Goal: Task Accomplishment & Management: Use online tool/utility

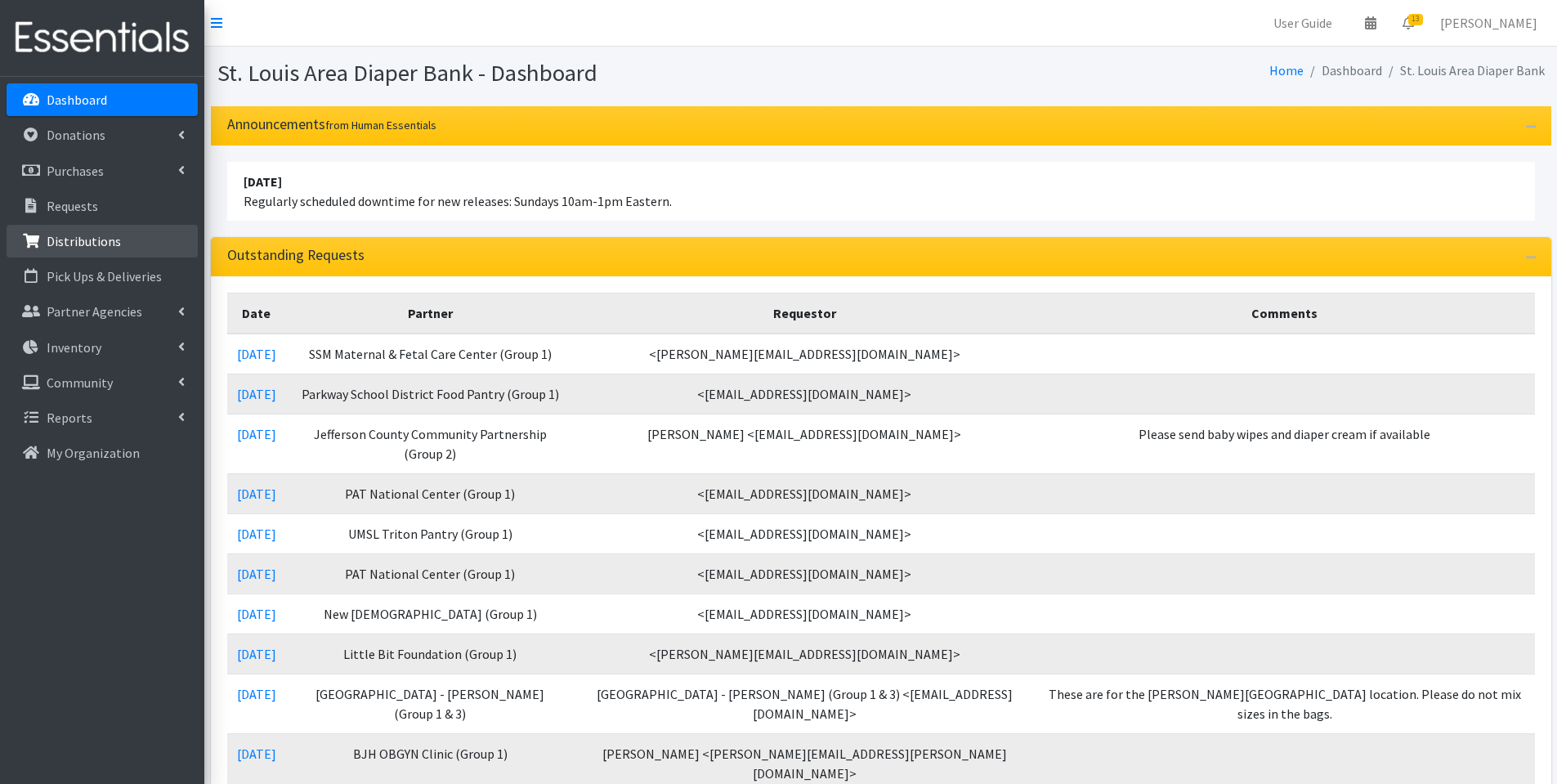
click at [86, 234] on p "Distributions" at bounding box center [84, 241] width 74 height 17
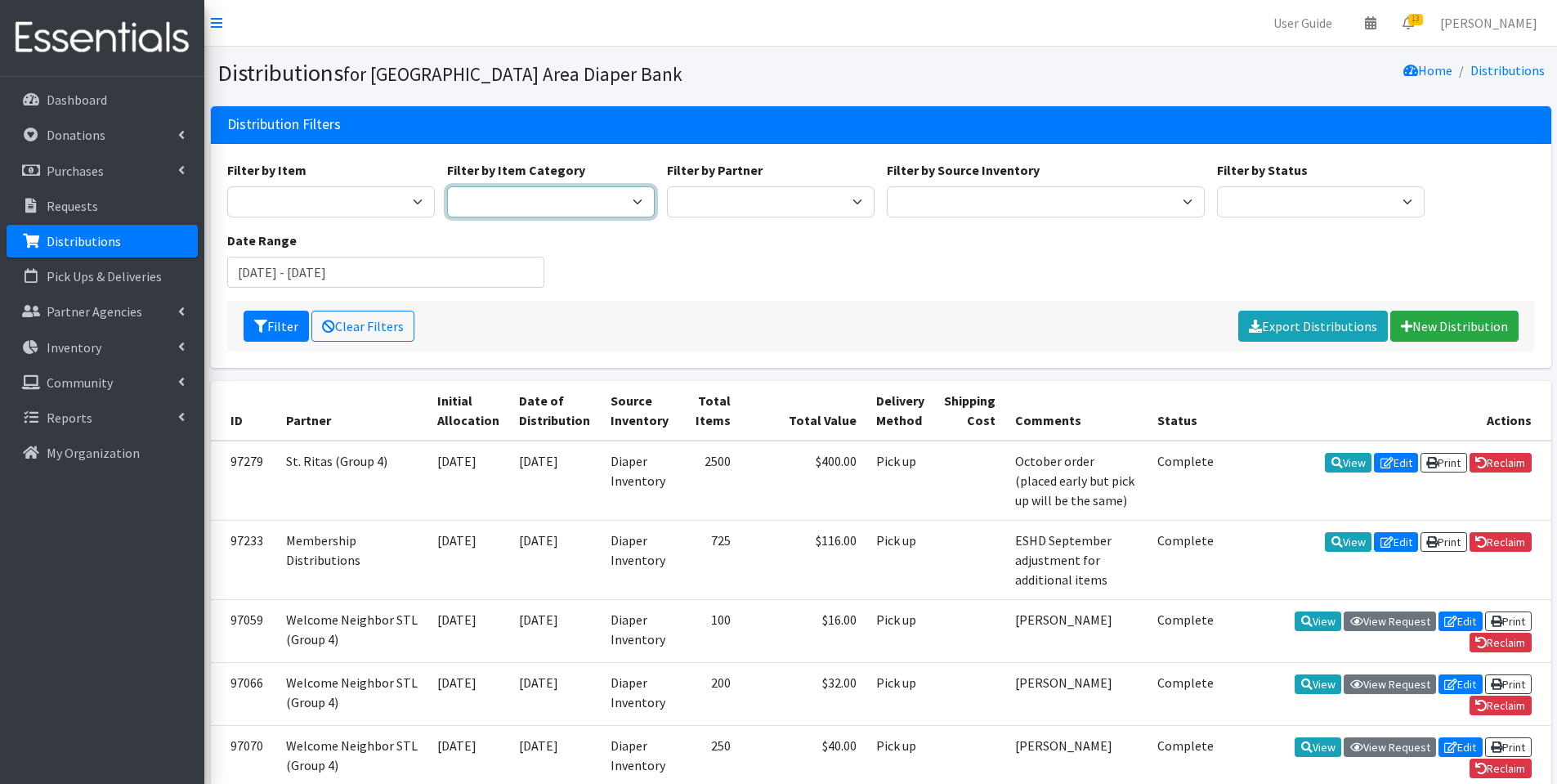
click at [639, 202] on select "APS program Diaper Program library packets Training Pants Potty training Librar…" at bounding box center [550, 201] width 208 height 31
click at [829, 198] on select "Affinia Healthcare (Group 2) Annie Malone (Group 1) Assistance League of St. Lo…" at bounding box center [770, 201] width 208 height 31
select select "136"
click at [264, 329] on icon "submit" at bounding box center [261, 326] width 13 height 13
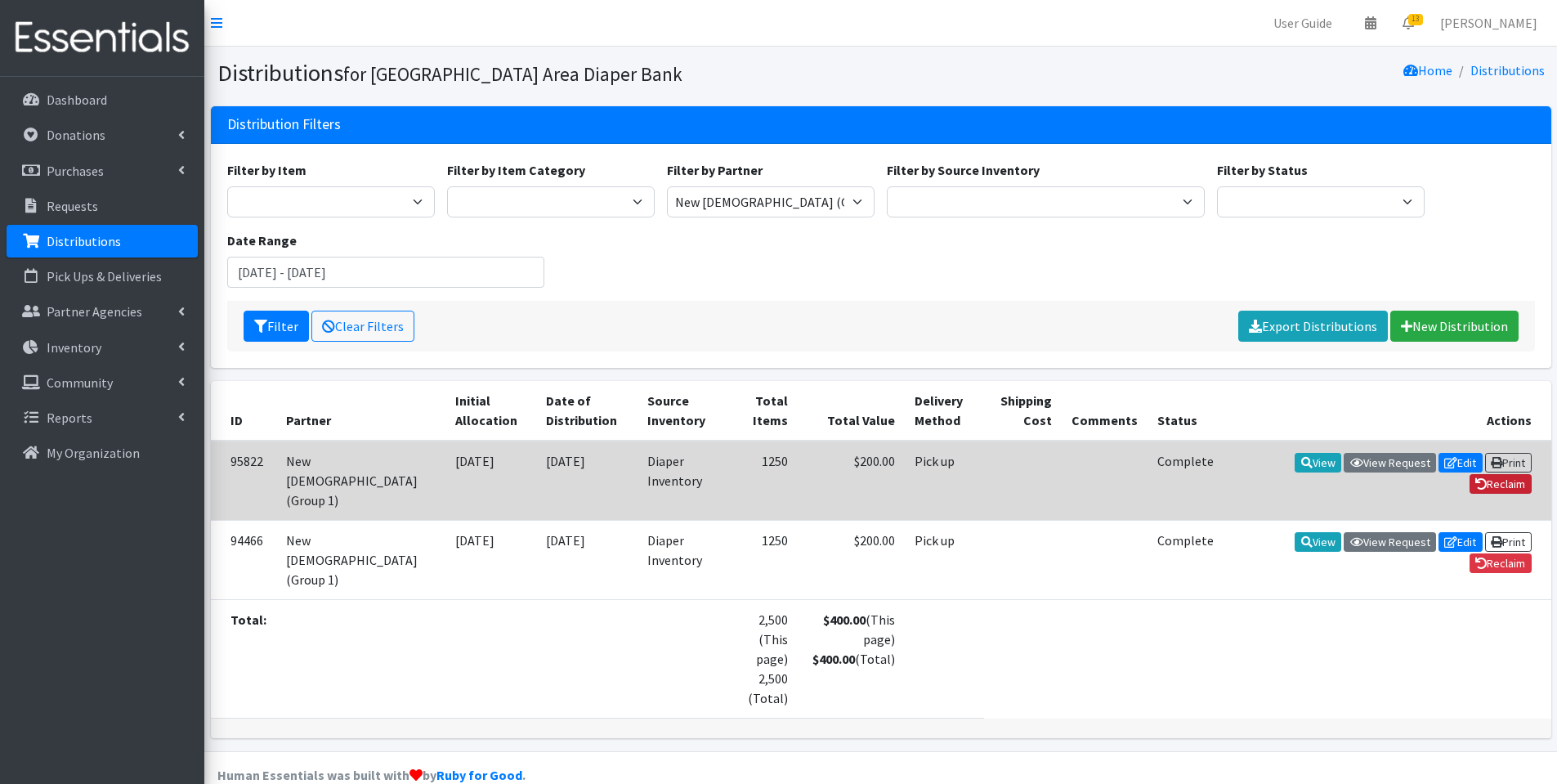
click at [1502, 482] on link "Reclaim" at bounding box center [1500, 483] width 62 height 20
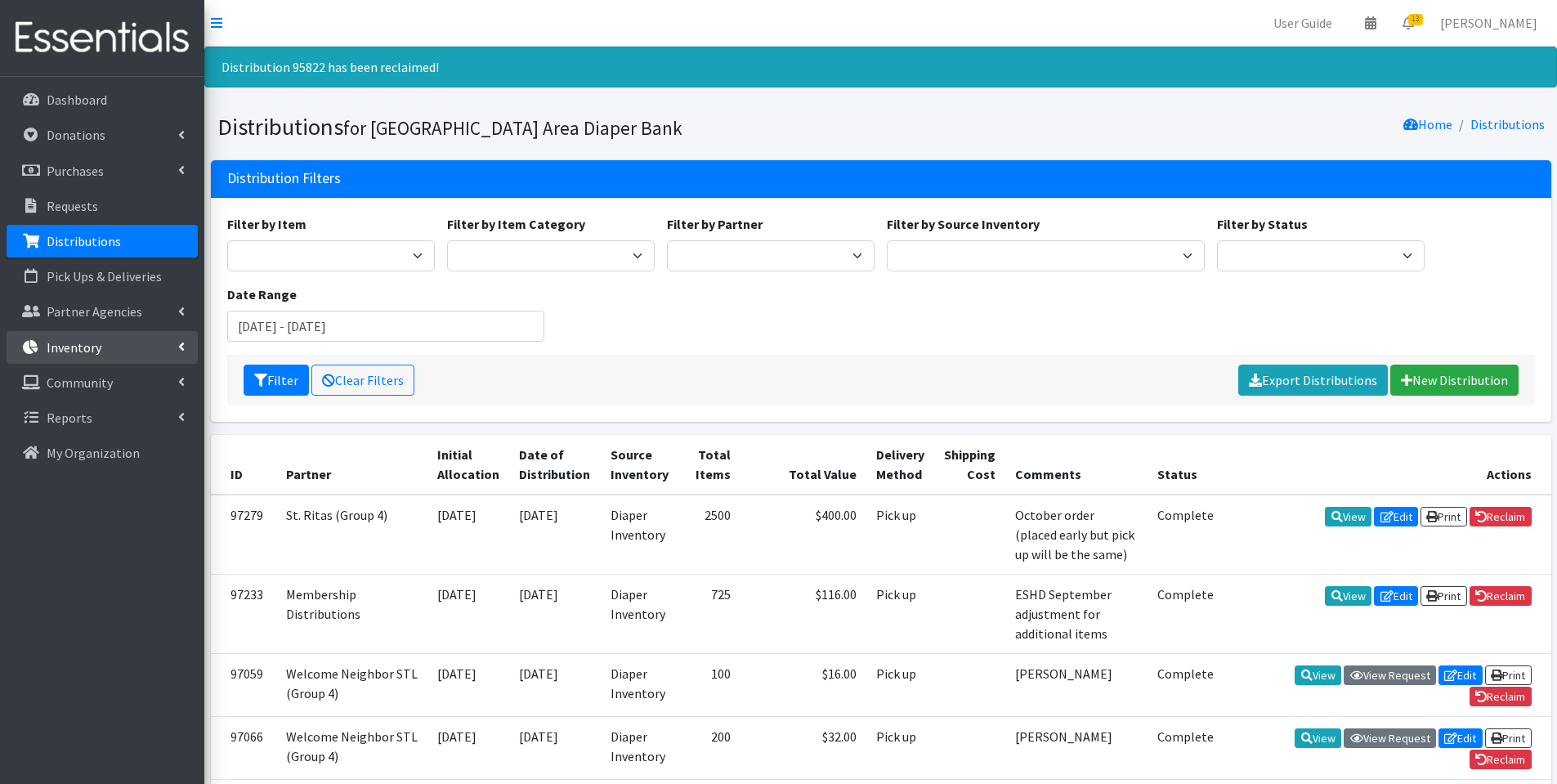
click at [106, 351] on link "Inventory" at bounding box center [102, 347] width 191 height 33
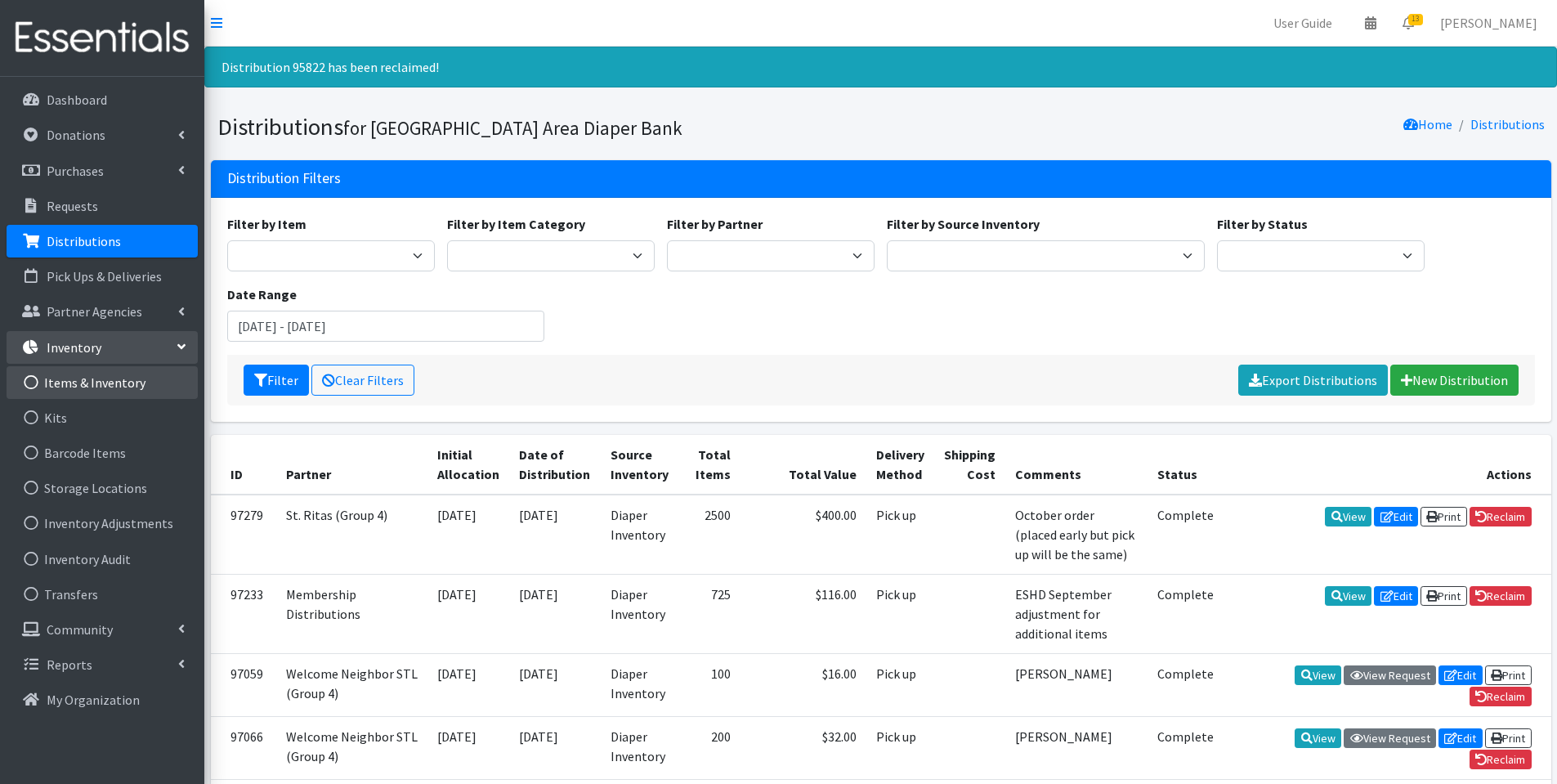
click at [130, 386] on link "Items & Inventory" at bounding box center [102, 382] width 191 height 33
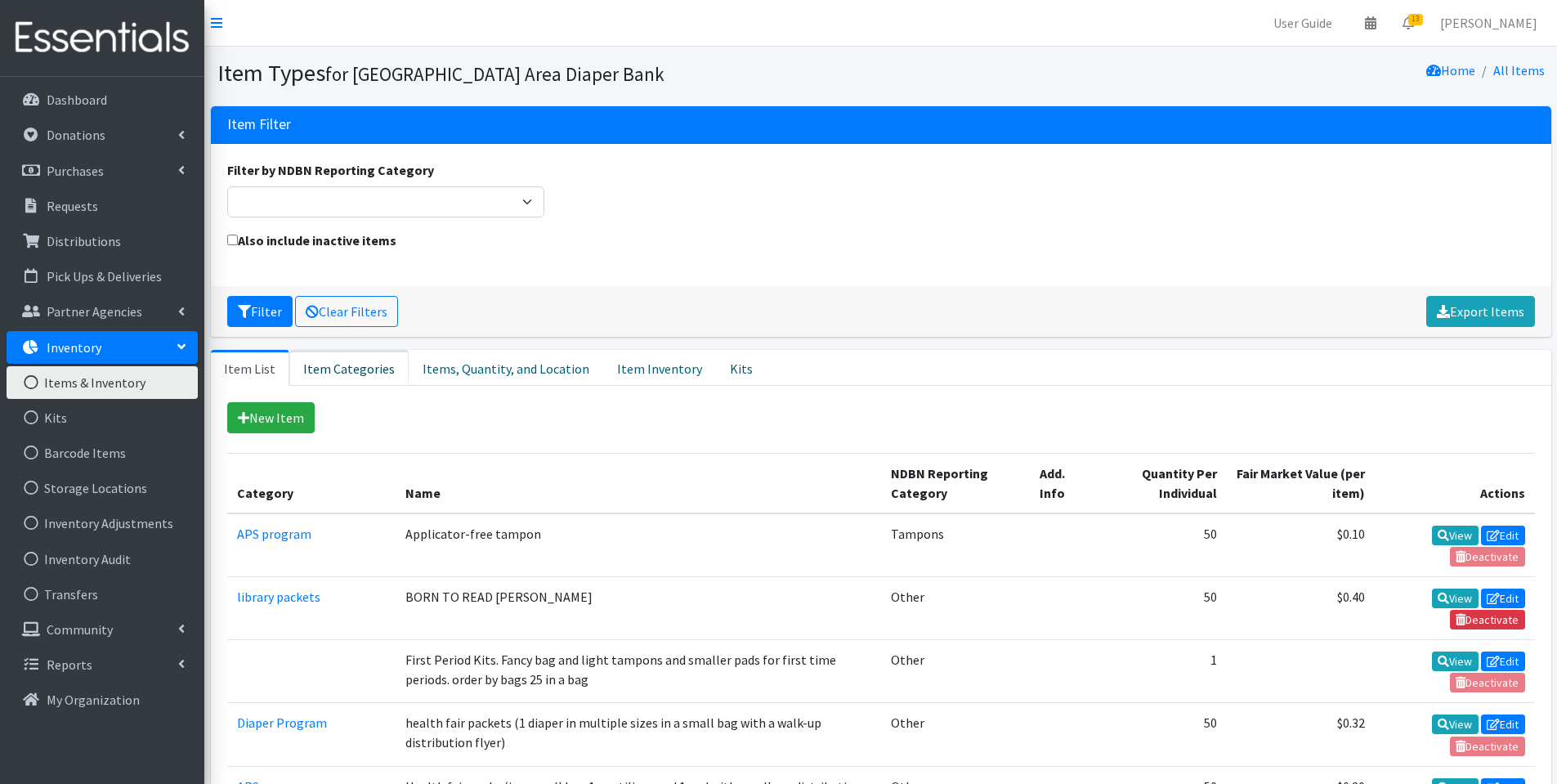
click at [341, 359] on link "Item Categories" at bounding box center [349, 368] width 119 height 36
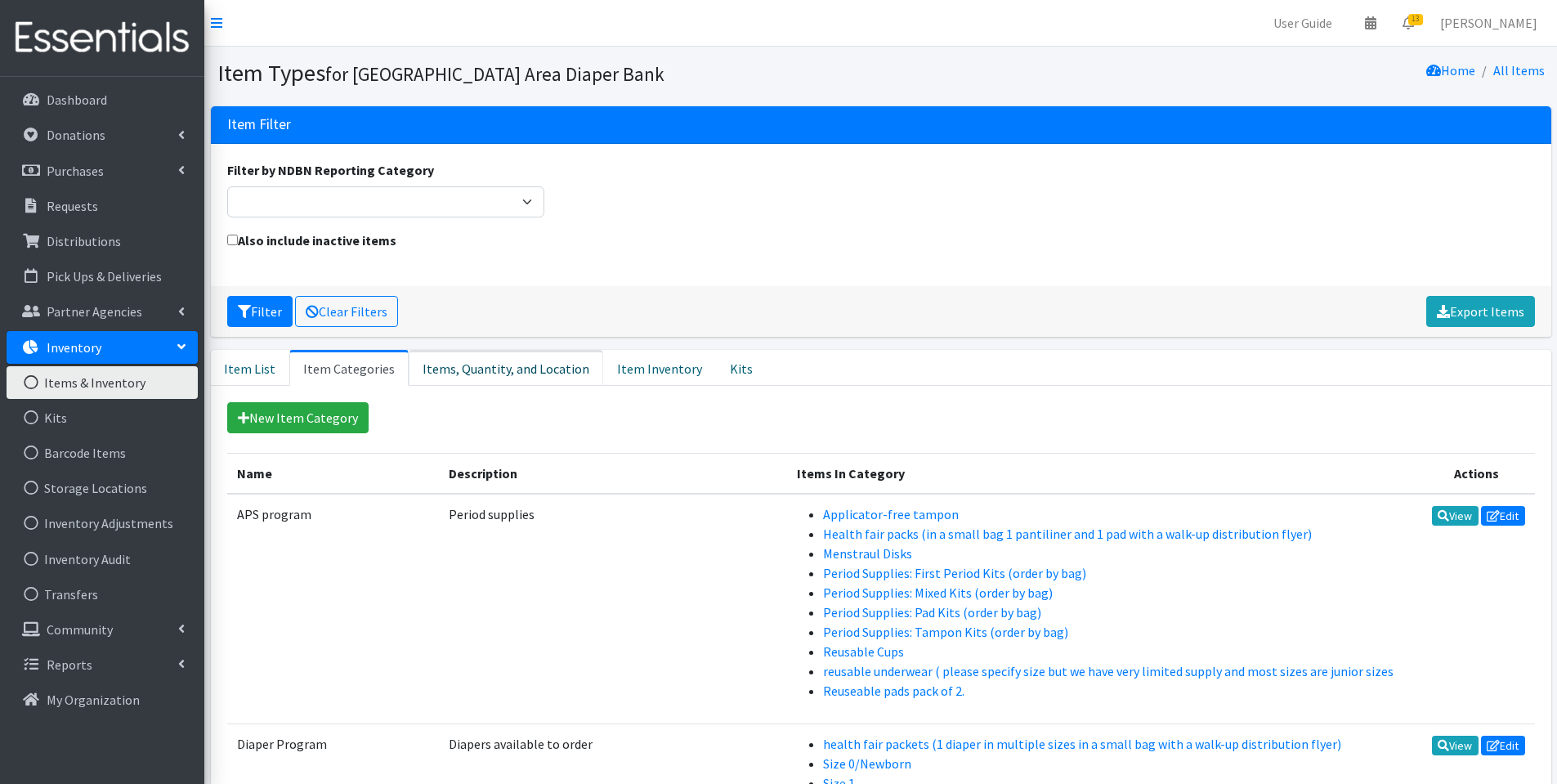
click at [474, 365] on link "Items, Quantity, and Location" at bounding box center [506, 368] width 195 height 36
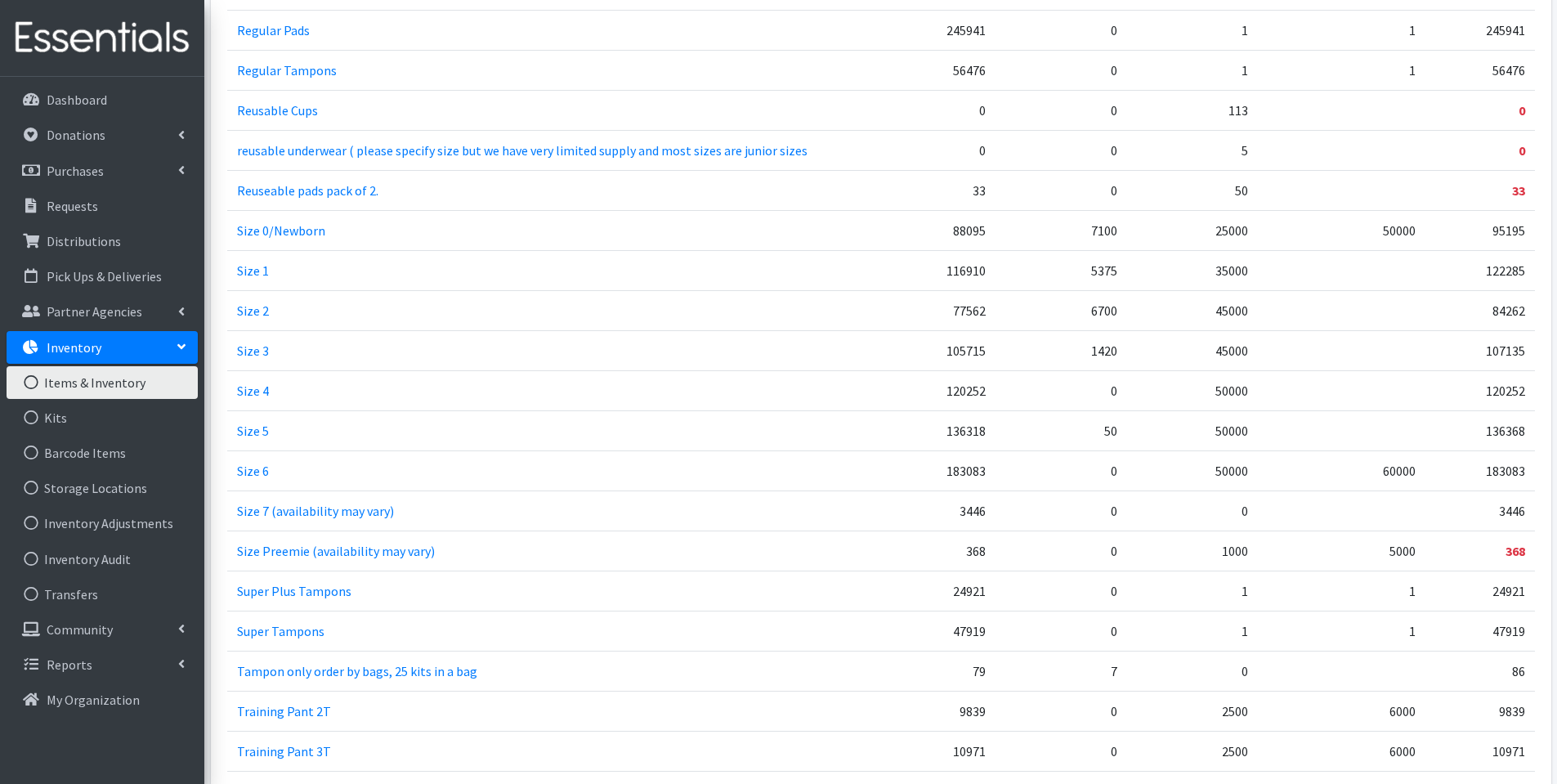
scroll to position [1175, 0]
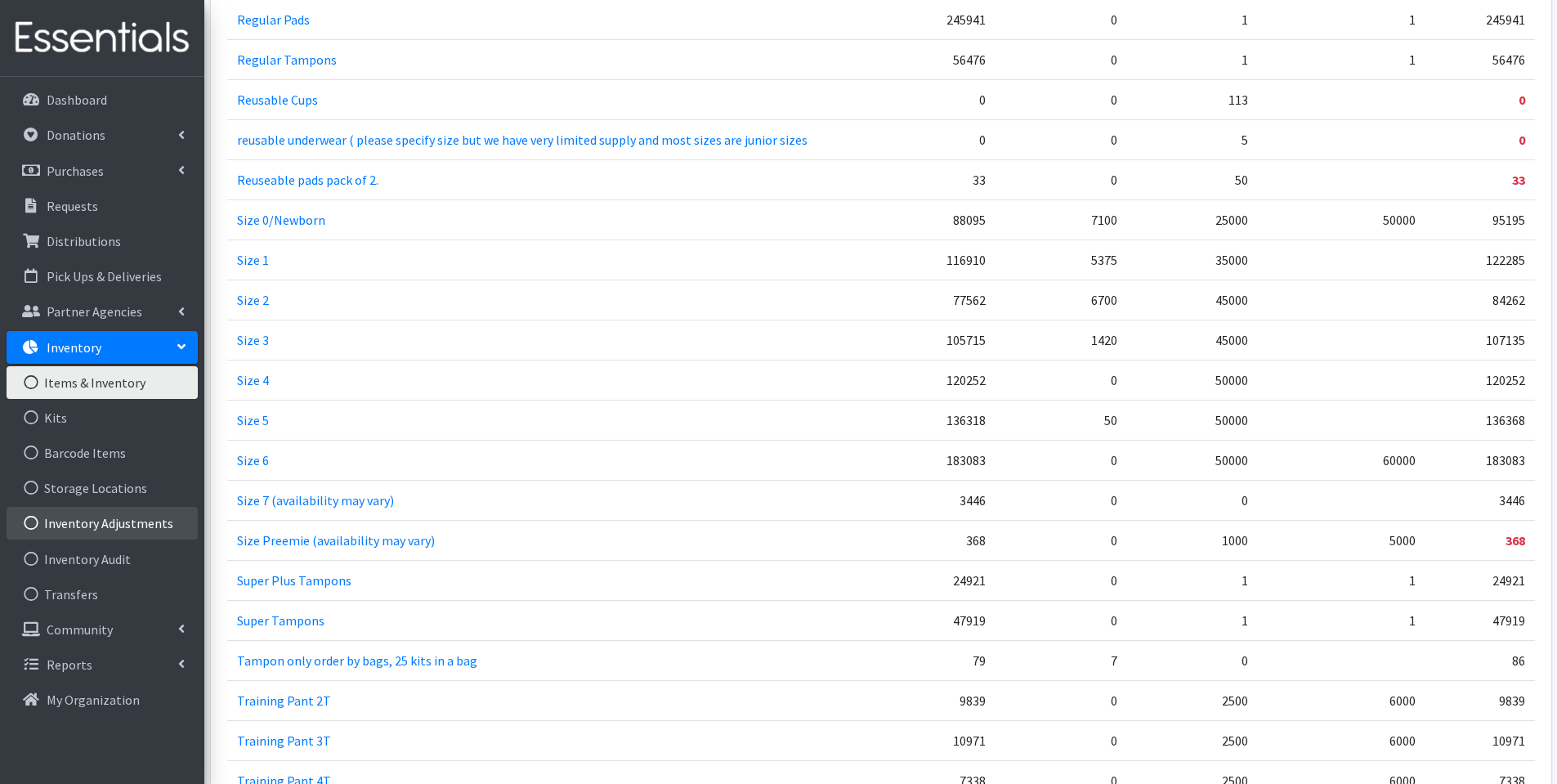
click at [126, 524] on link "Inventory Adjustments" at bounding box center [102, 522] width 191 height 33
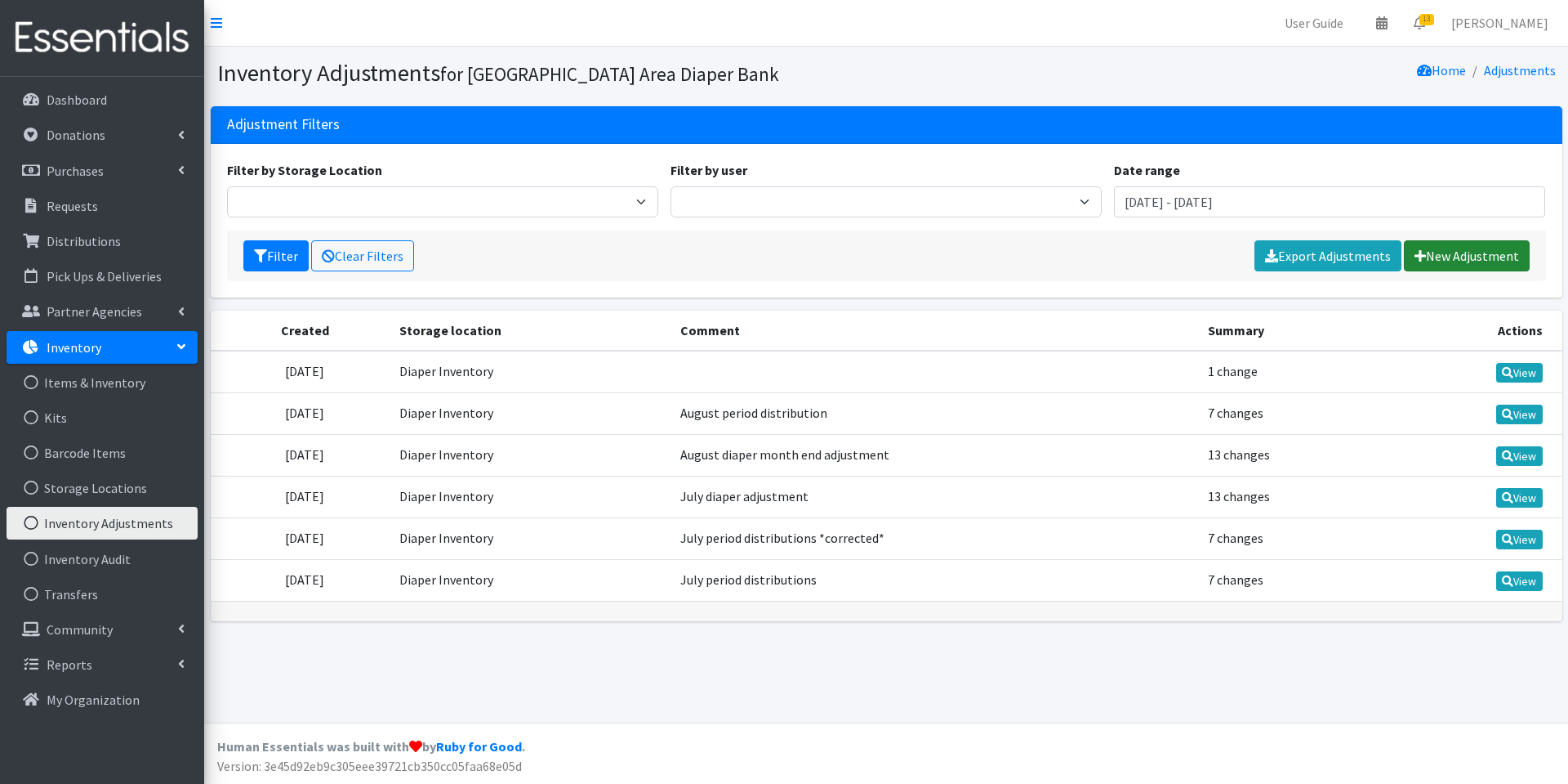
click at [1442, 257] on link "New Adjustment" at bounding box center [1467, 255] width 126 height 31
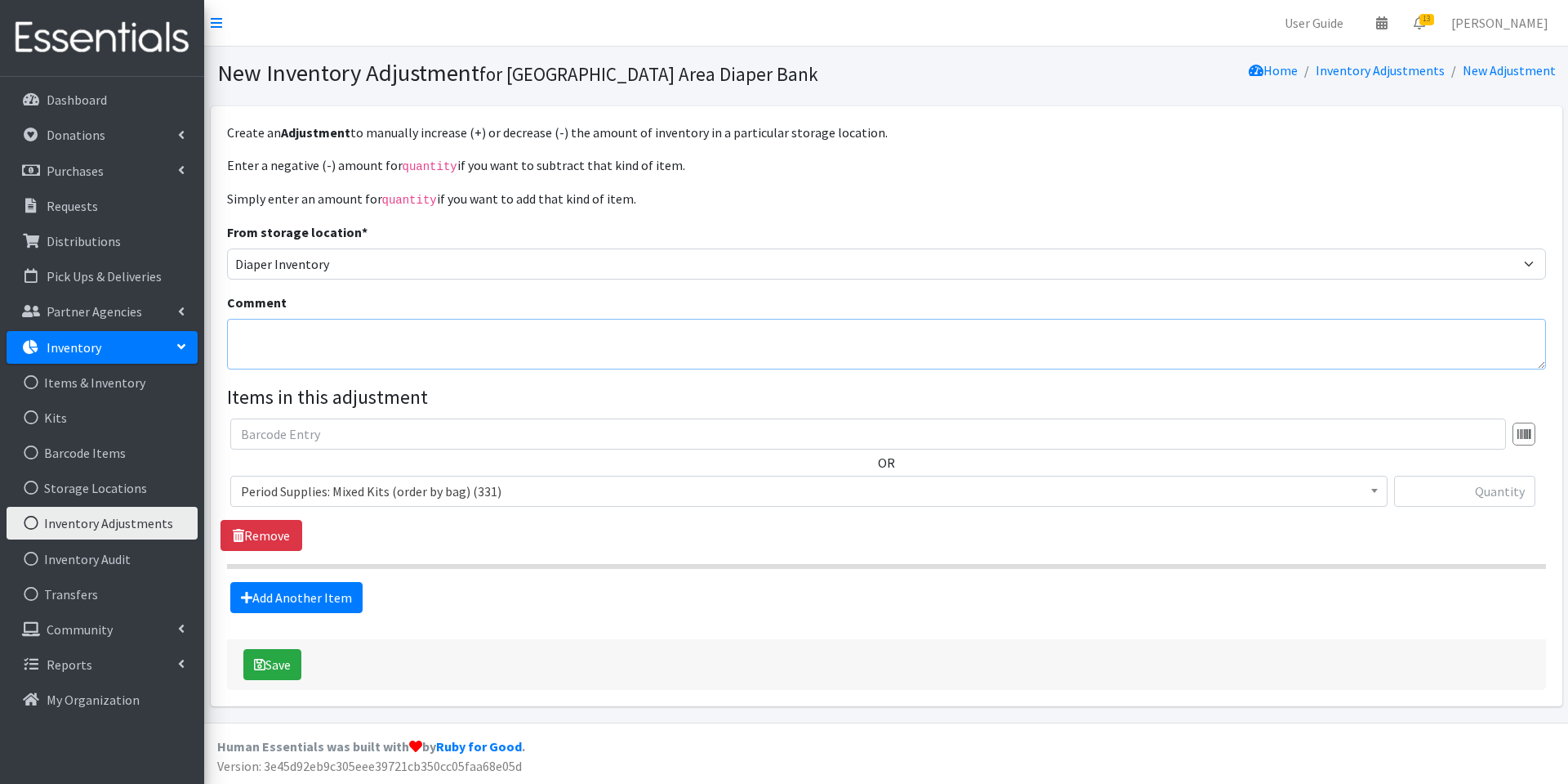
click at [338, 342] on textarea "Comment" at bounding box center [887, 344] width 1320 height 50
type textarea "September month end adjustment"
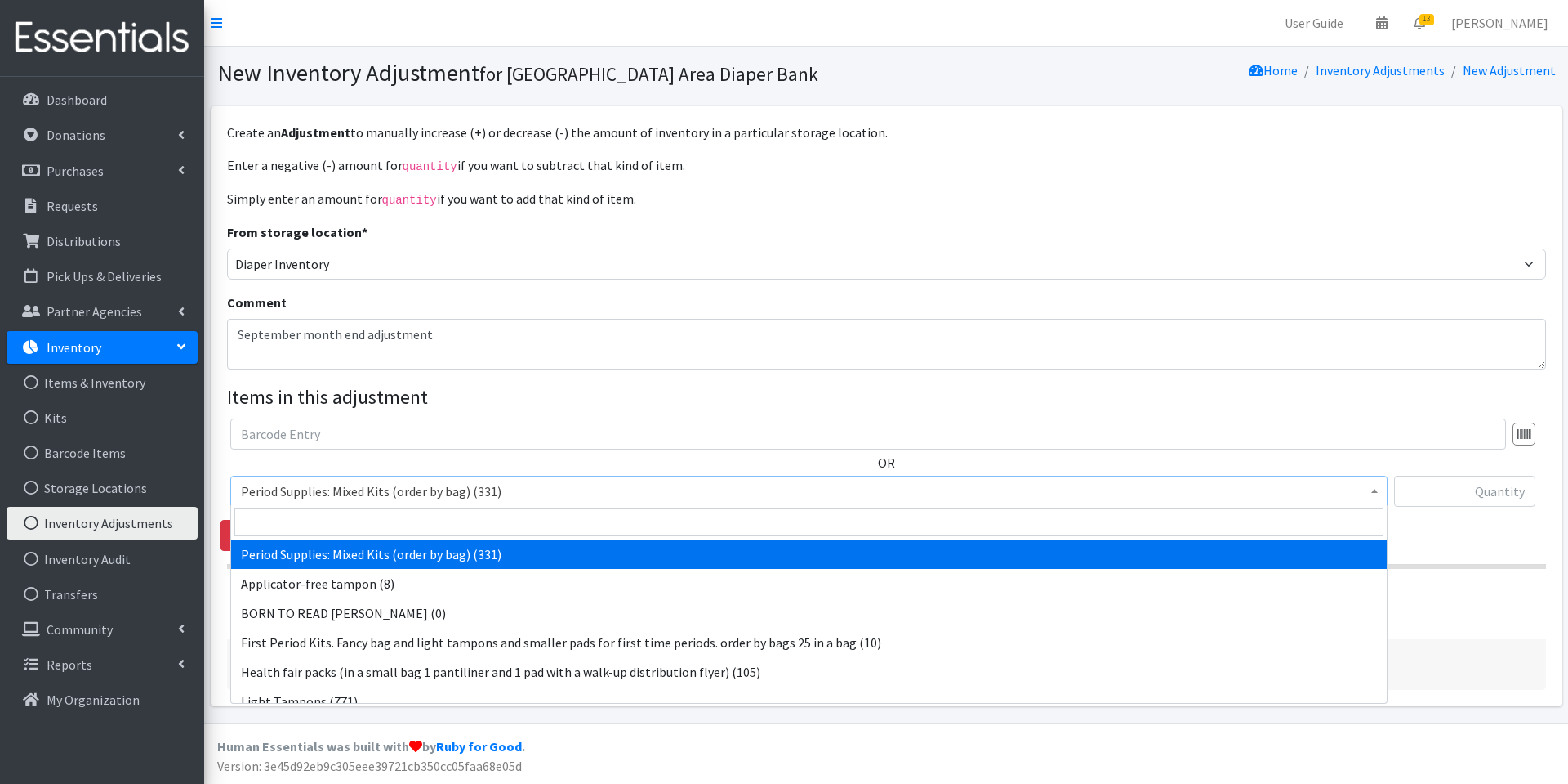
click at [483, 491] on span "Period Supplies: Mixed Kits (order by bag) (331)" at bounding box center [809, 491] width 1136 height 23
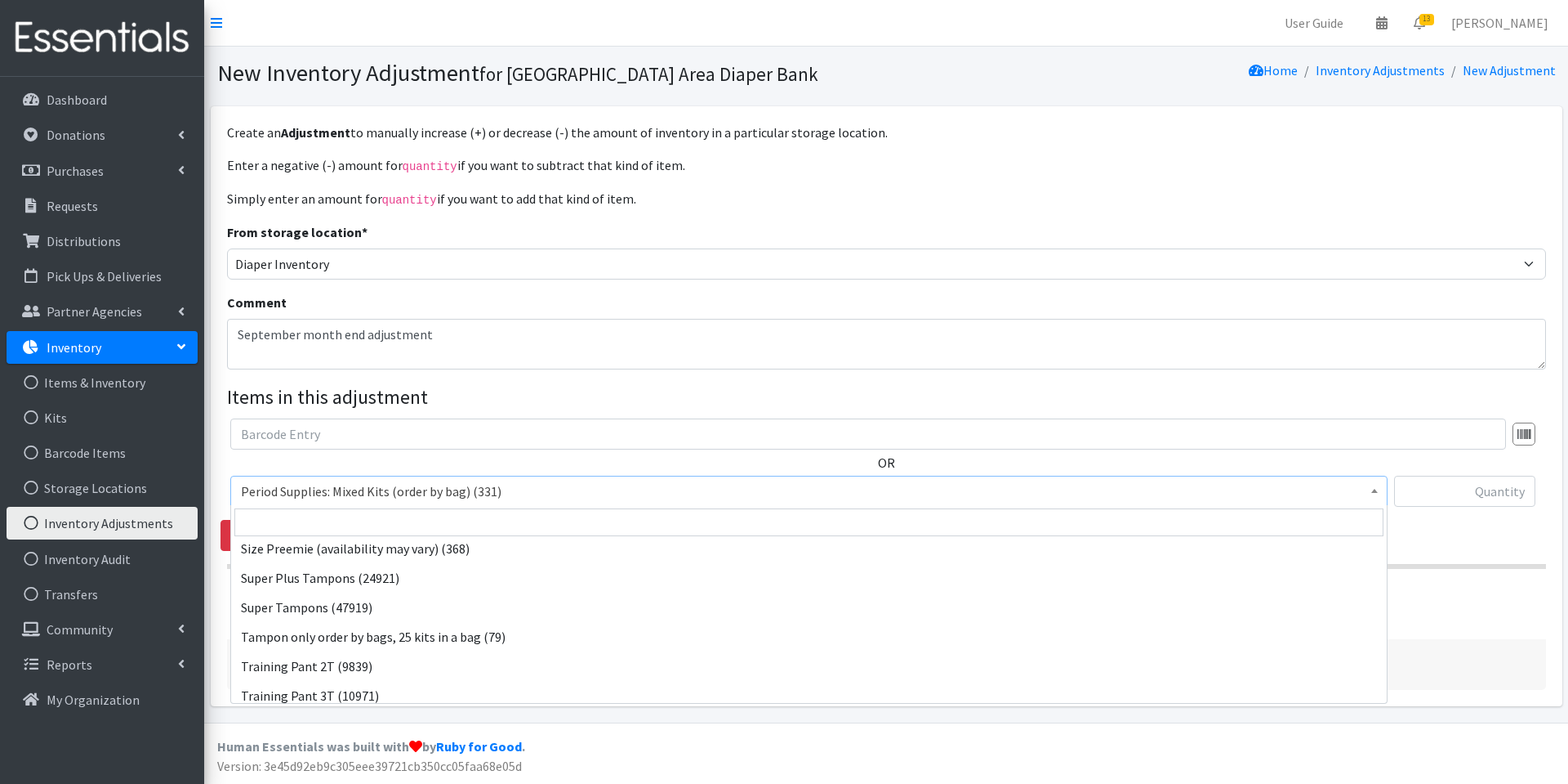
scroll to position [779, 0]
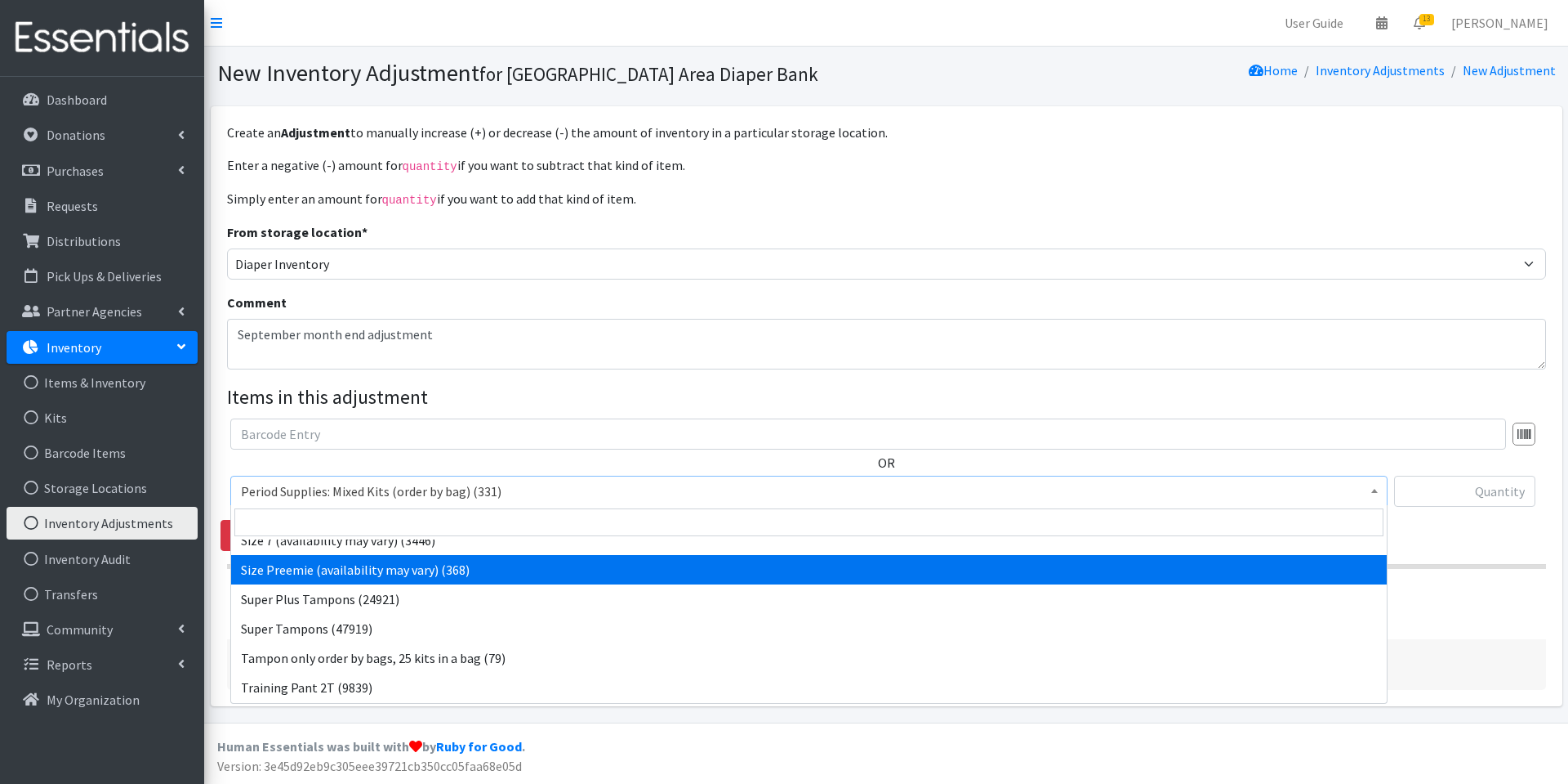
select select "1096"
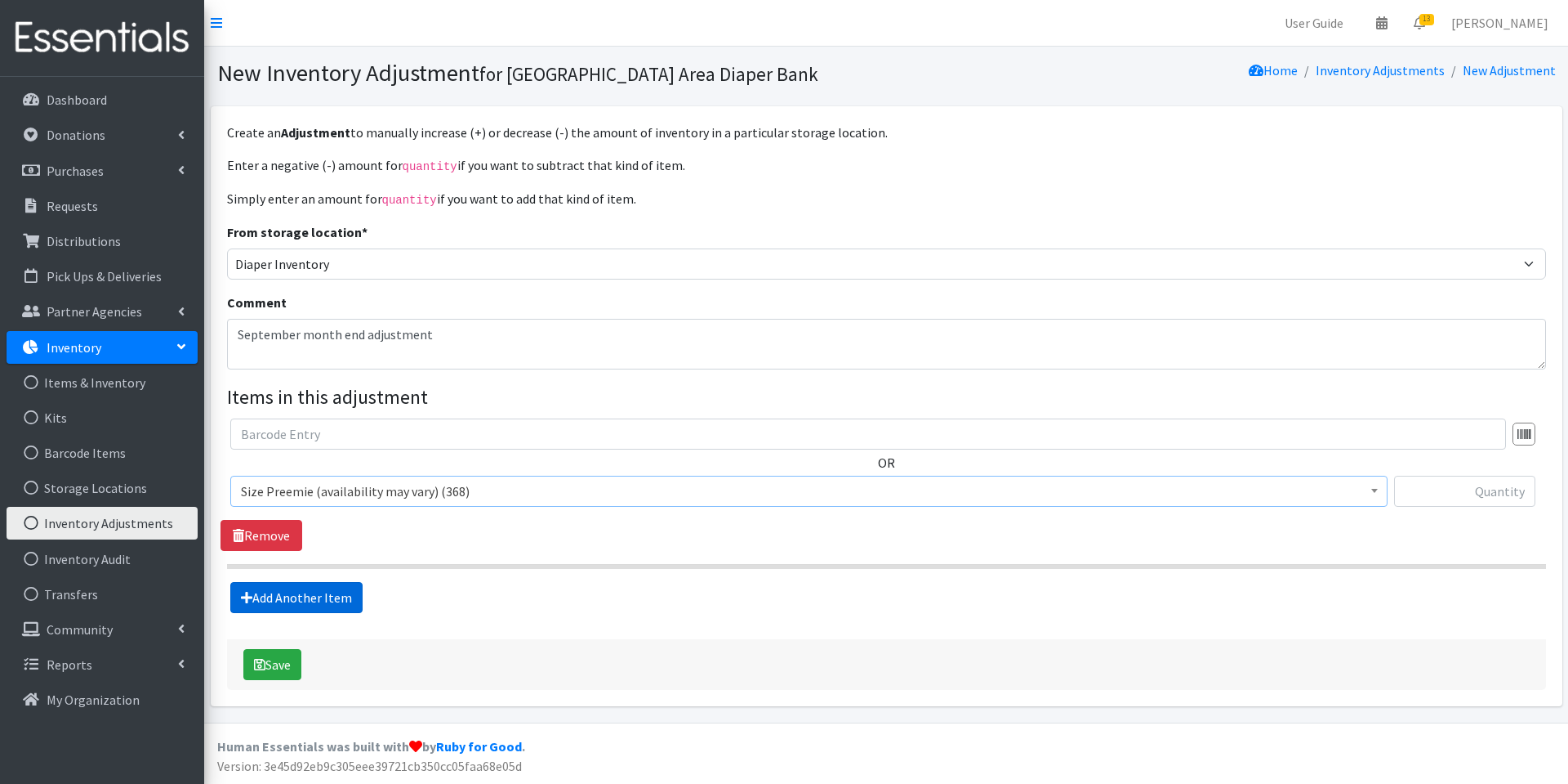
click at [302, 594] on link "Add Another Item" at bounding box center [297, 597] width 132 height 31
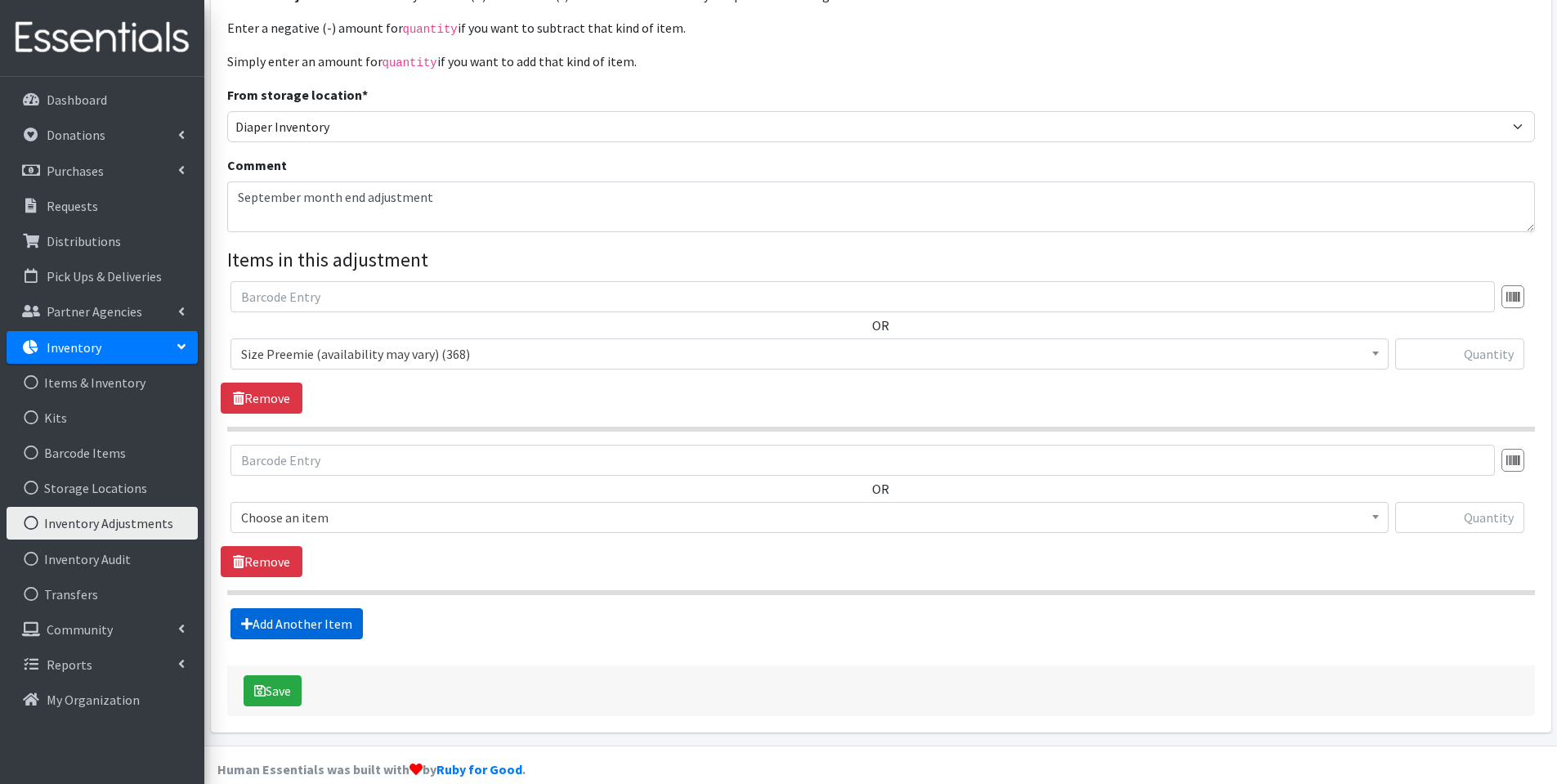
scroll to position [158, 0]
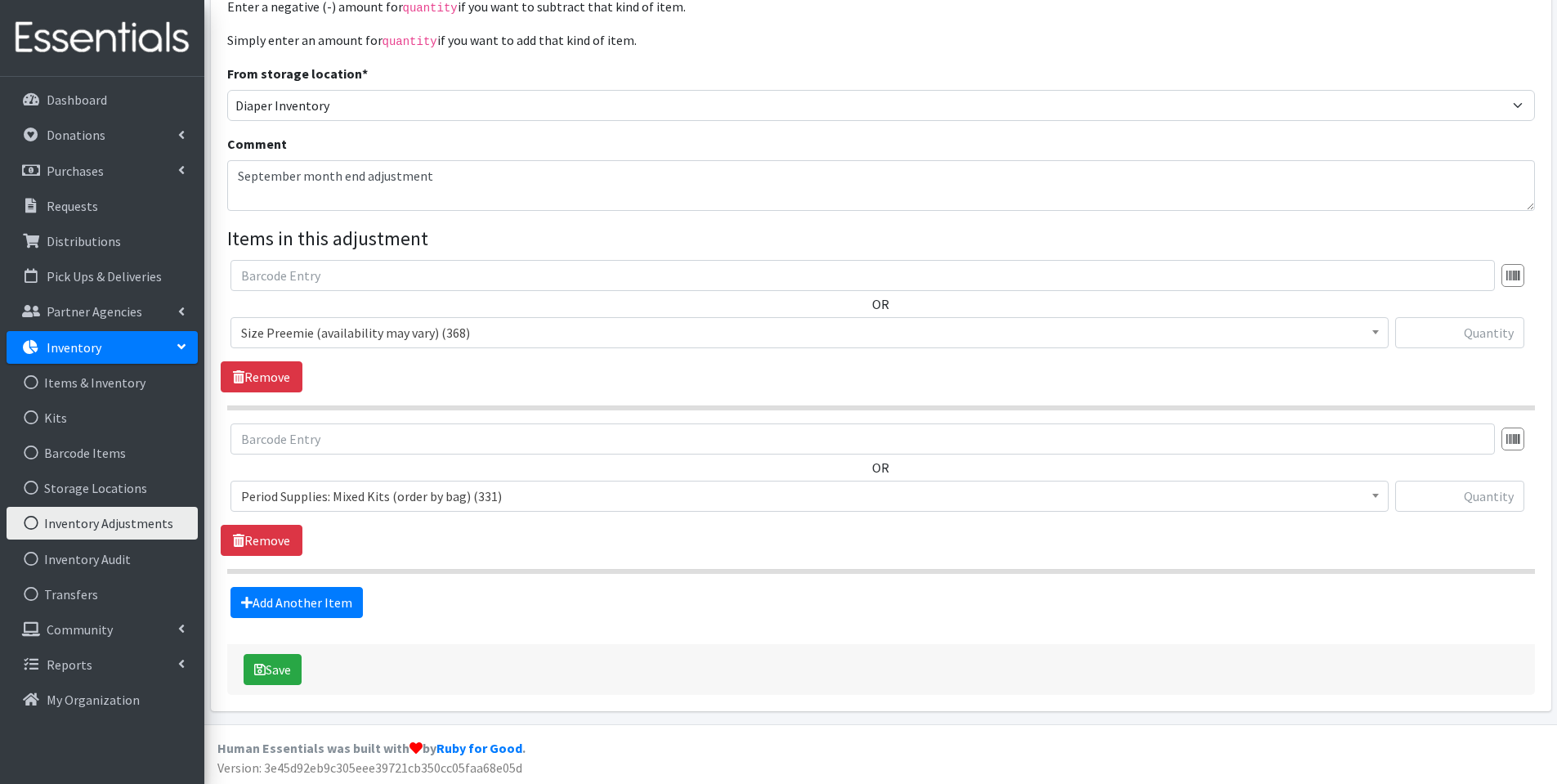
click at [339, 491] on span "Period Supplies: Mixed Kits (order by bag) (331)" at bounding box center [809, 496] width 1137 height 23
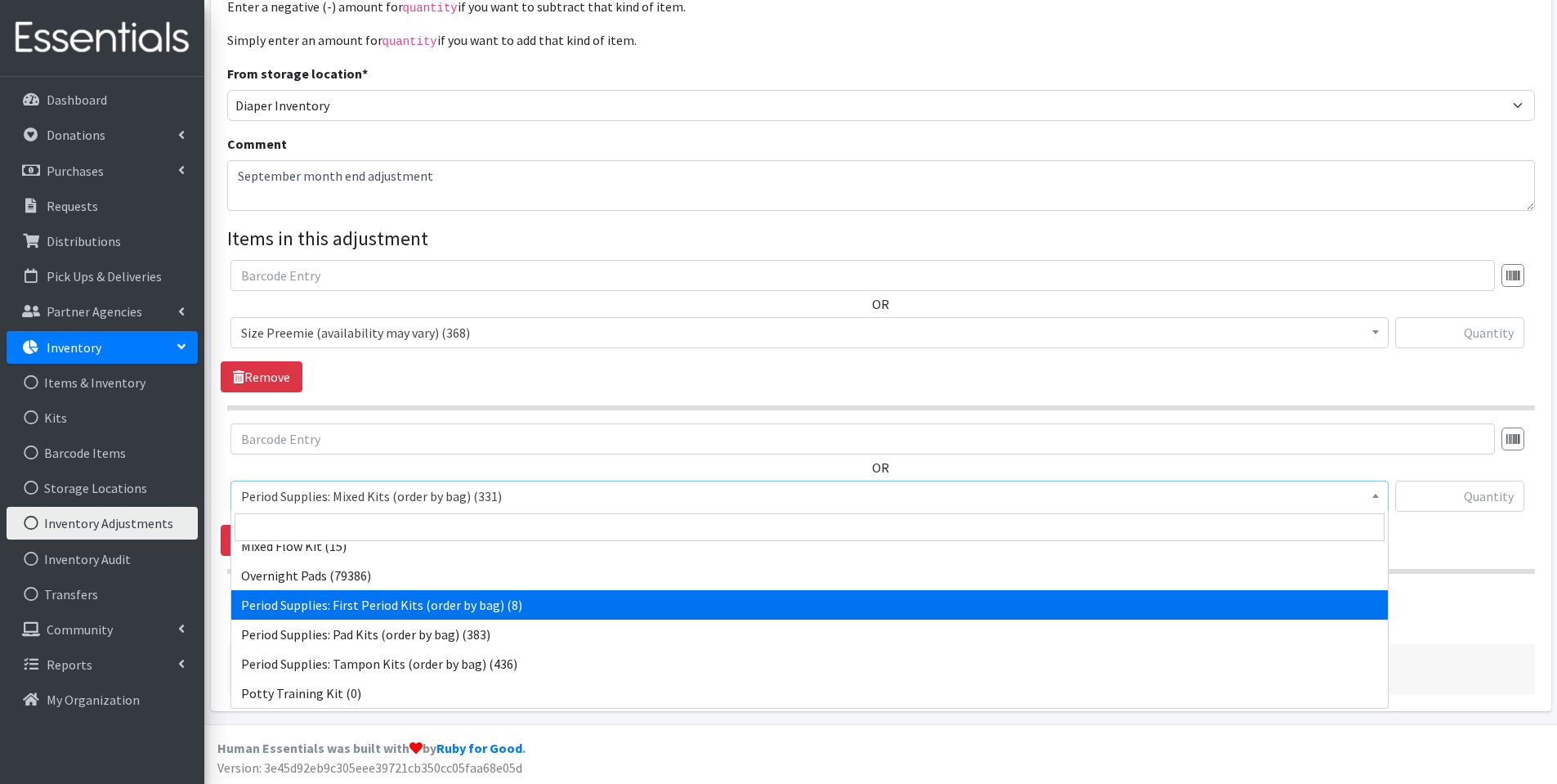
scroll to position [461, 0]
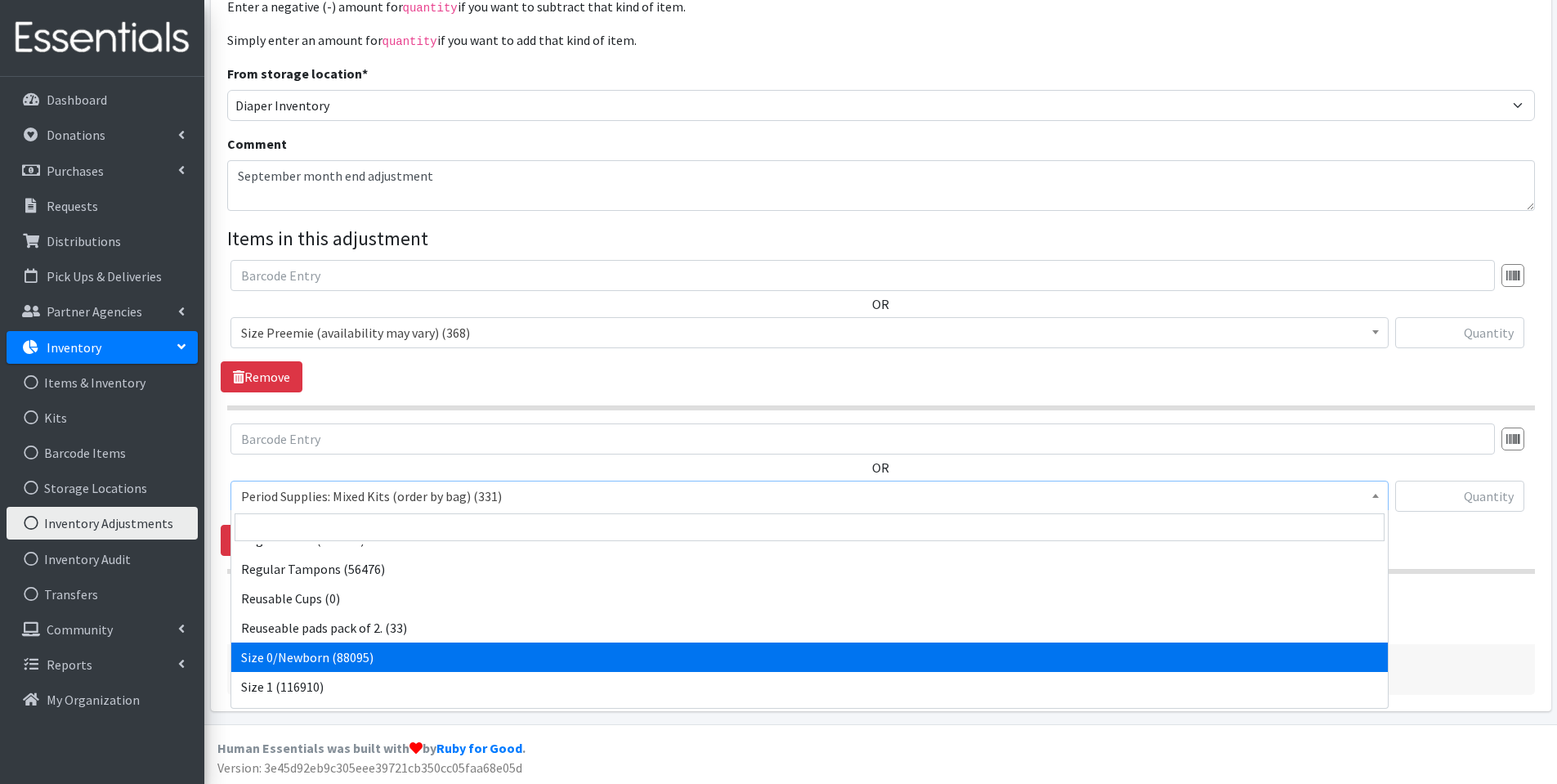
select select "1095"
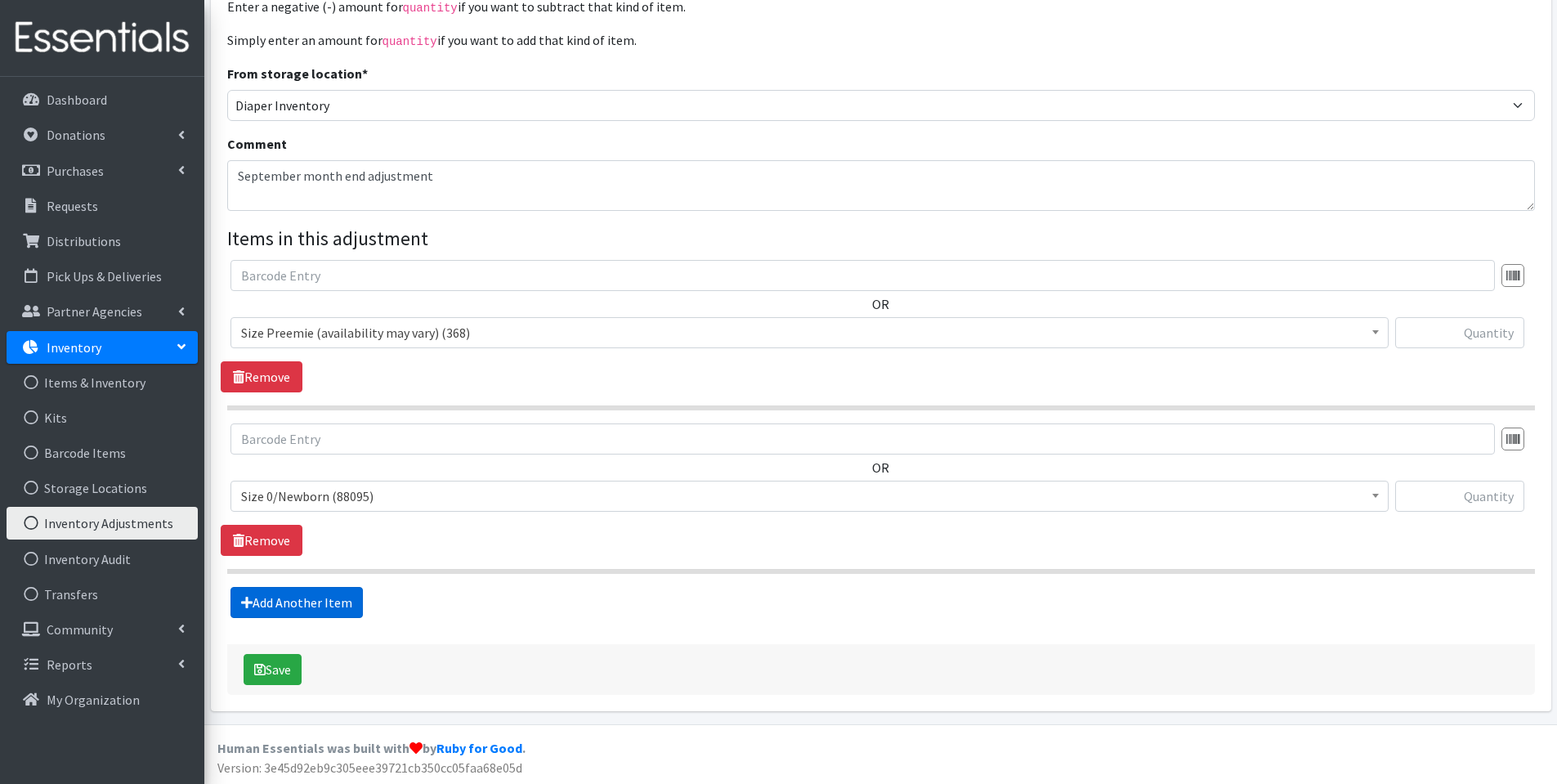
click at [353, 602] on link "Add Another Item" at bounding box center [297, 602] width 132 height 31
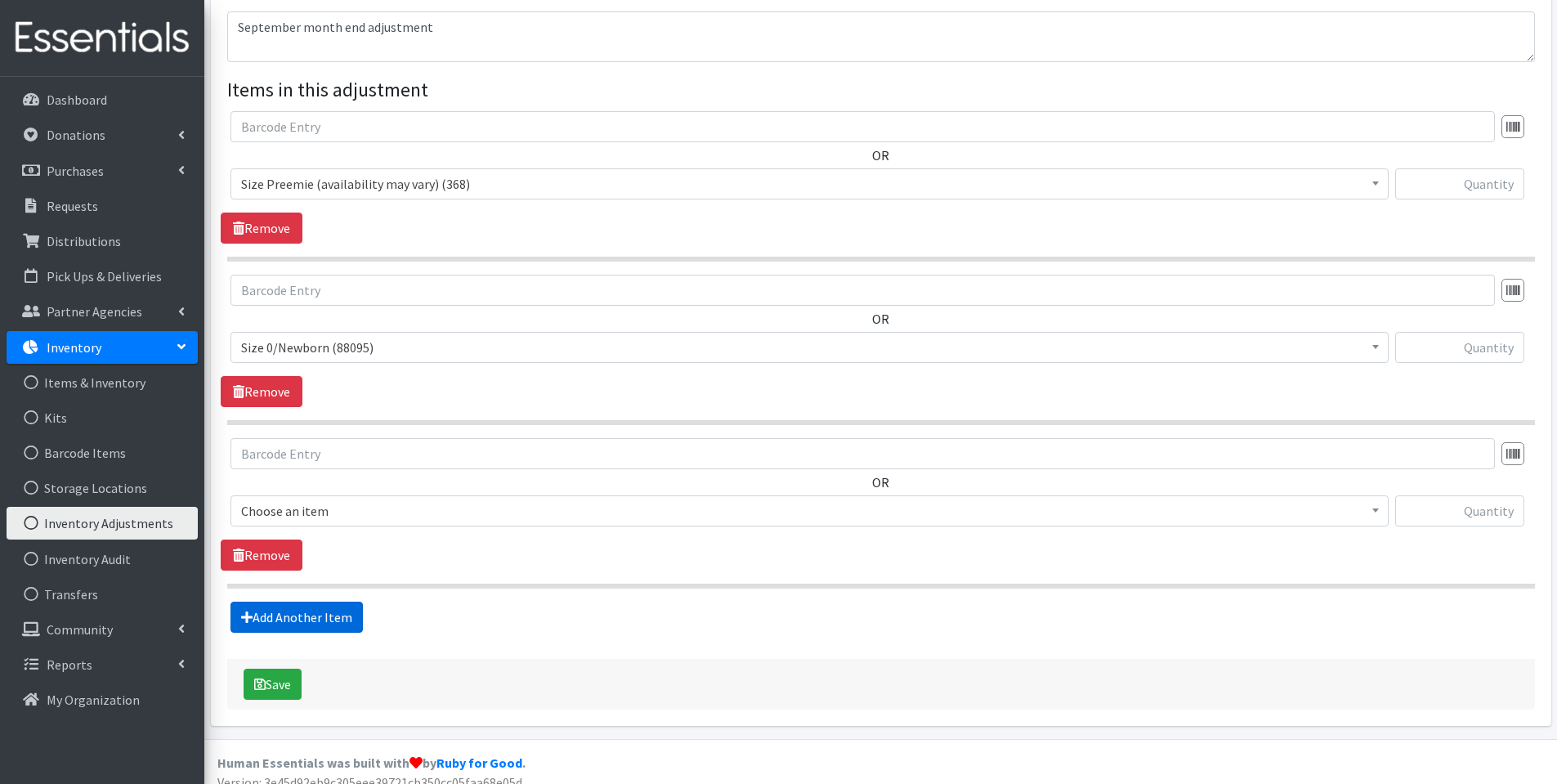
scroll to position [322, 0]
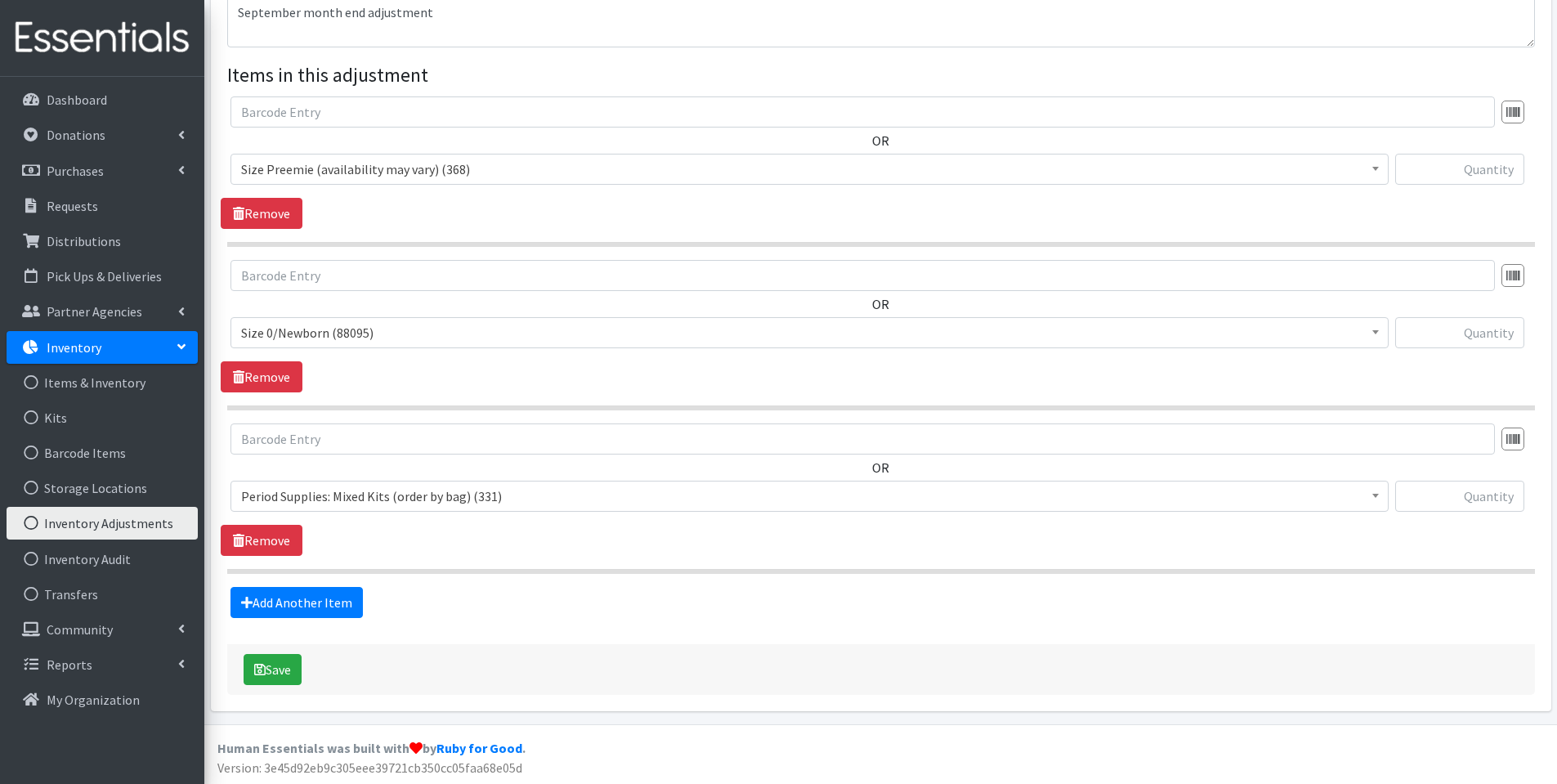
click at [327, 491] on span "Period Supplies: Mixed Kits (order by bag) (331)" at bounding box center [809, 496] width 1137 height 23
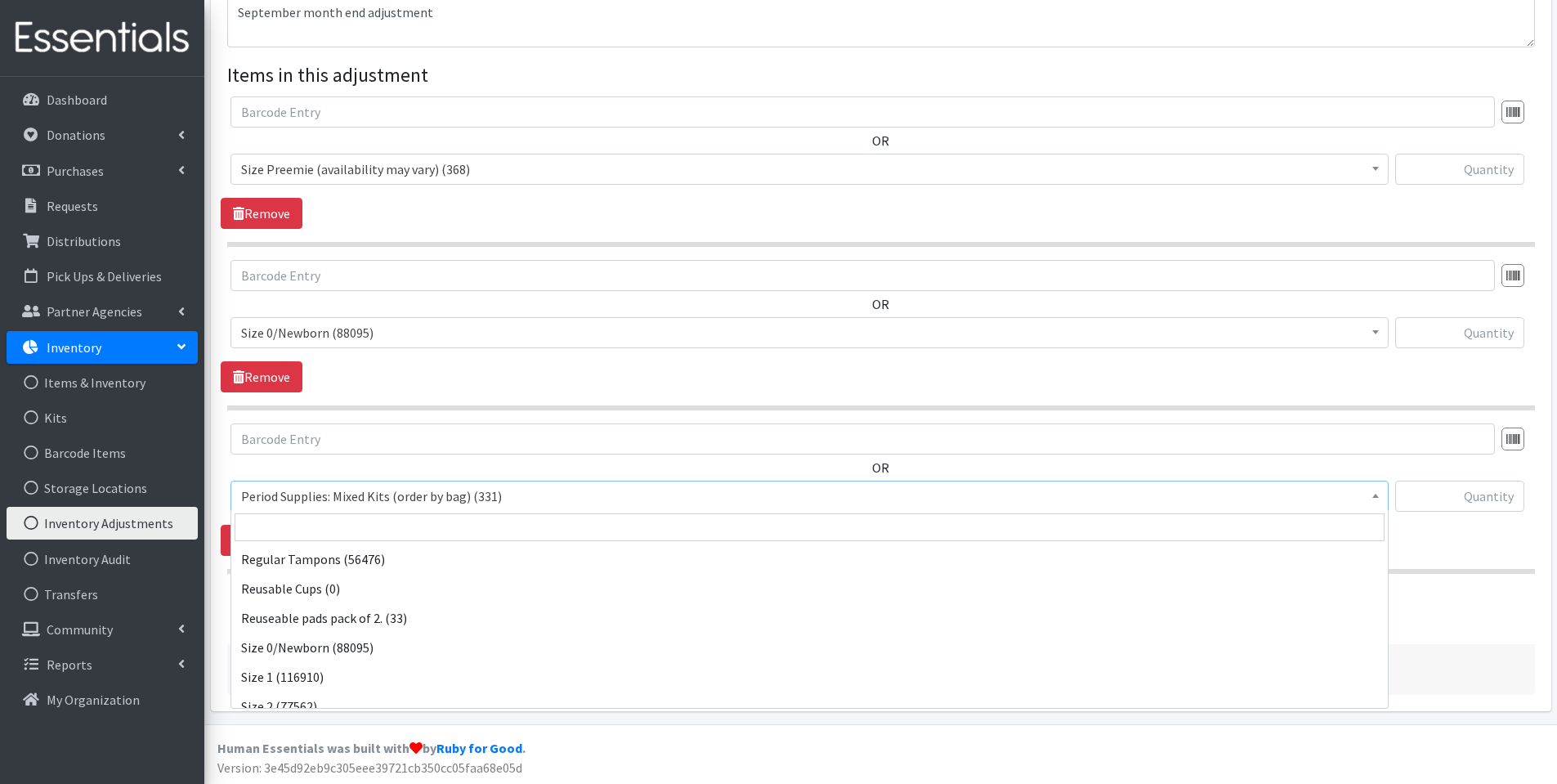
scroll to position [481, 0]
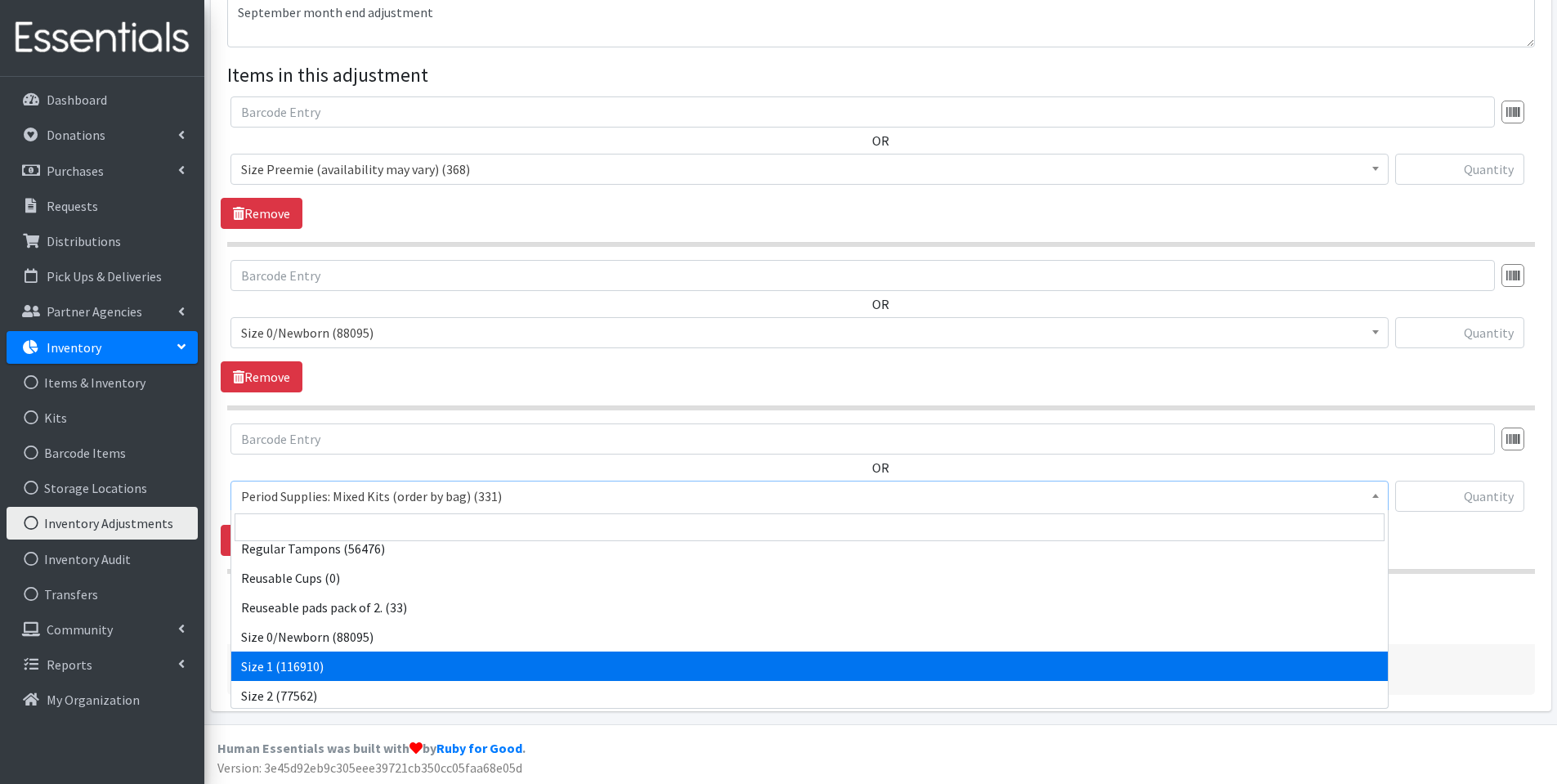
select select "1090"
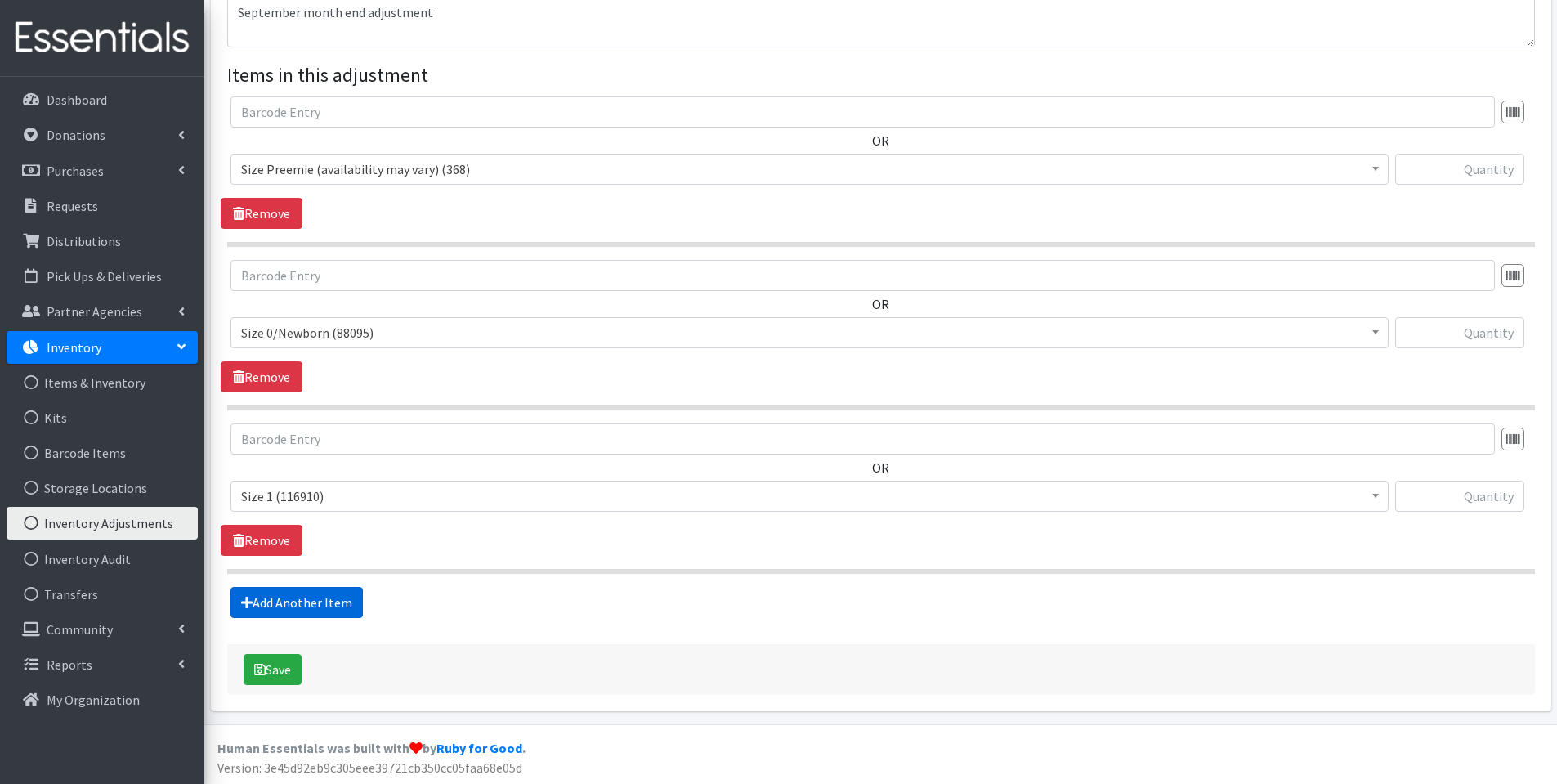
click at [324, 591] on link "Add Another Item" at bounding box center [297, 602] width 132 height 31
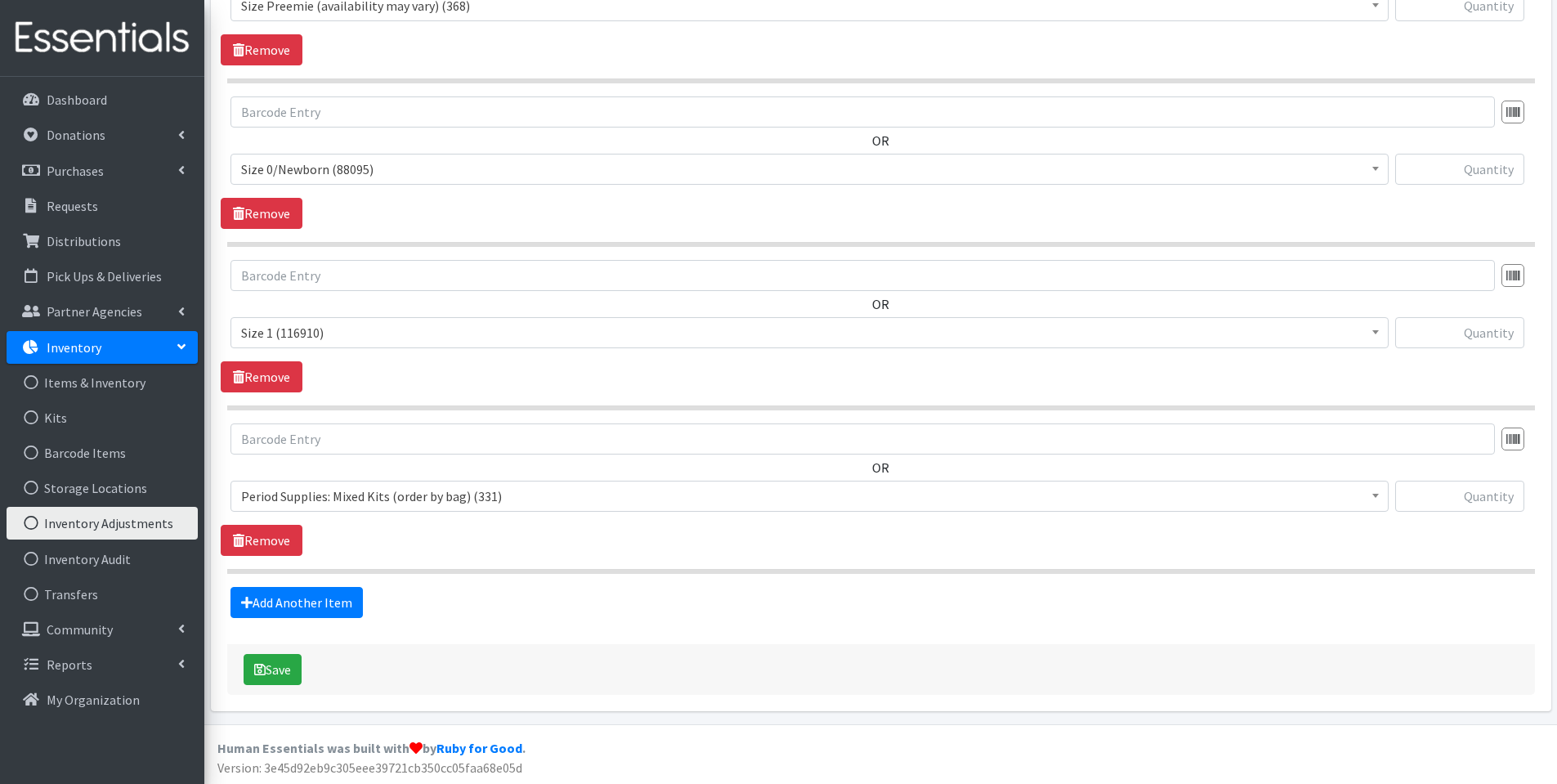
click at [322, 488] on span "Period Supplies: Mixed Kits (order by bag) (331)" at bounding box center [809, 496] width 1137 height 23
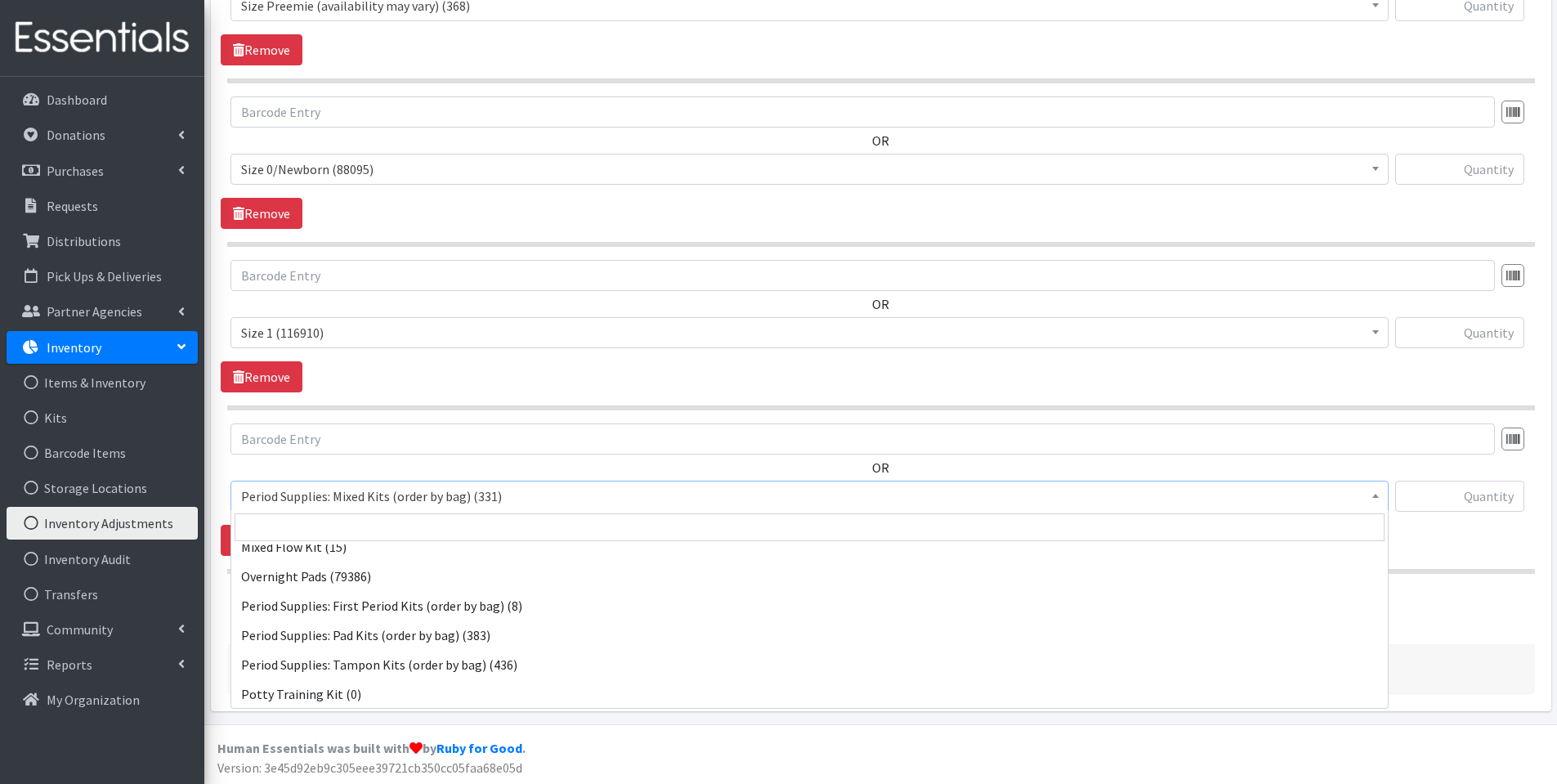
scroll to position [550, 0]
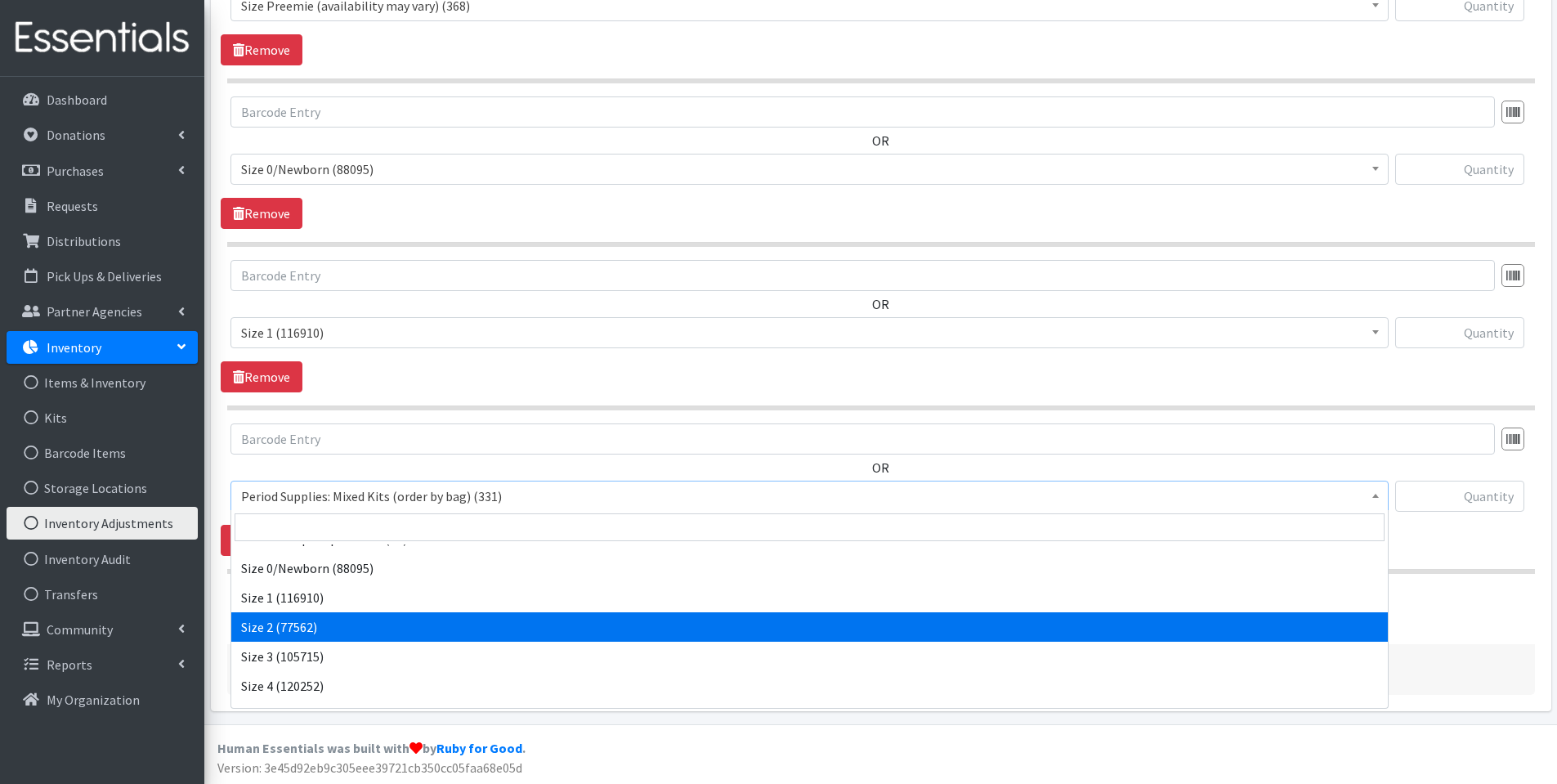
select select "1091"
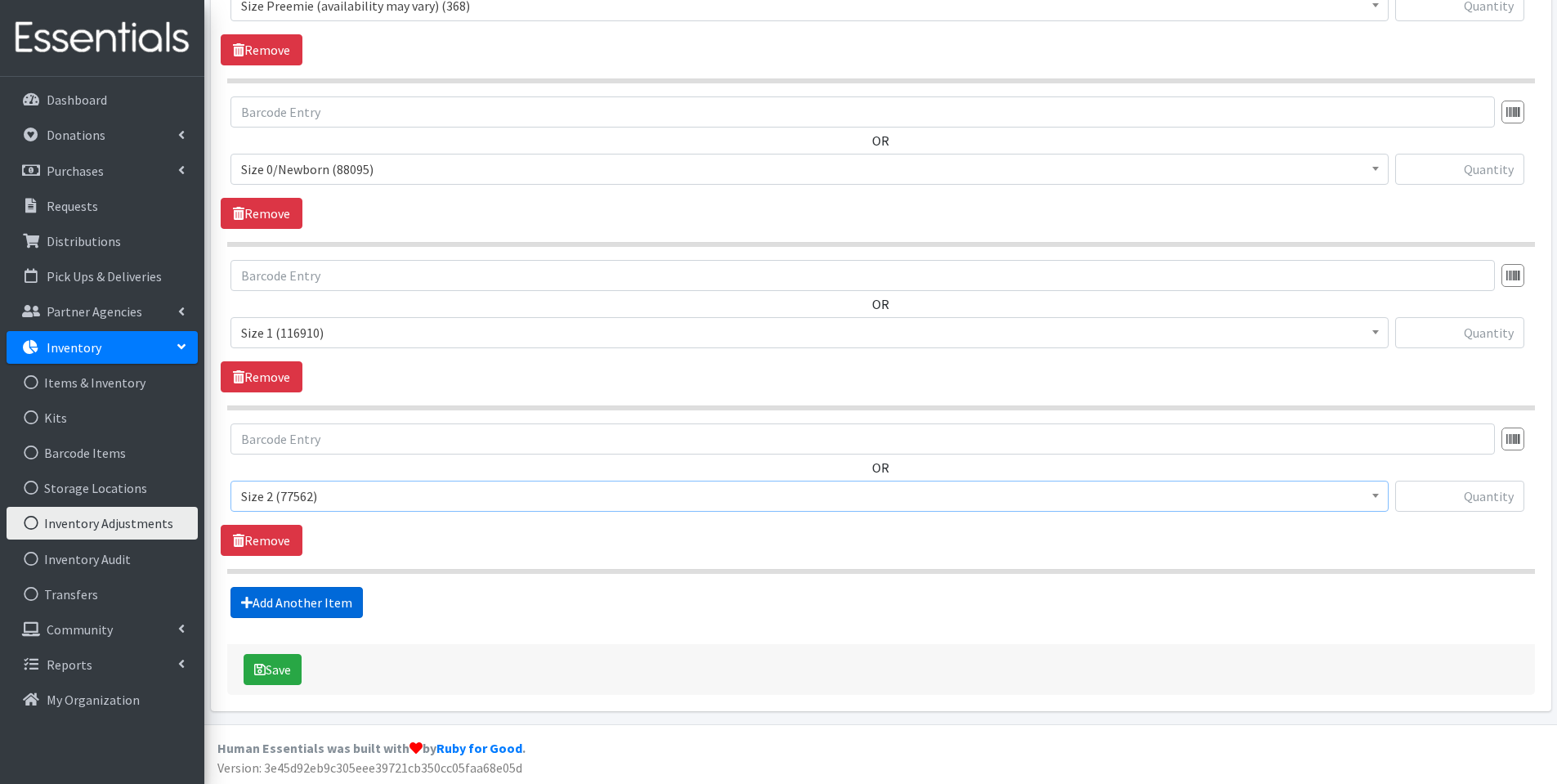
click at [311, 581] on fieldset "Items in this adjustment OR Period Supplies: Mixed Kits (order by bag) (331) Ap…" at bounding box center [881, 257] width 1307 height 721
click at [306, 602] on link "Add Another Item" at bounding box center [297, 602] width 132 height 31
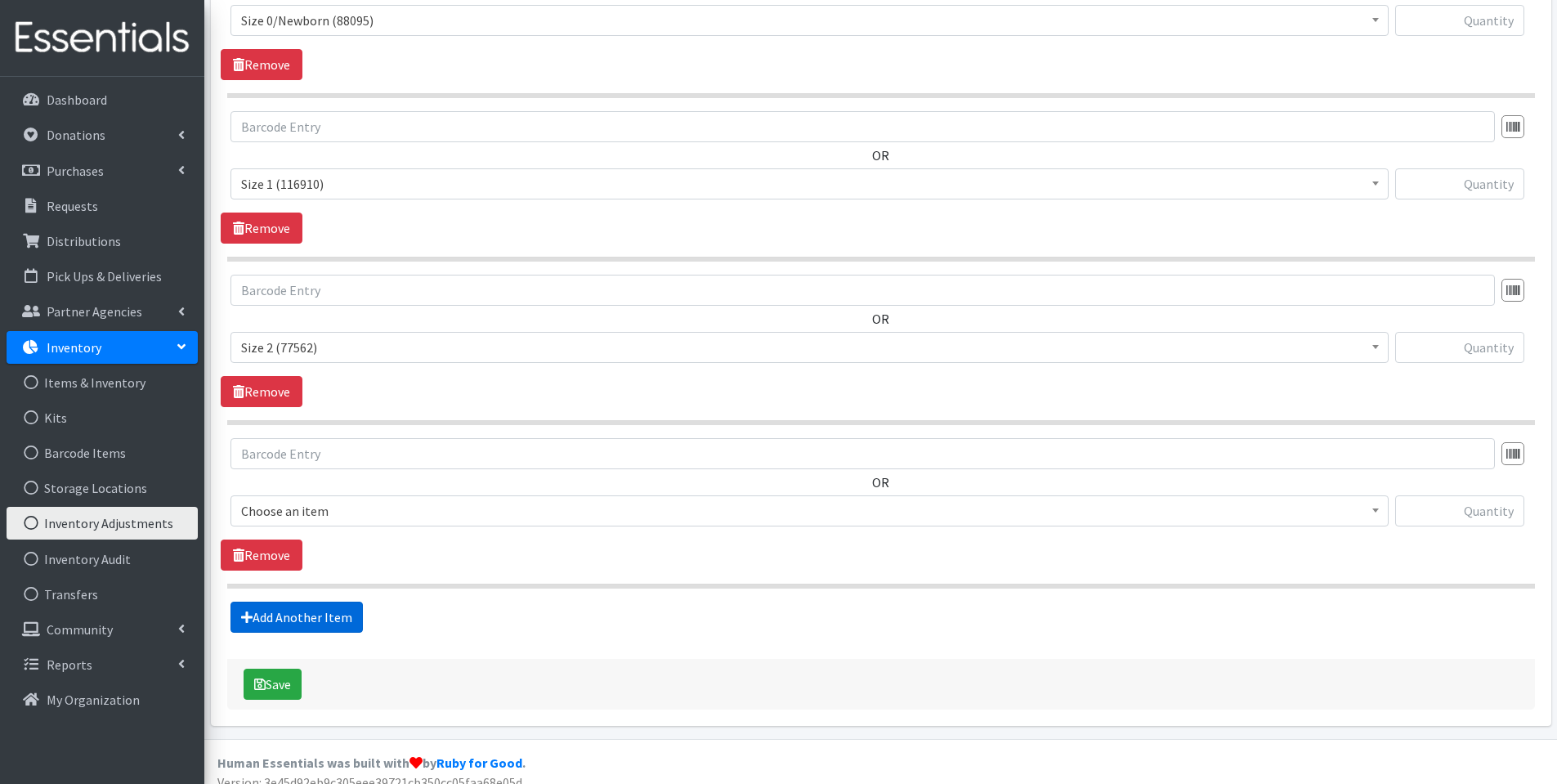
scroll to position [649, 0]
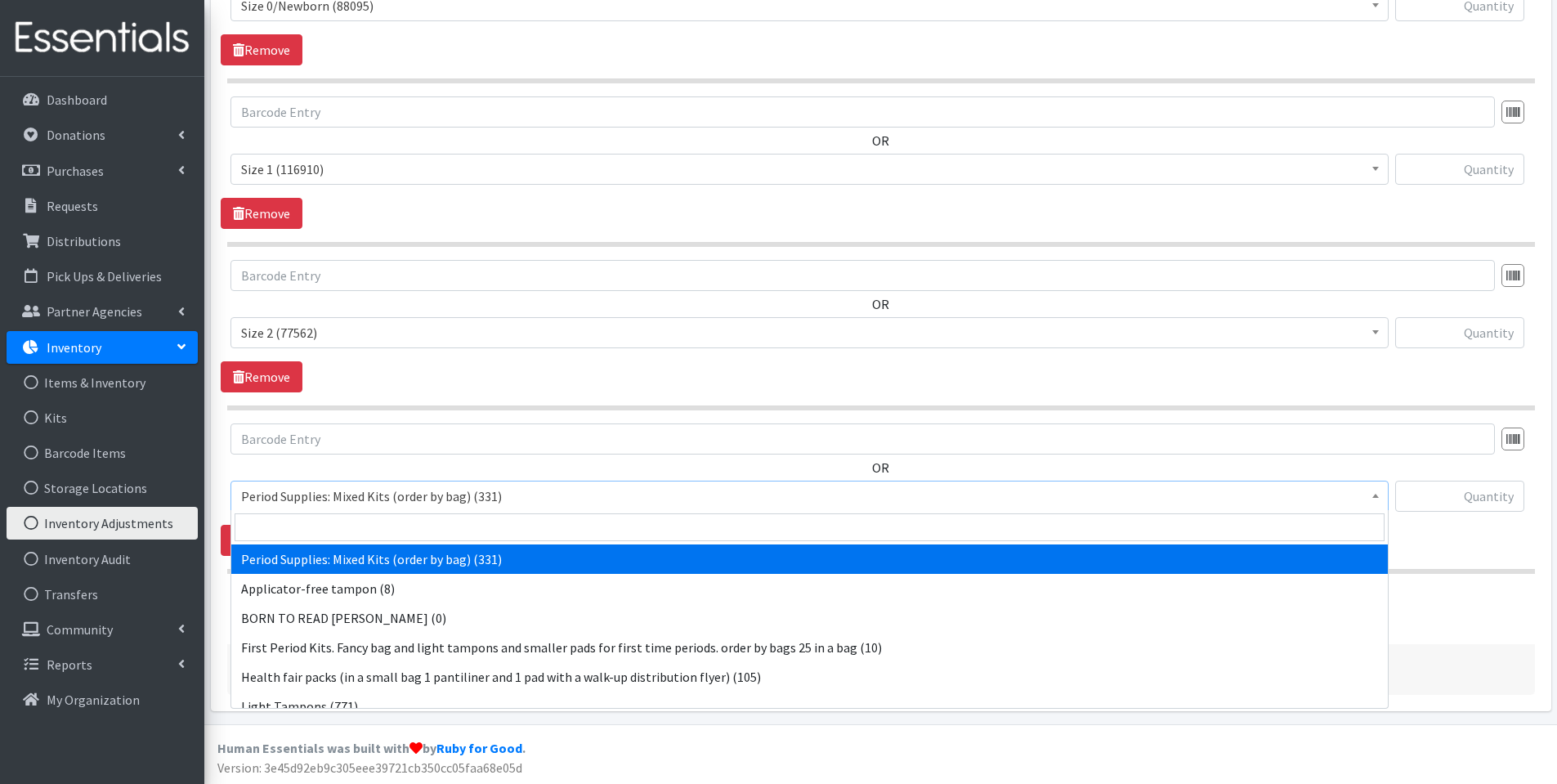
click at [340, 494] on span "Period Supplies: Mixed Kits (order by bag) (331)" at bounding box center [809, 496] width 1137 height 23
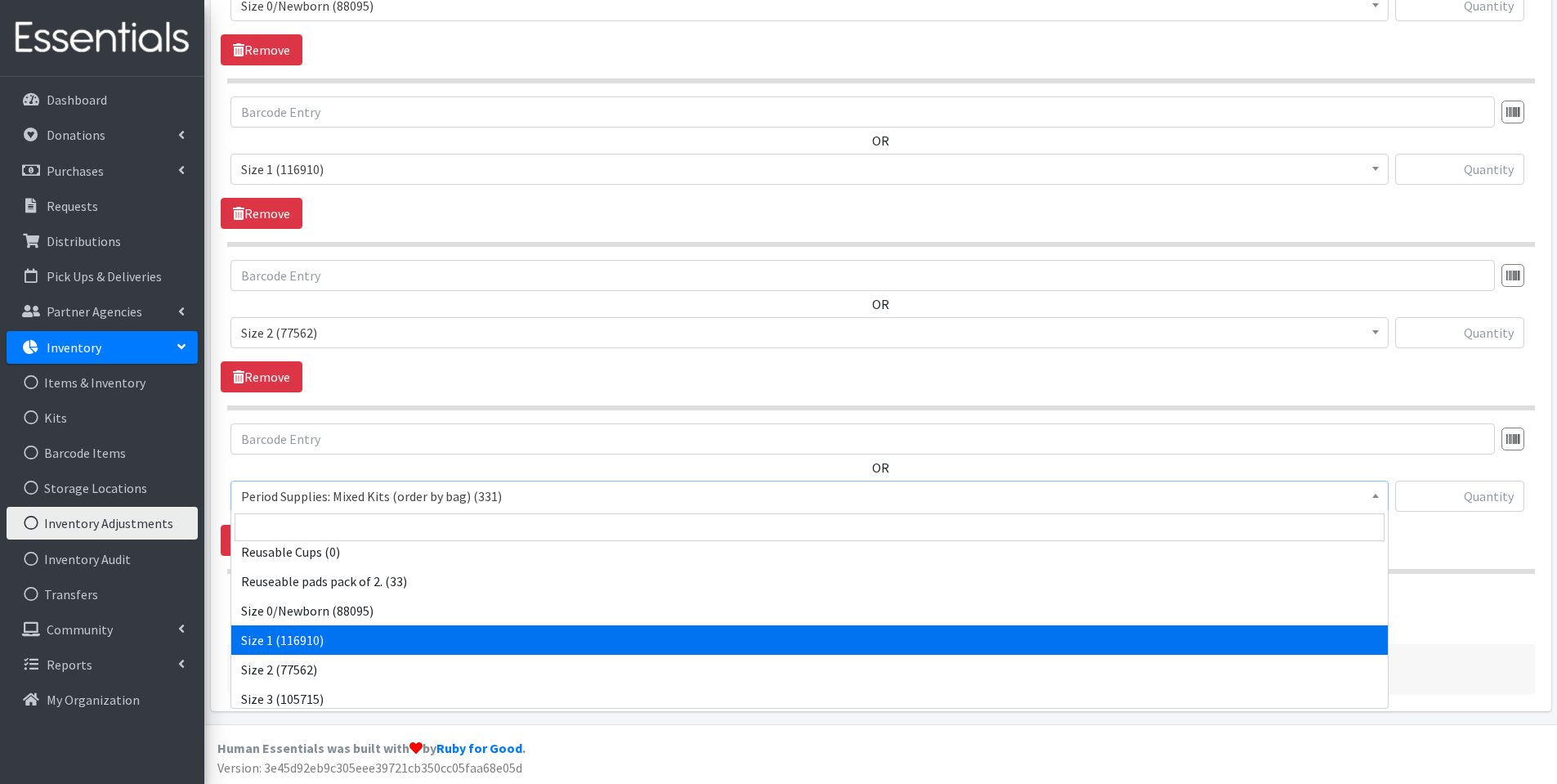
scroll to position [538, 0]
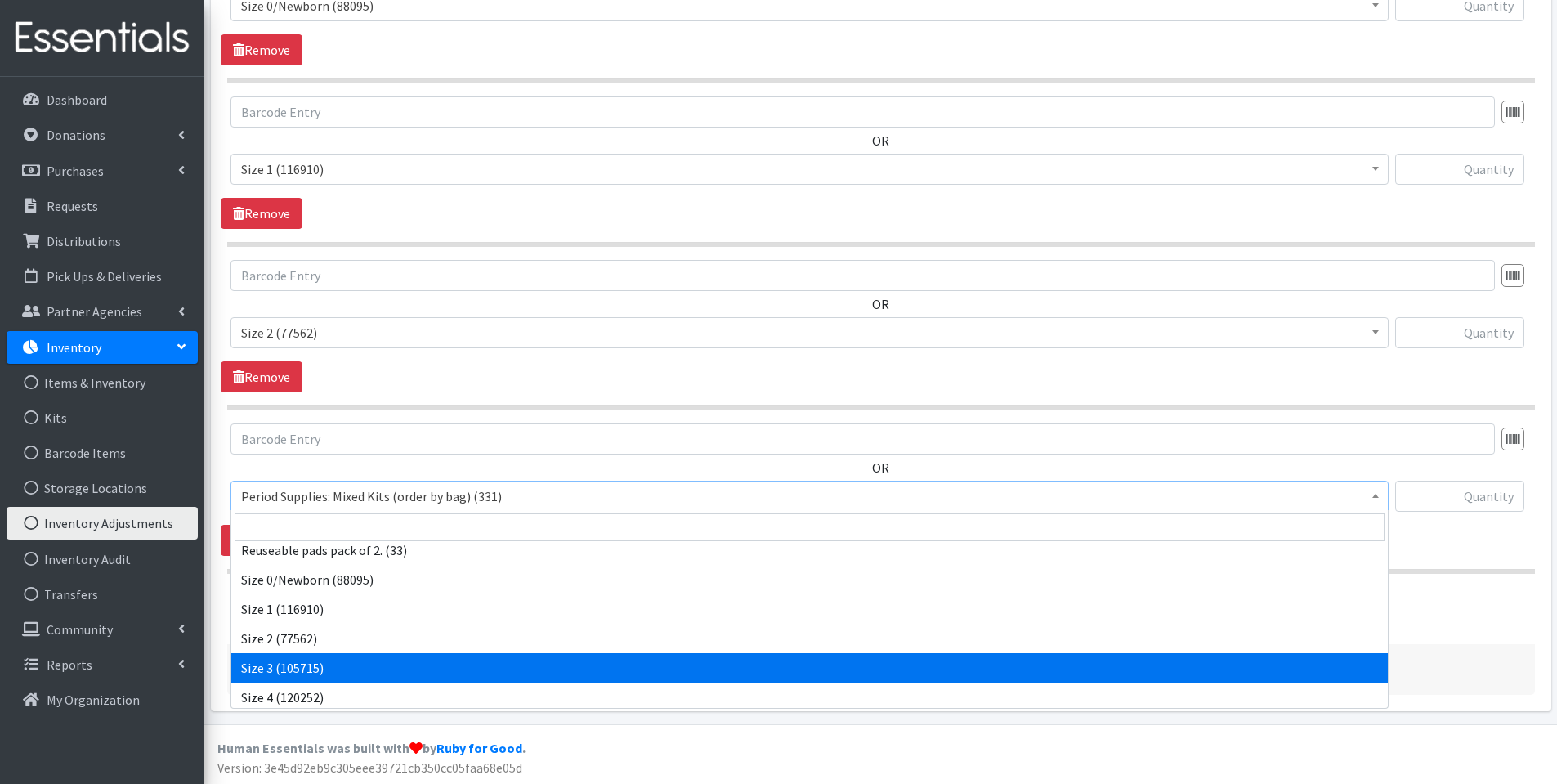
select select "1094"
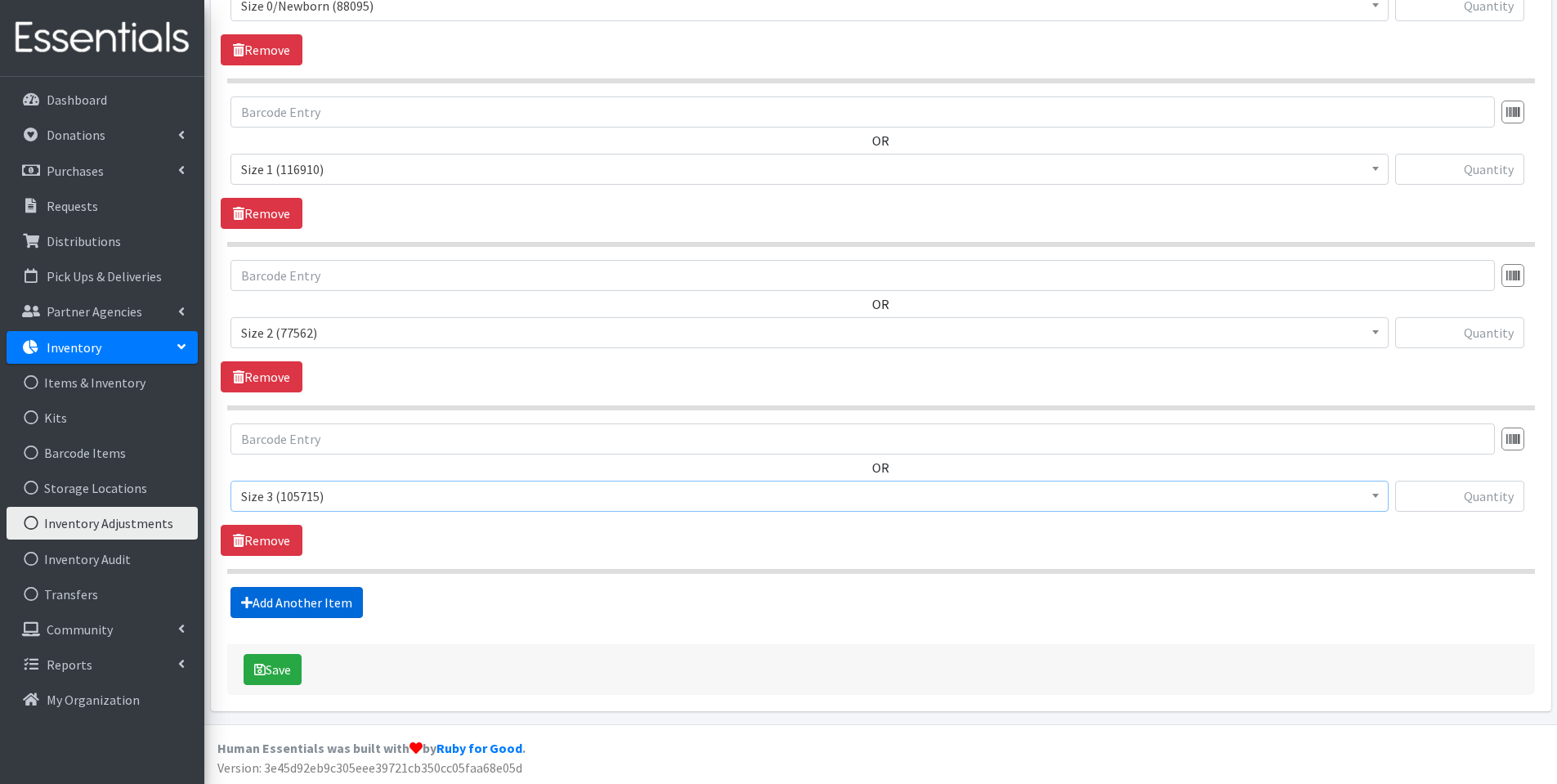
click at [343, 599] on link "Add Another Item" at bounding box center [297, 602] width 132 height 31
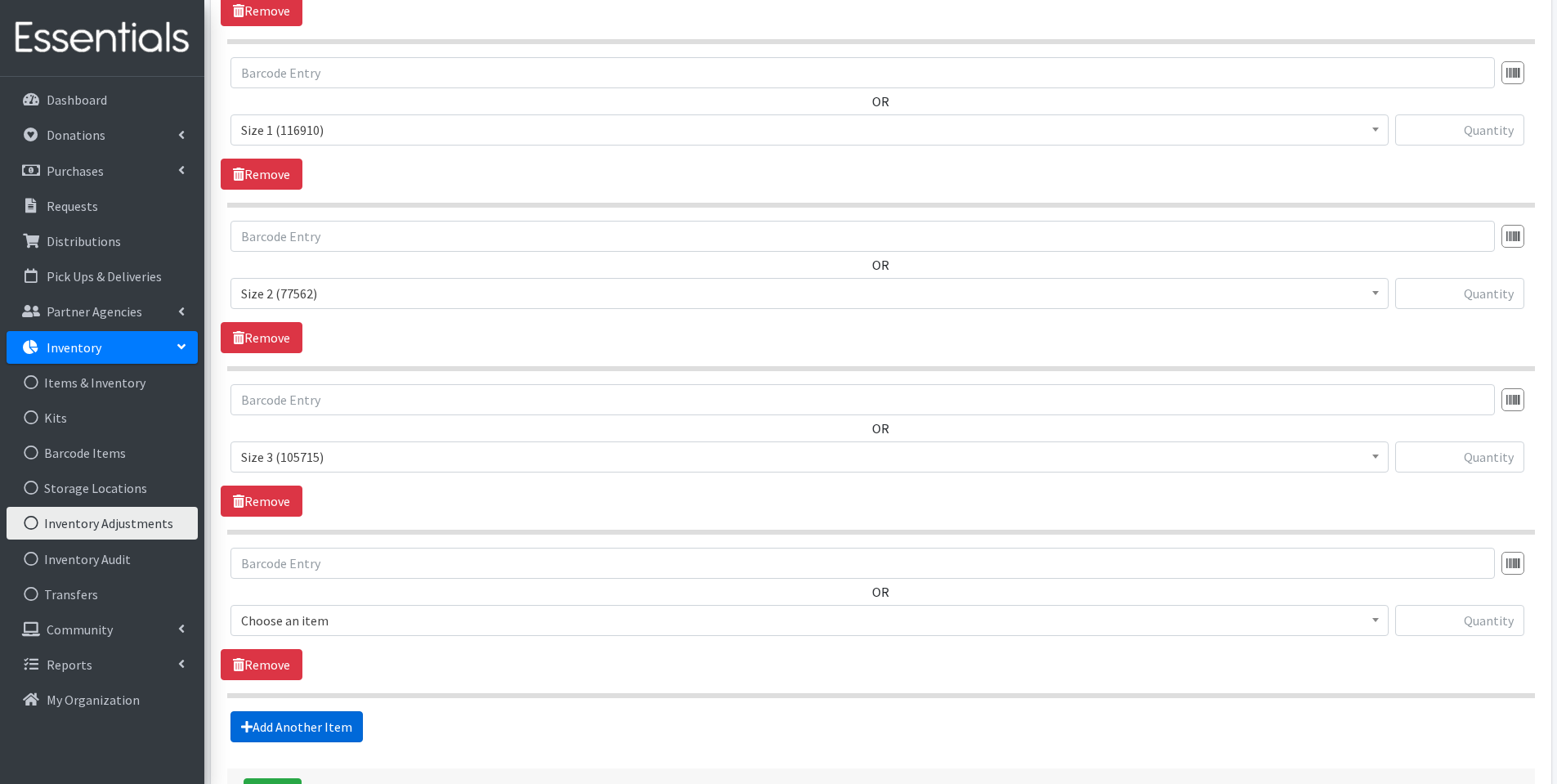
scroll to position [813, 0]
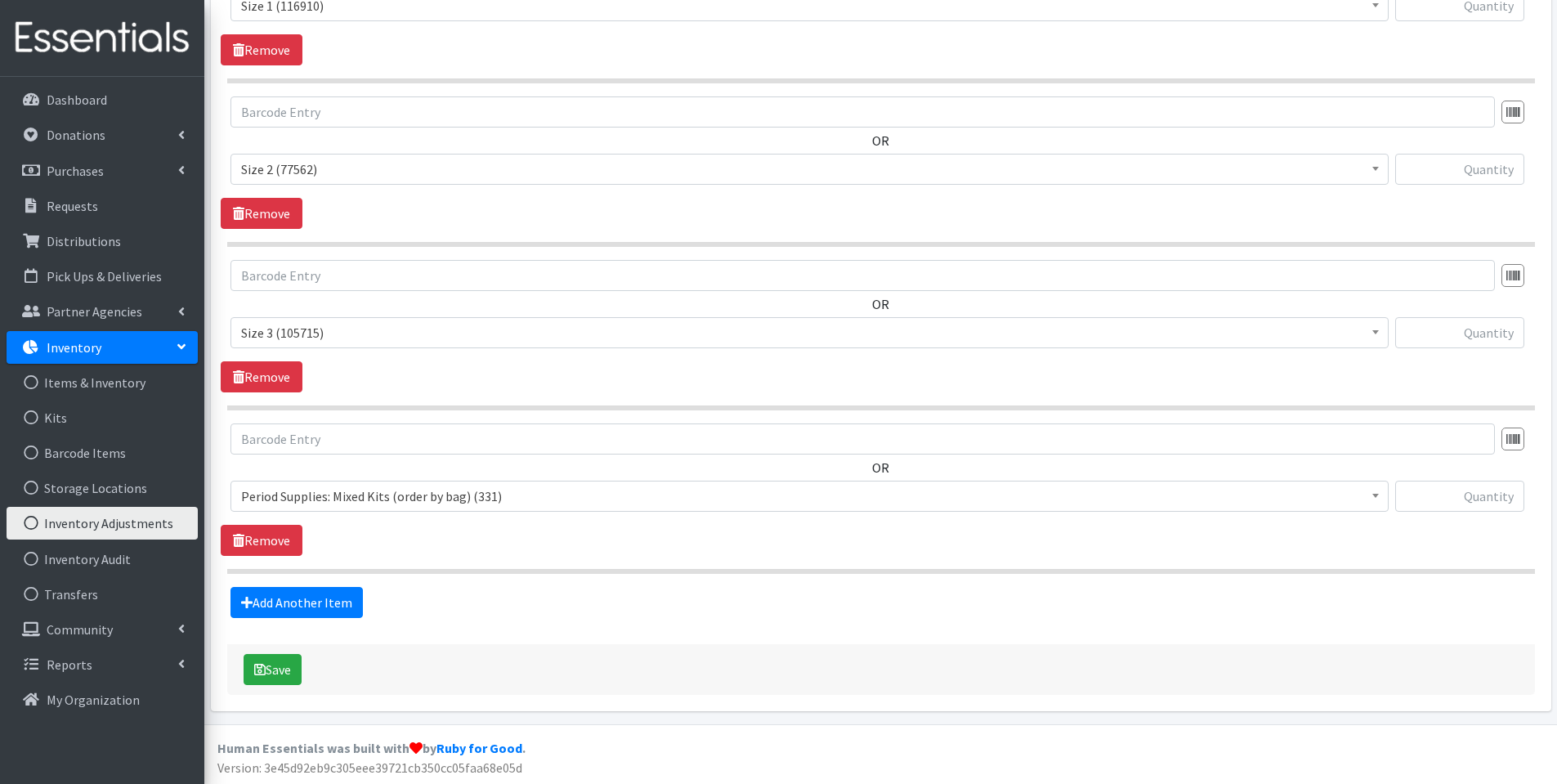
click at [351, 494] on span "Period Supplies: Mixed Kits (order by bag) (331)" at bounding box center [809, 496] width 1137 height 23
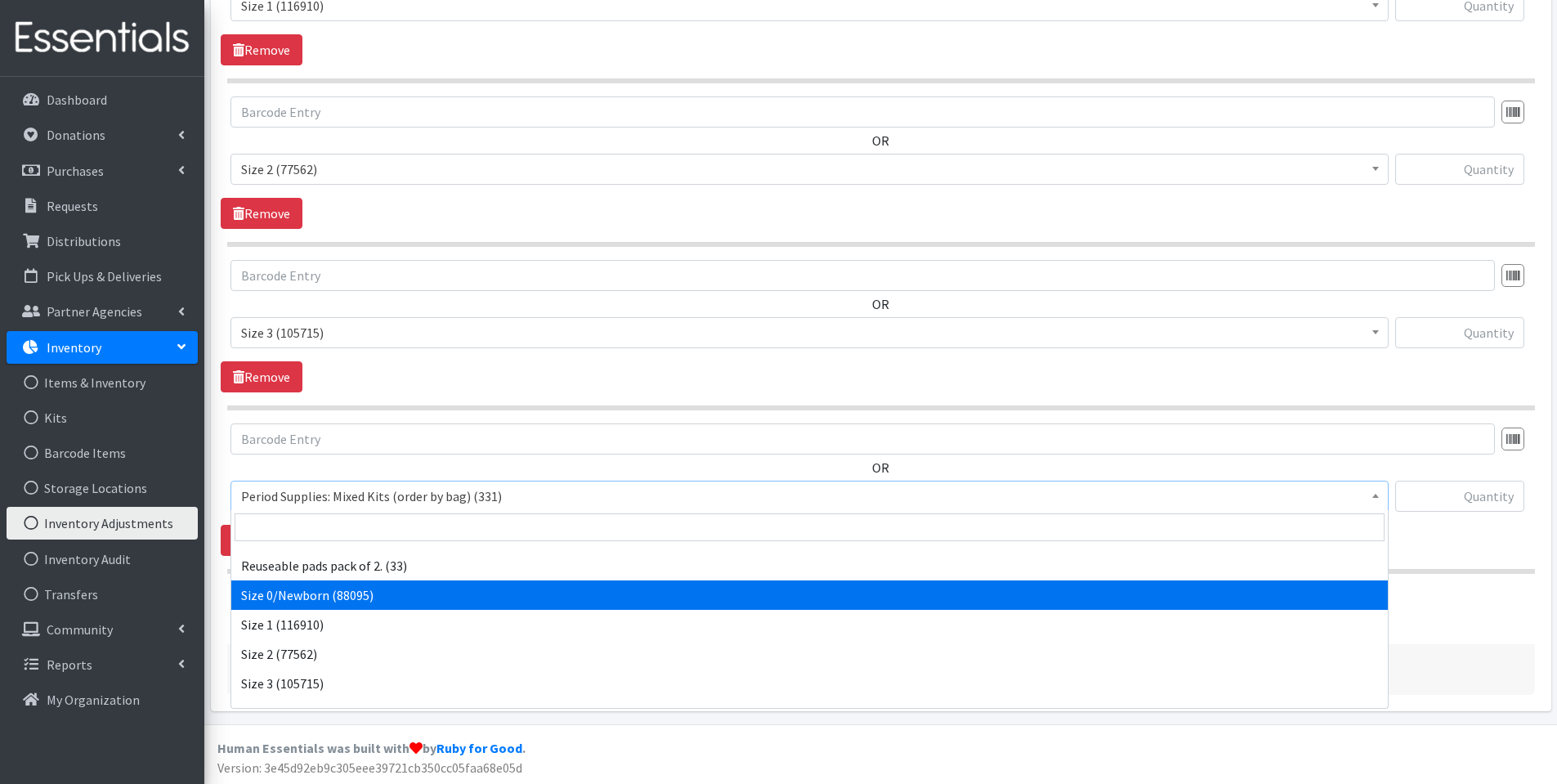
scroll to position [534, 0]
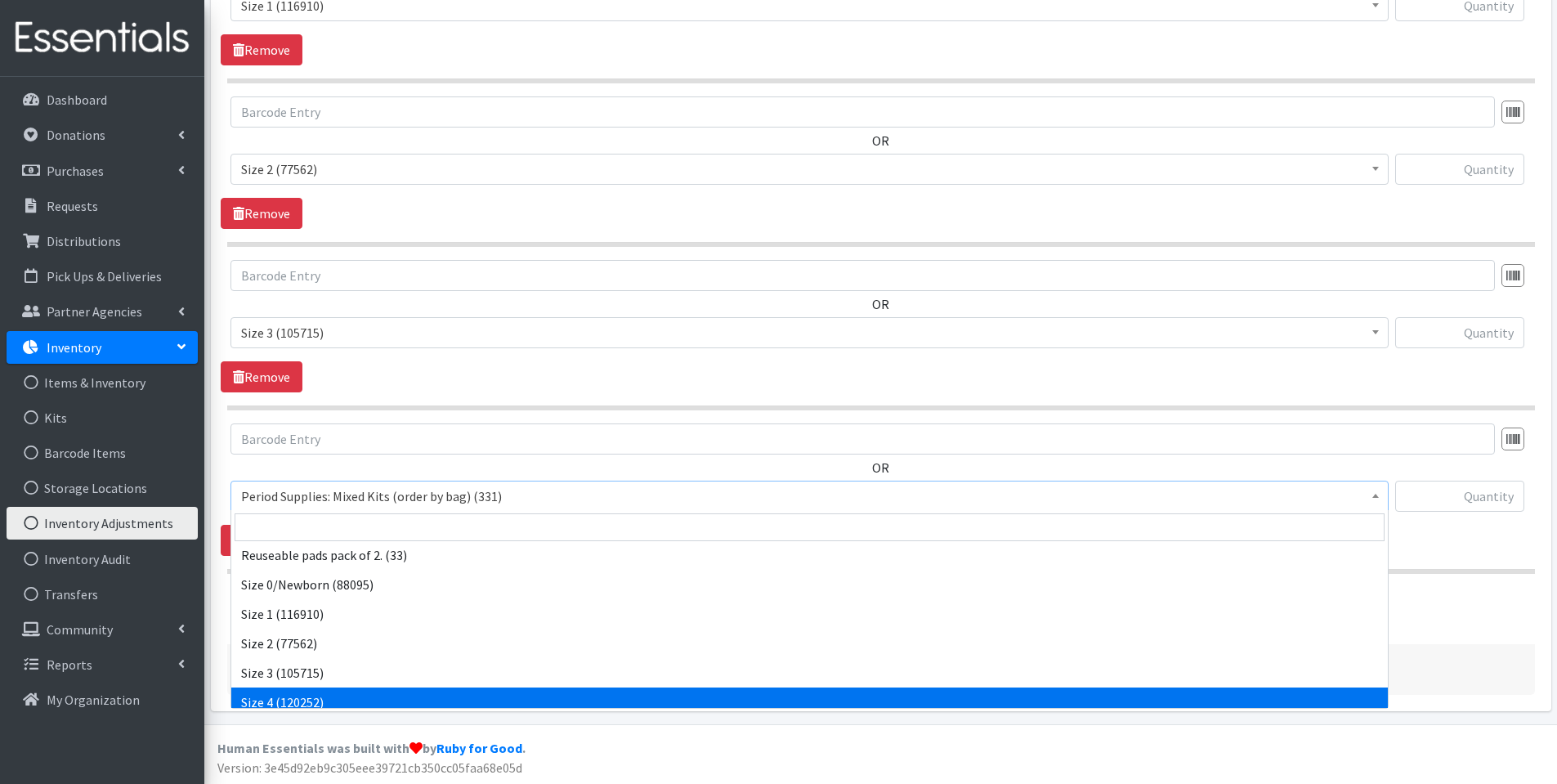
select select "1097"
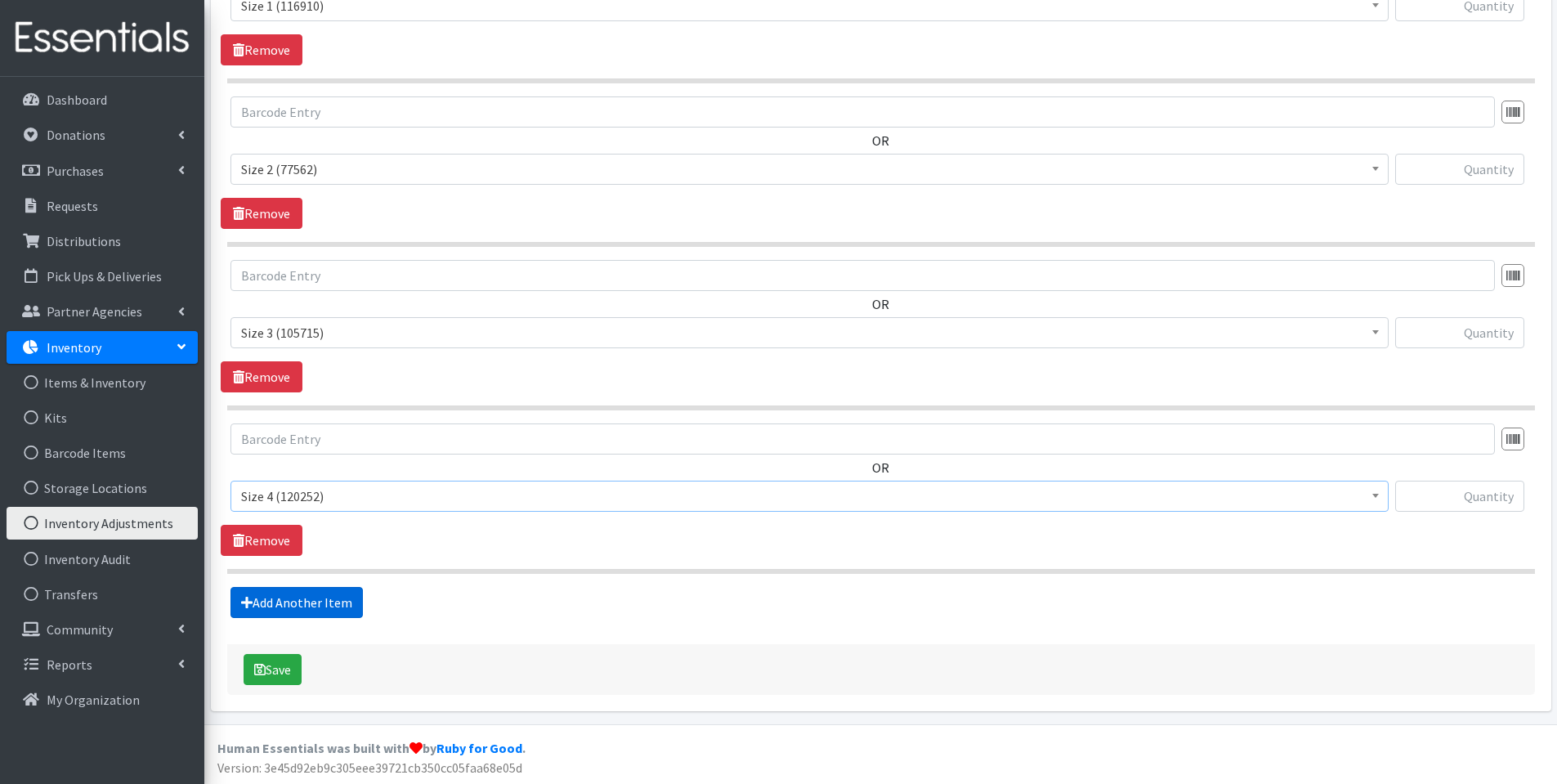
click at [329, 595] on link "Add Another Item" at bounding box center [297, 602] width 132 height 31
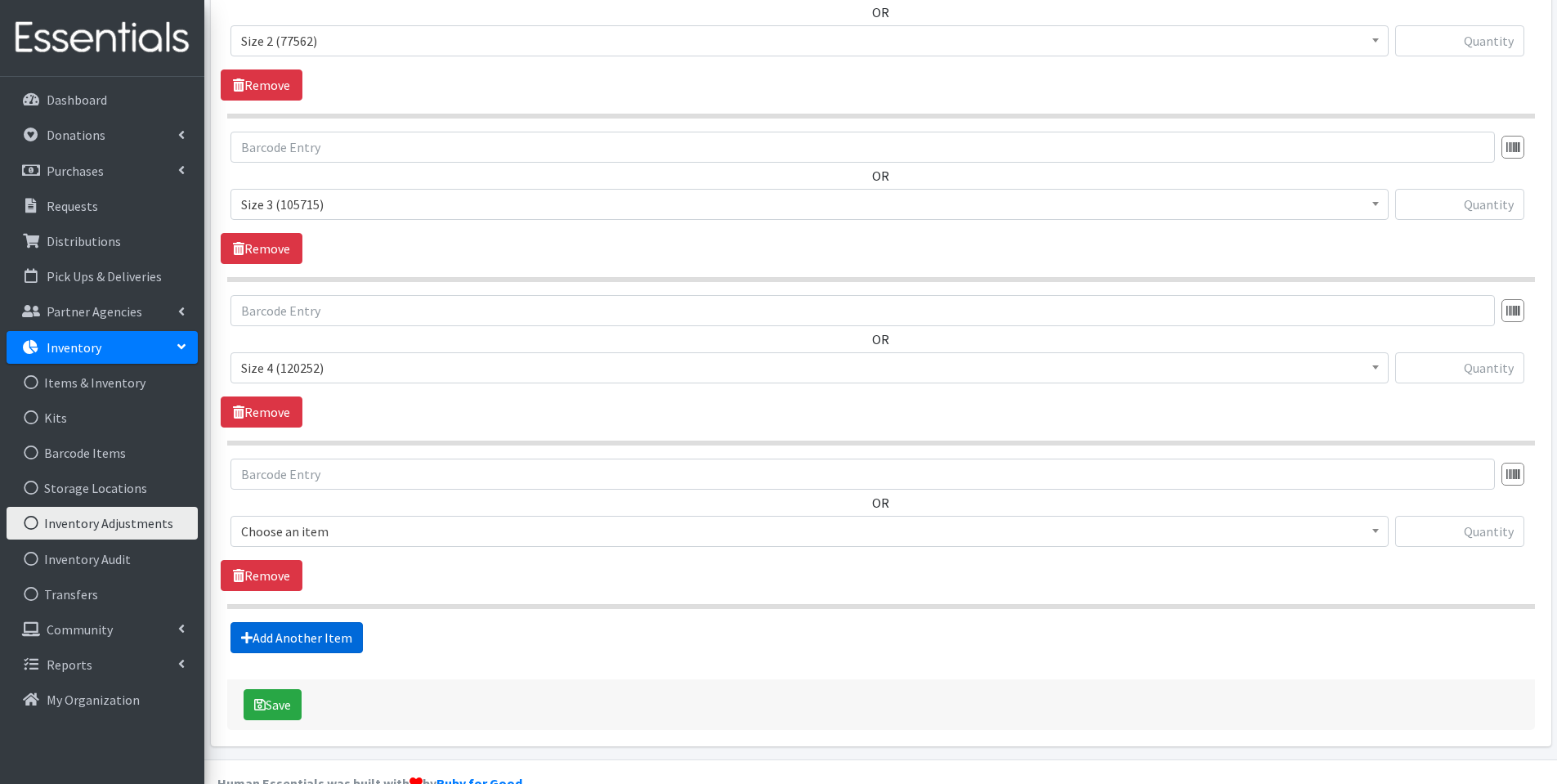
scroll to position [976, 0]
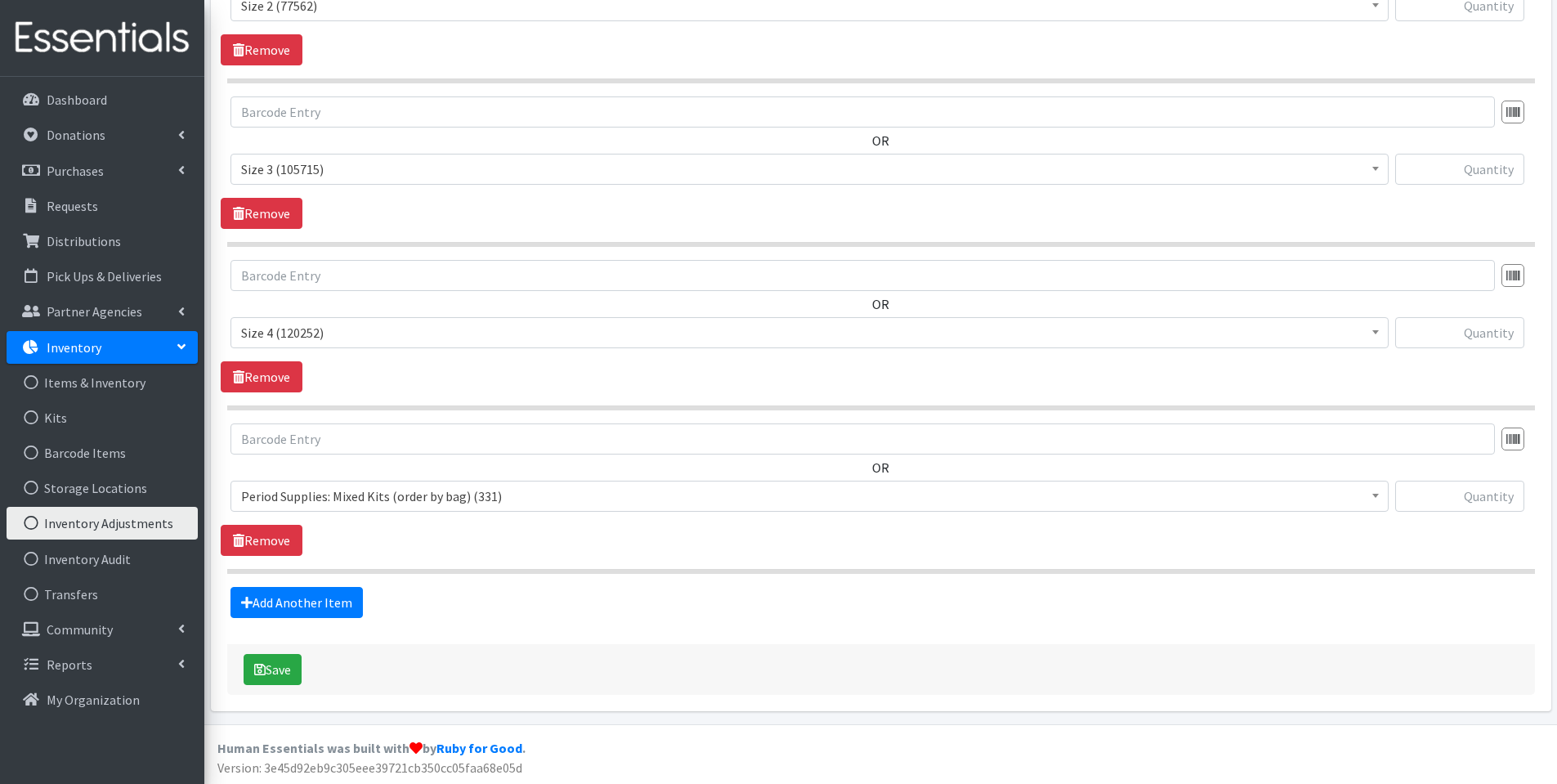
click at [349, 487] on span "Period Supplies: Mixed Kits (order by bag) (331)" at bounding box center [809, 496] width 1137 height 23
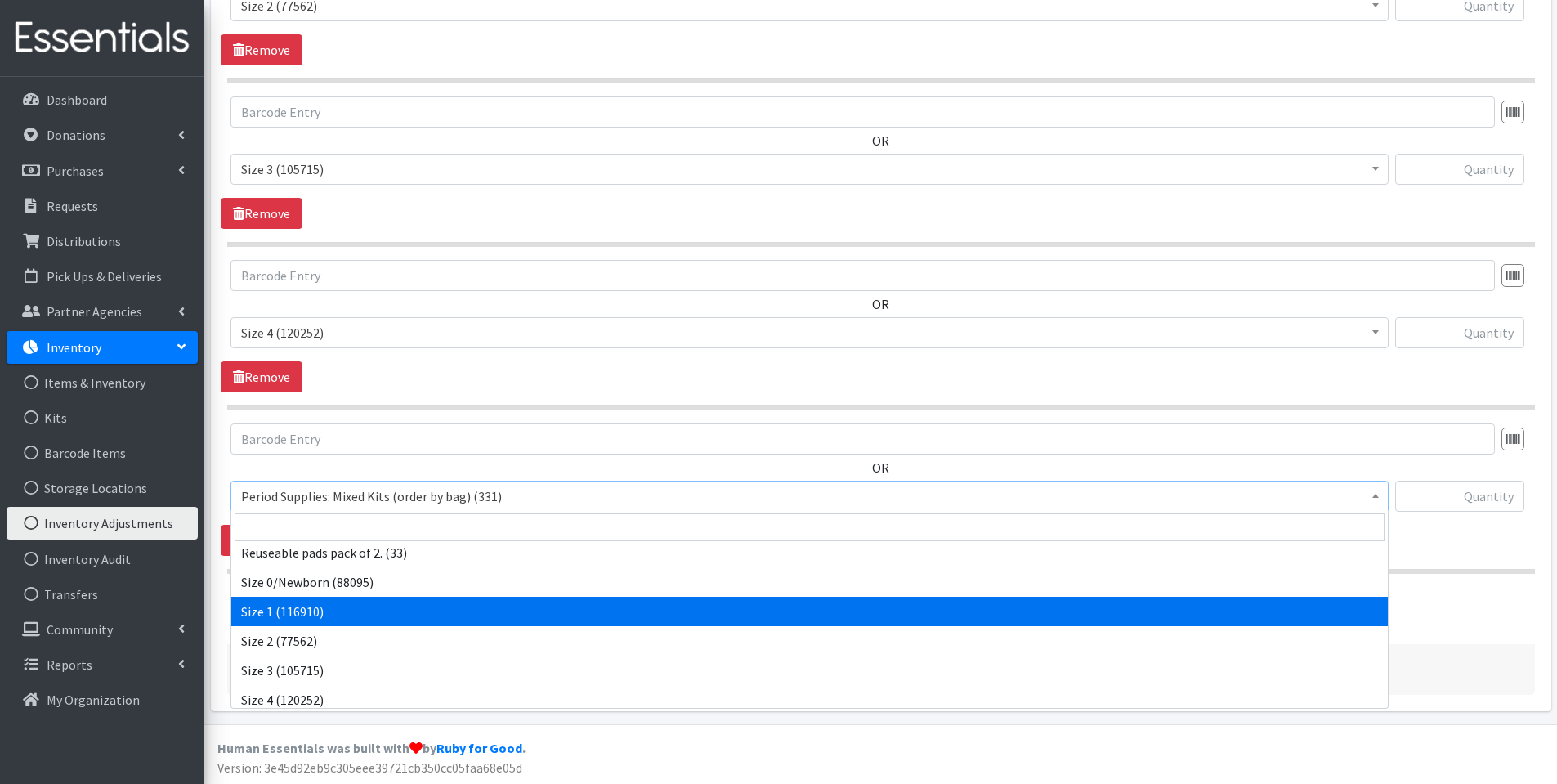
scroll to position [568, 0]
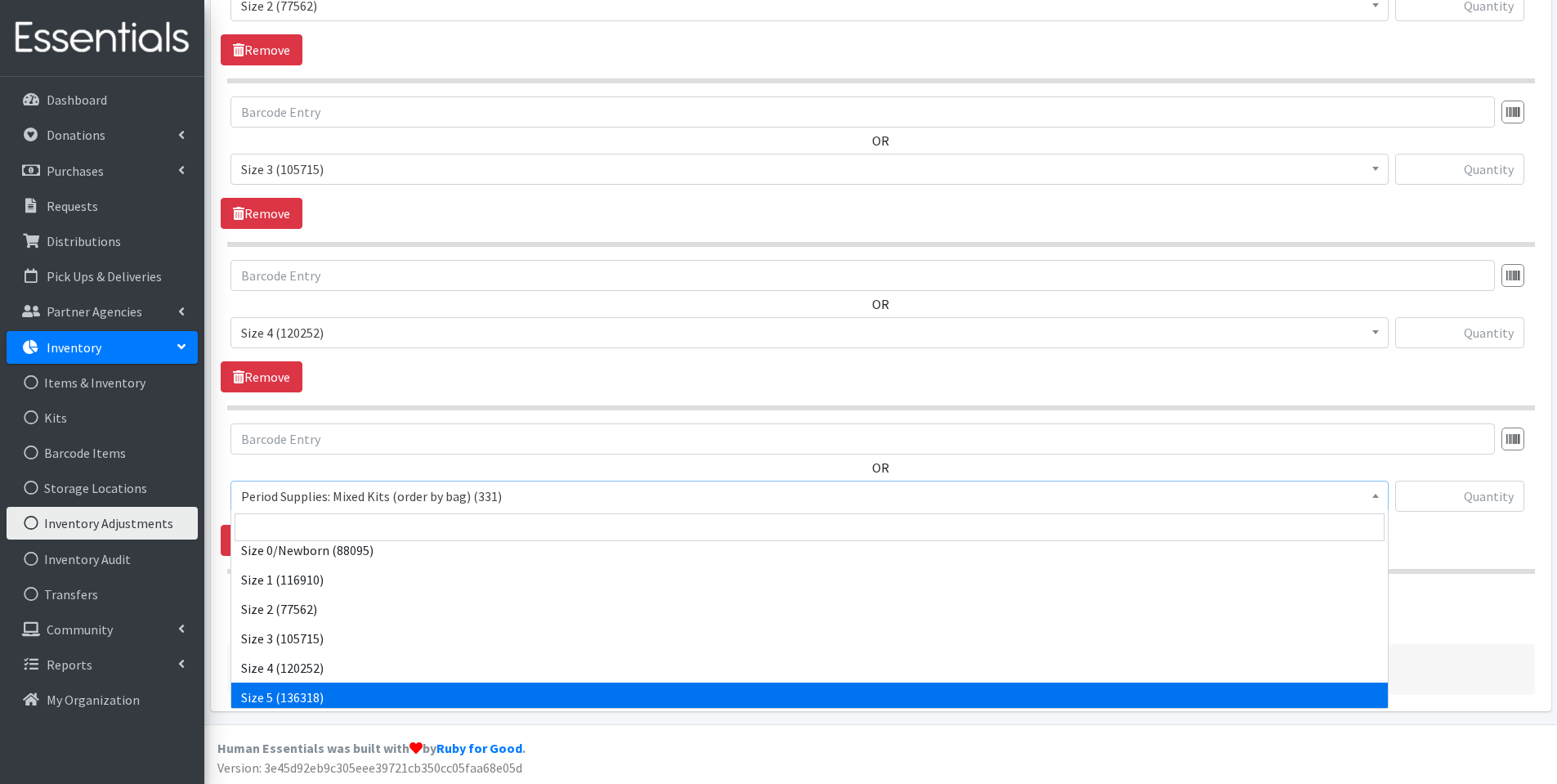
select select "1098"
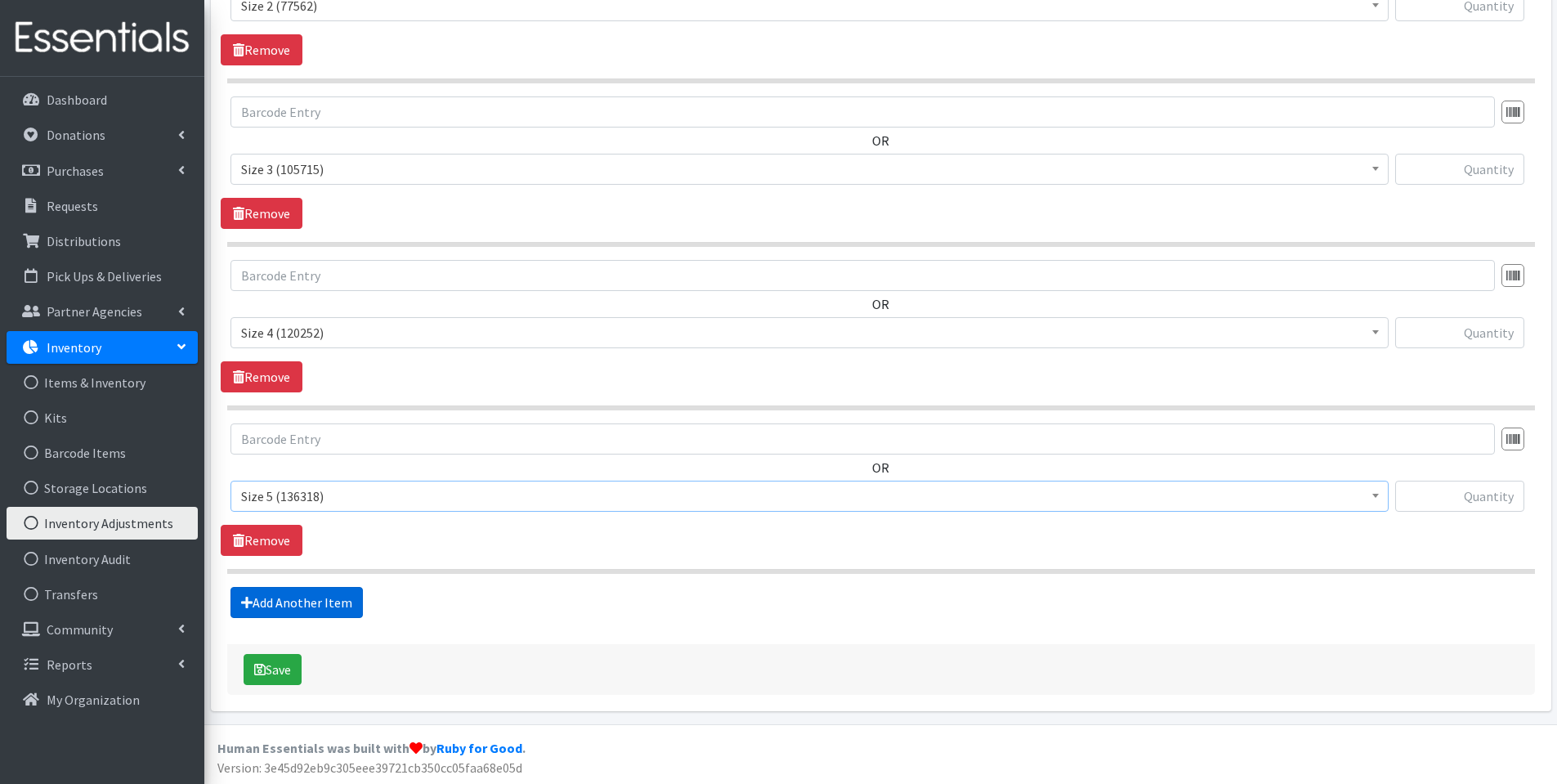
click at [329, 589] on link "Add Another Item" at bounding box center [297, 602] width 132 height 31
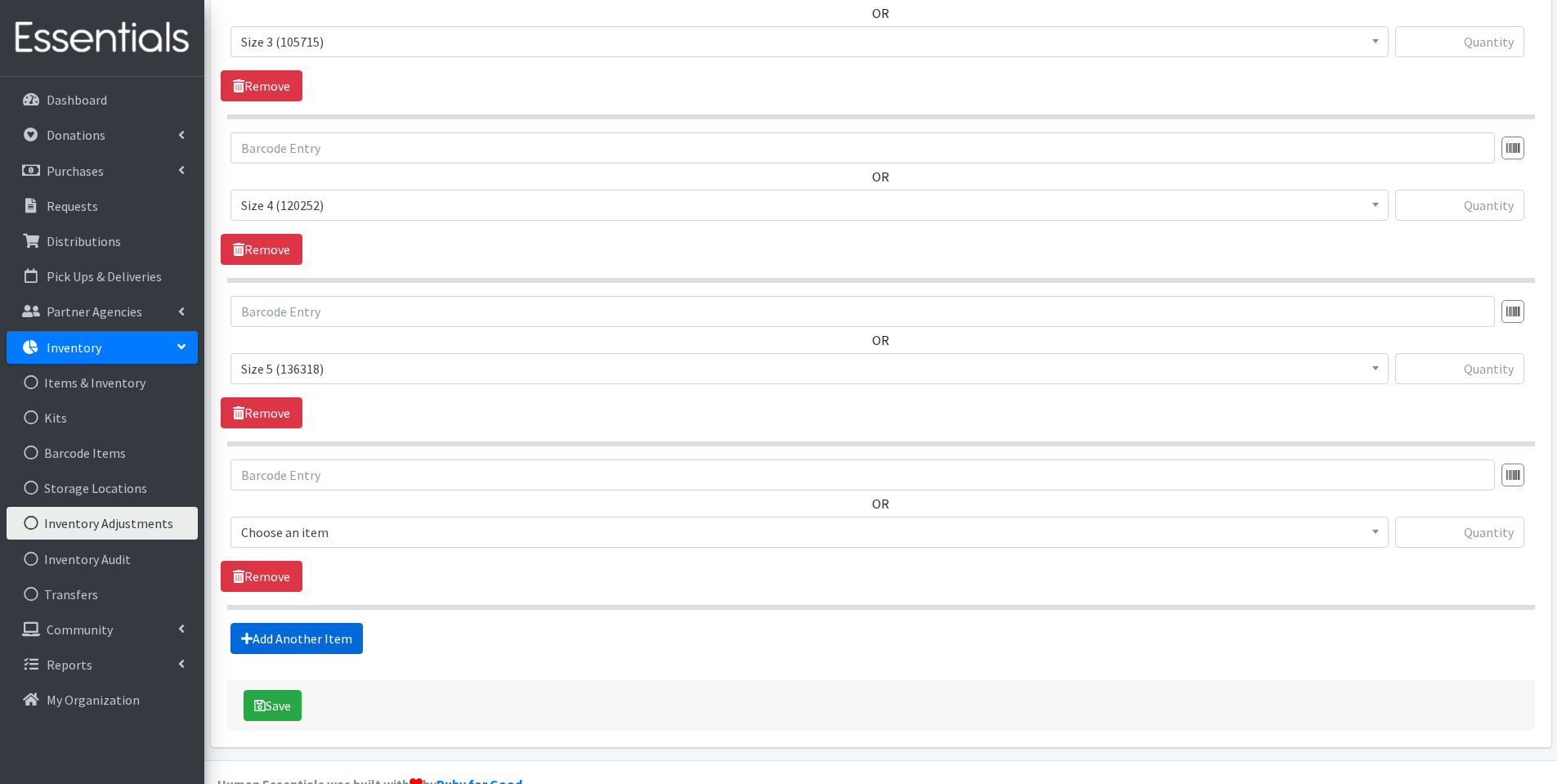
scroll to position [1140, 0]
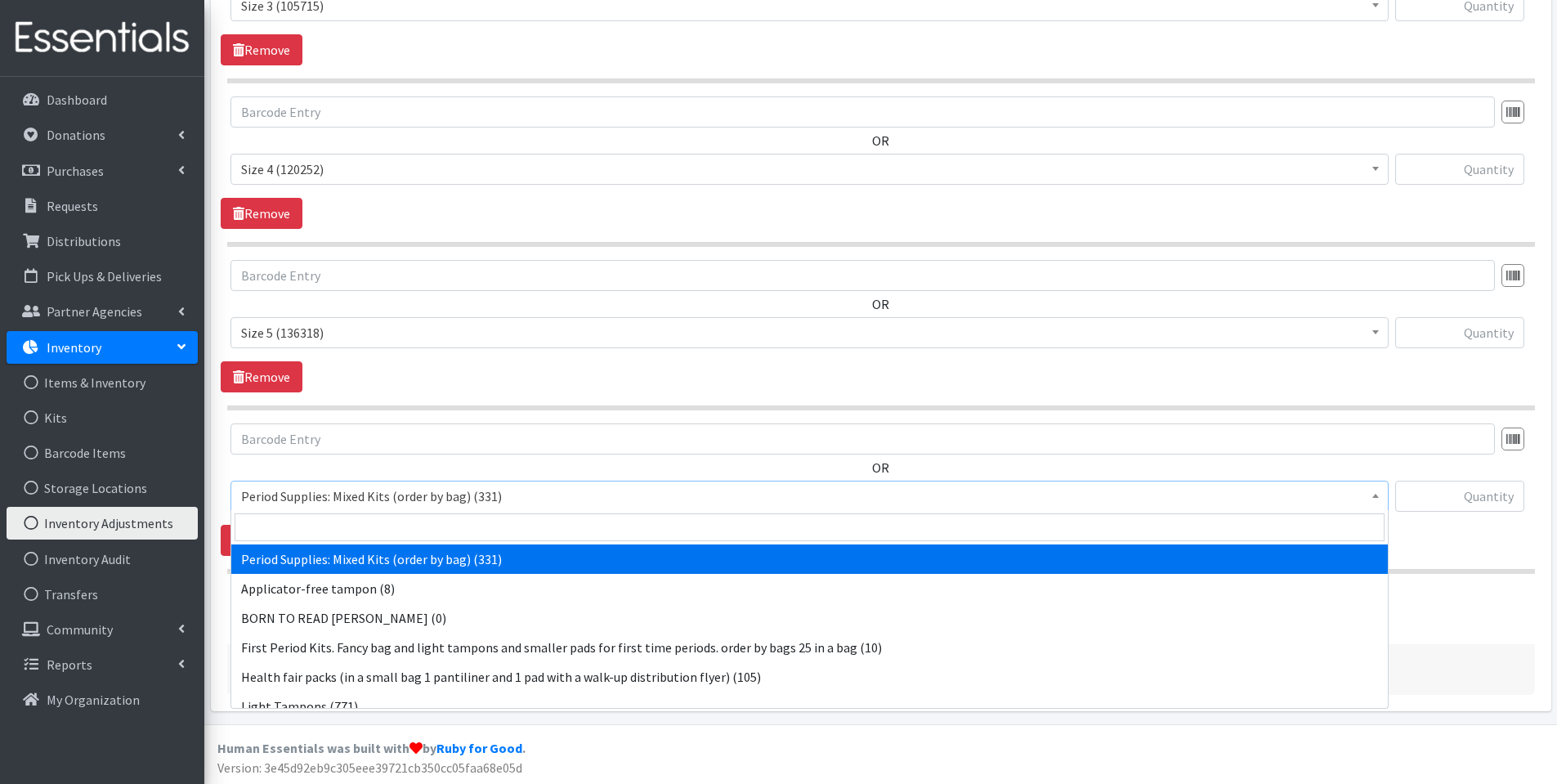
click at [332, 502] on span "Period Supplies: Mixed Kits (order by bag) (331)" at bounding box center [809, 496] width 1137 height 23
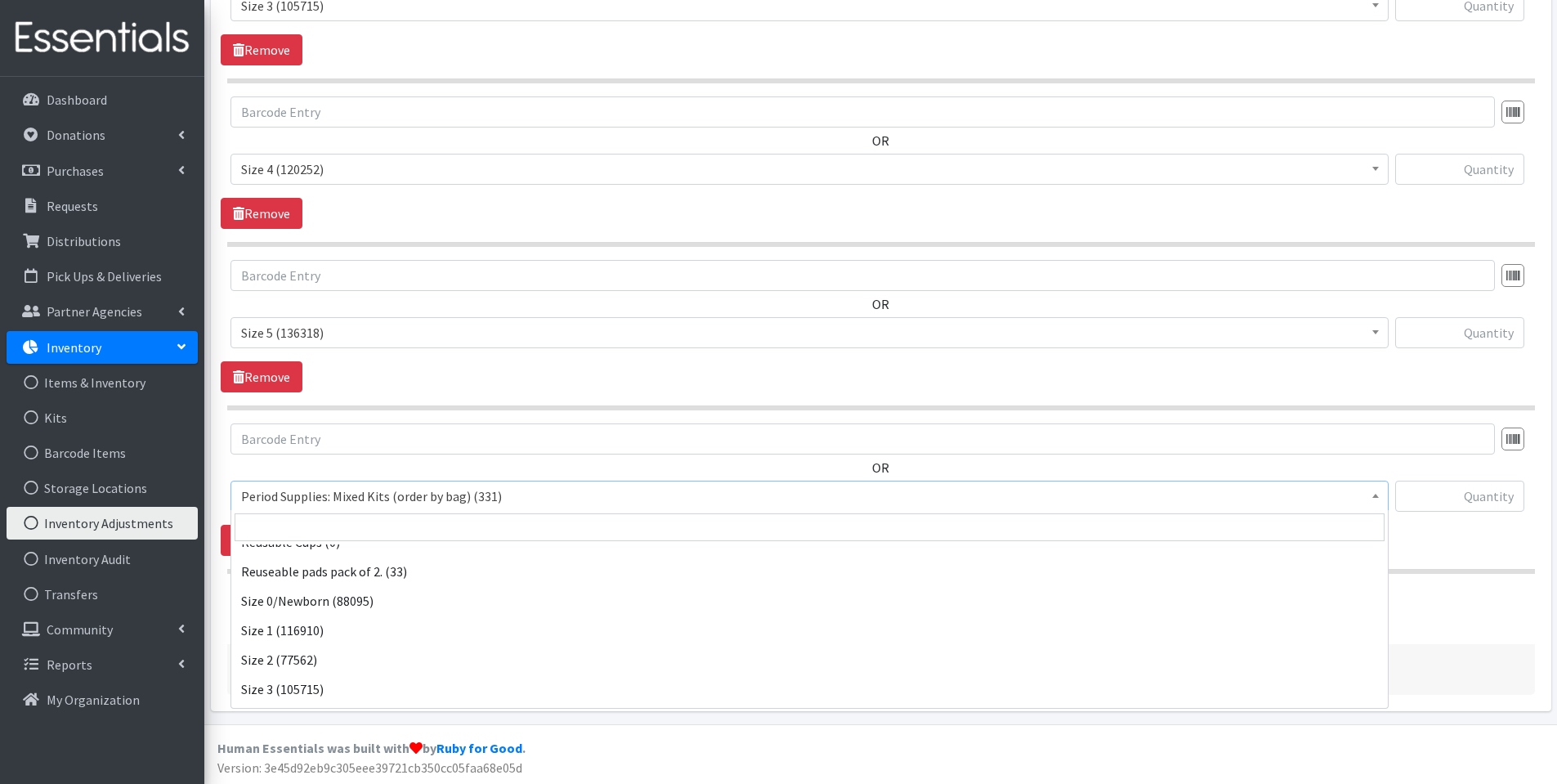
scroll to position [602, 0]
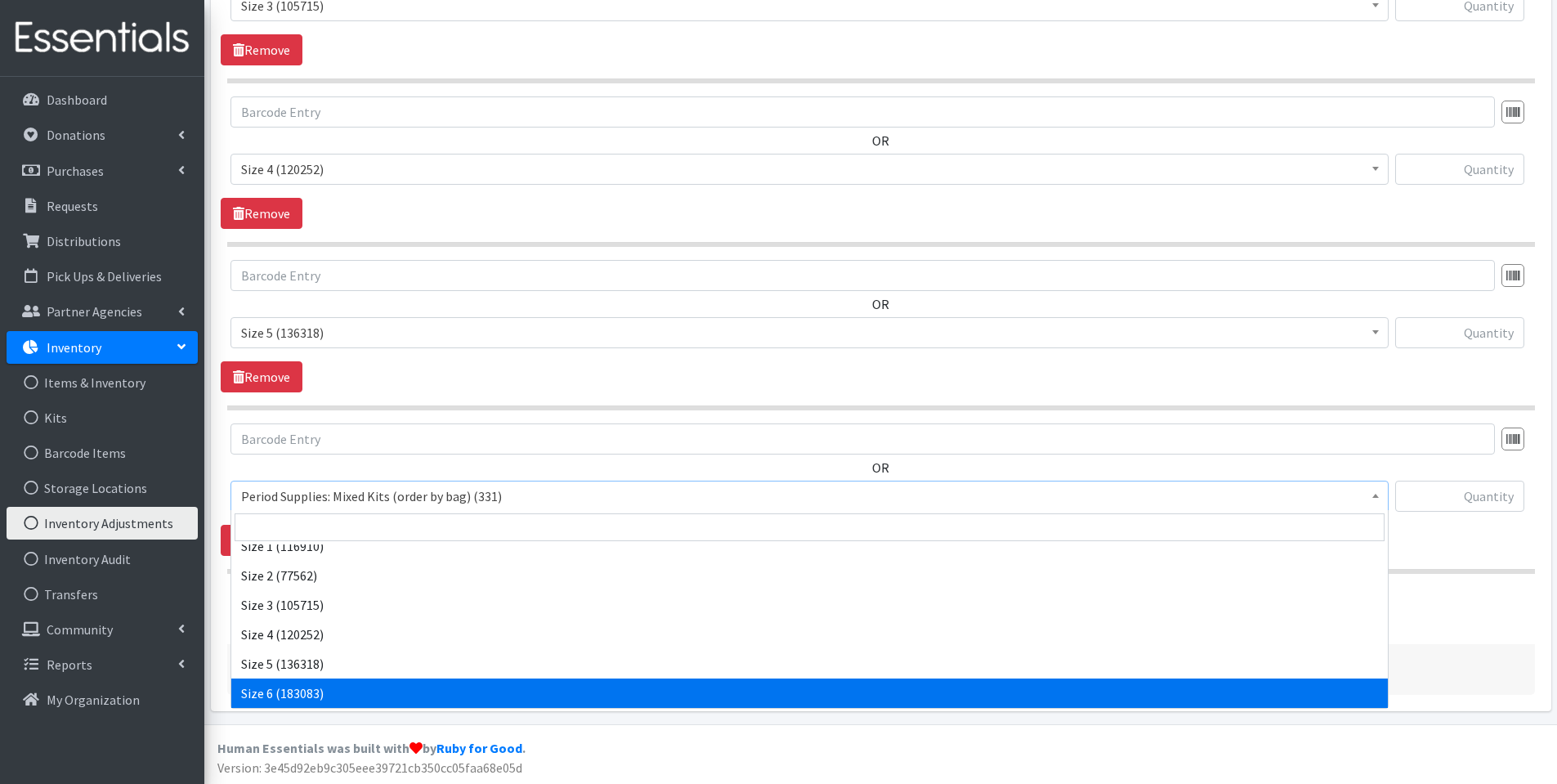
select select "1100"
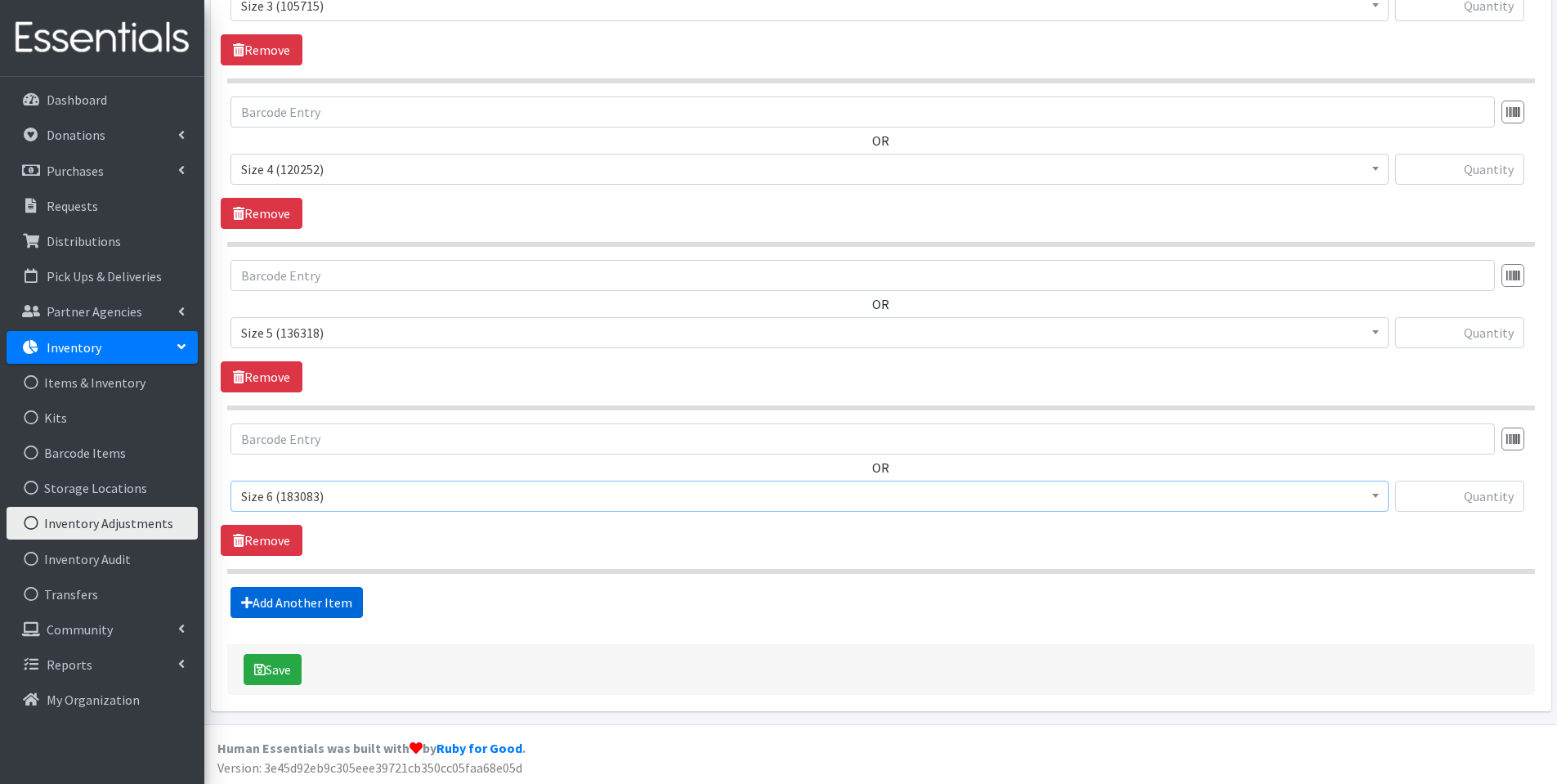
click at [326, 609] on link "Add Another Item" at bounding box center [297, 602] width 132 height 31
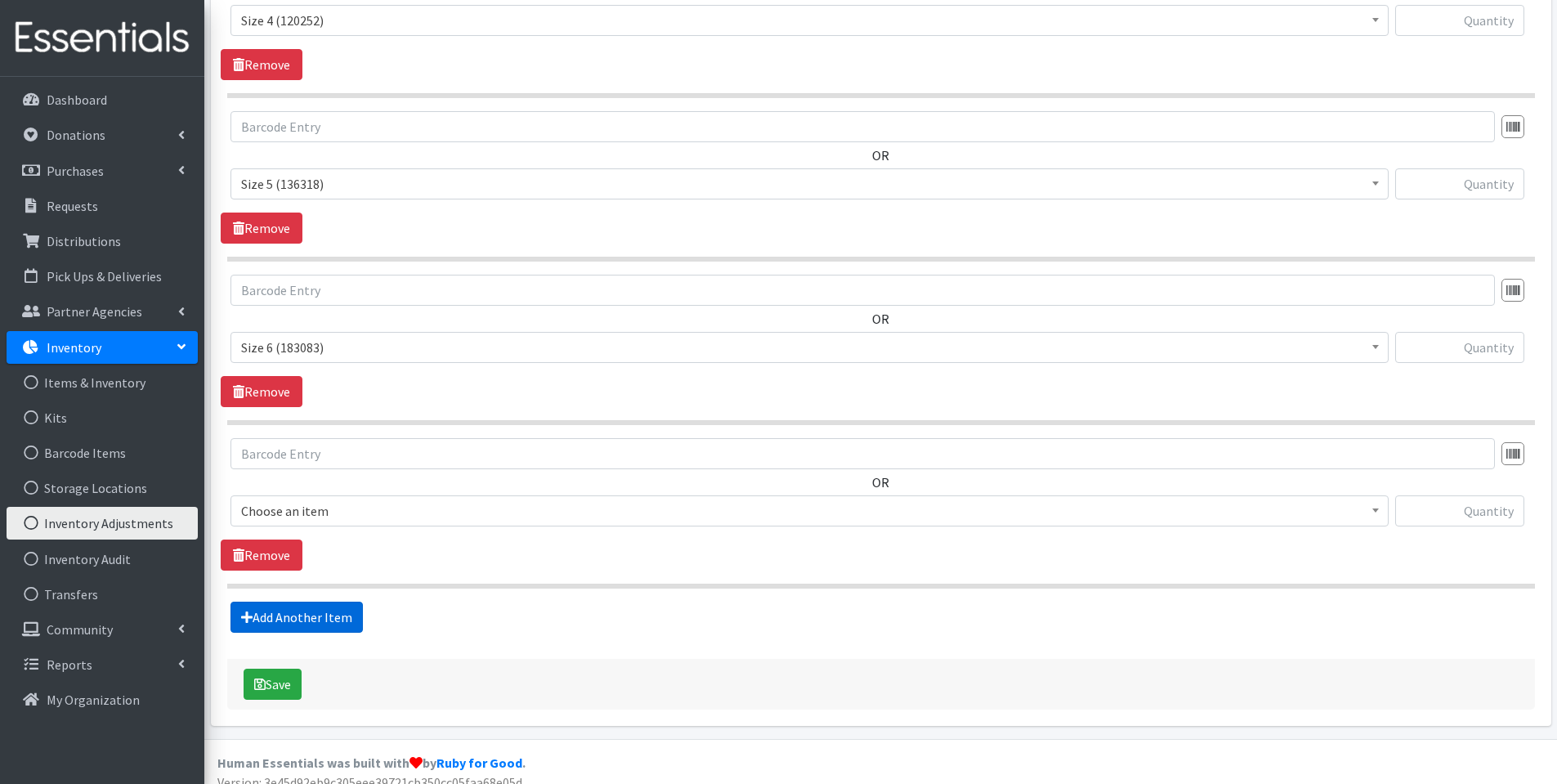
scroll to position [1303, 0]
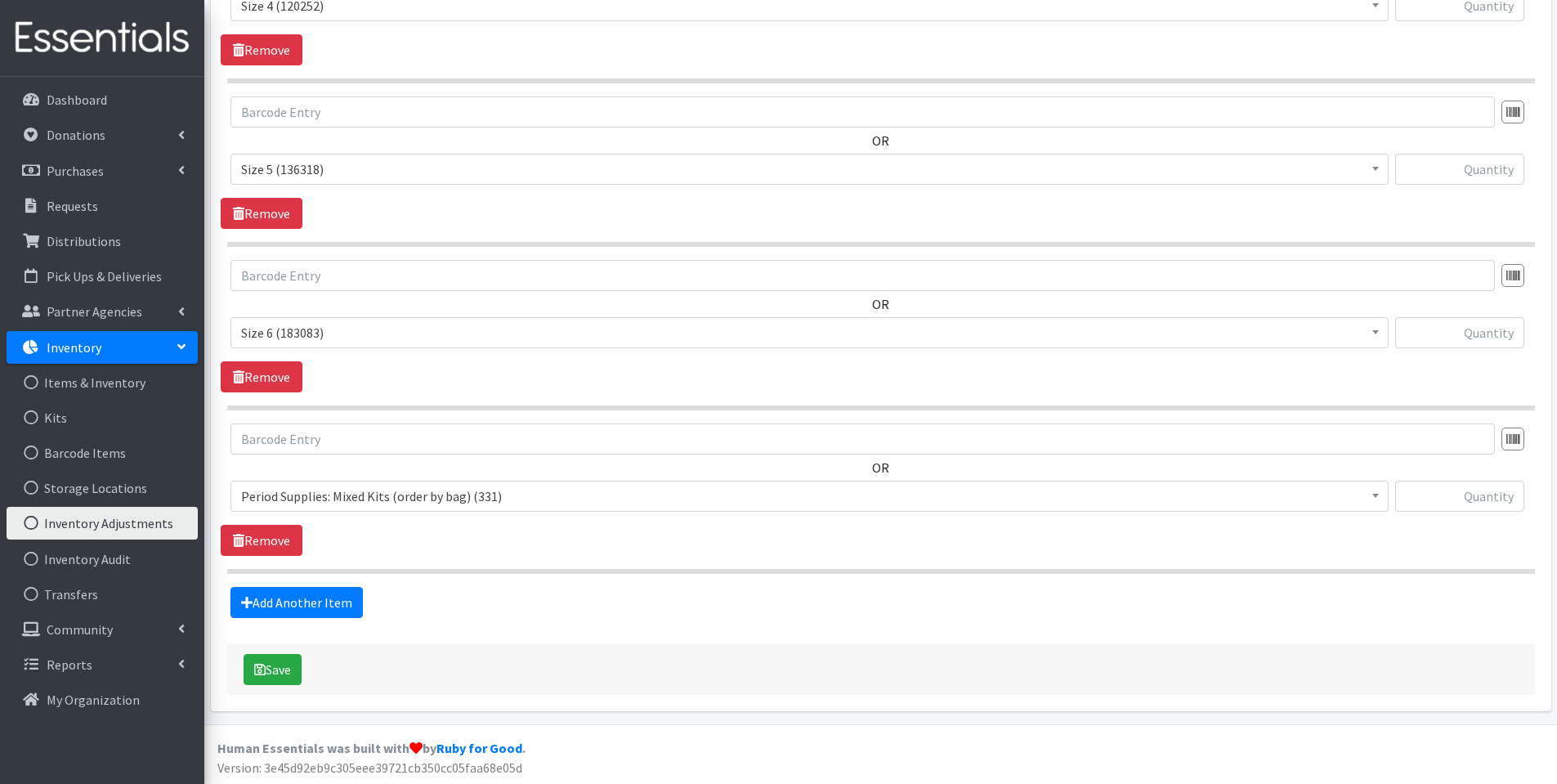
click at [354, 493] on span "Period Supplies: Mixed Kits (order by bag) (331)" at bounding box center [809, 496] width 1137 height 23
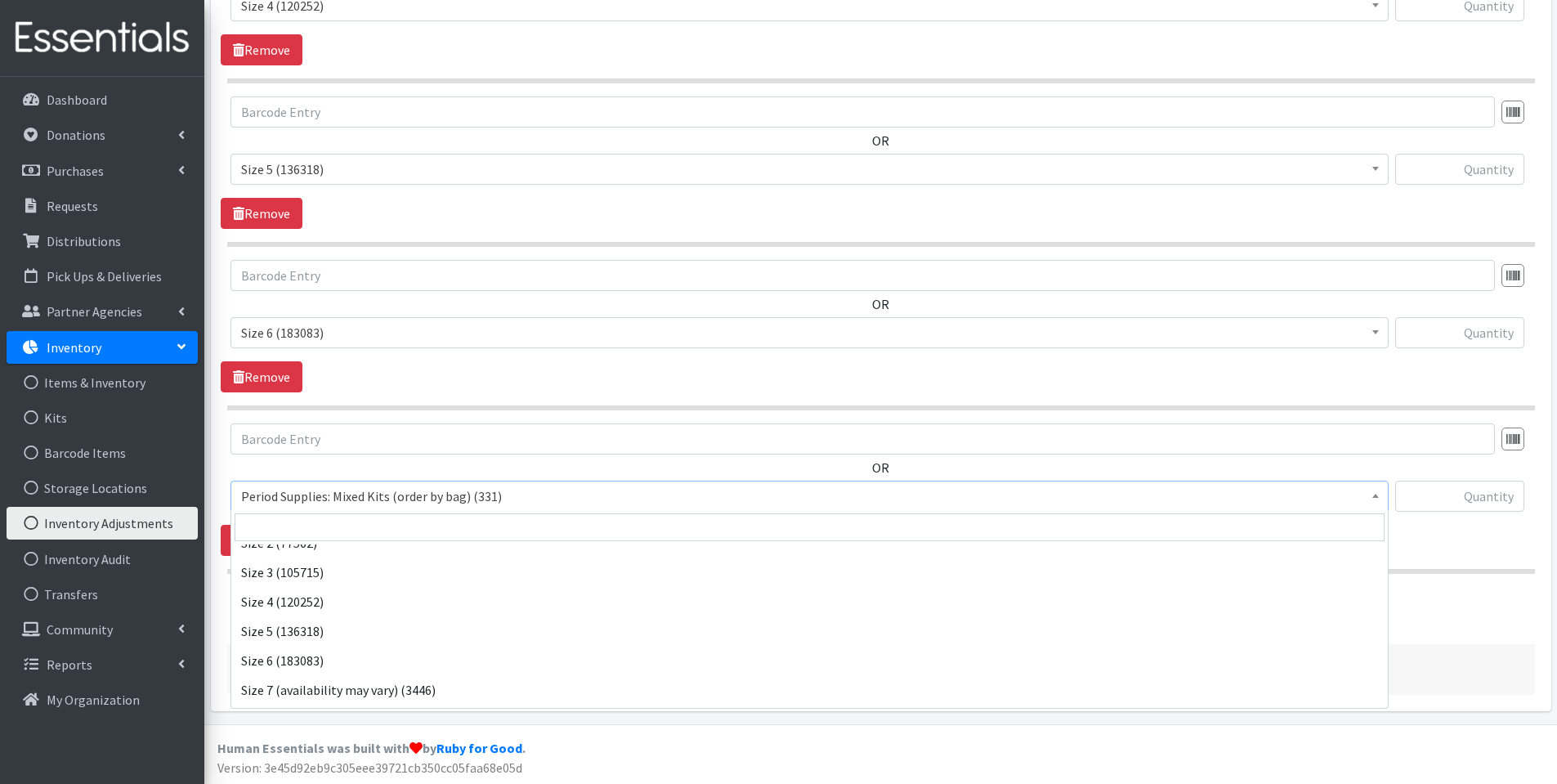
scroll to position [645, 0]
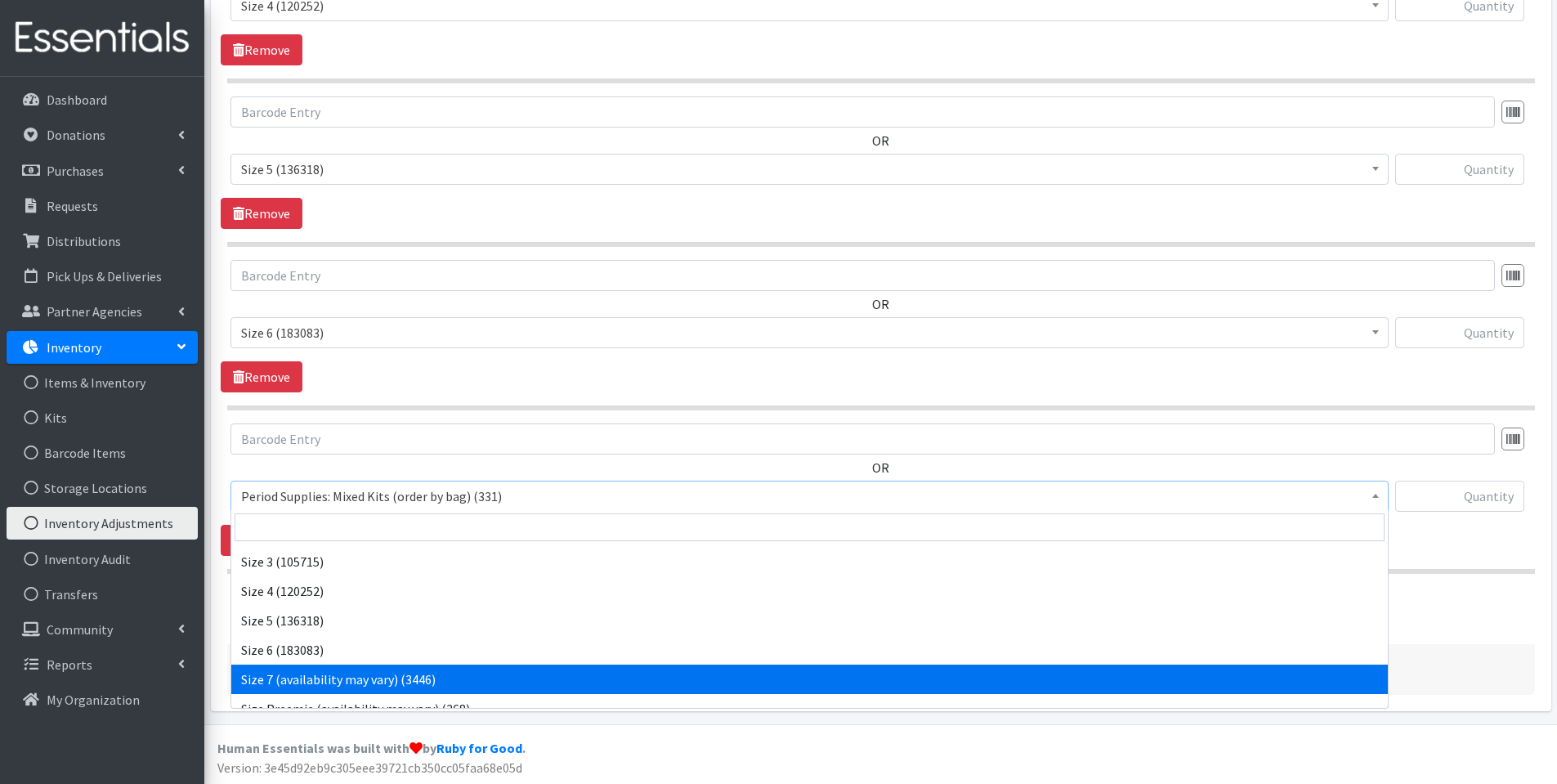
select select "6073"
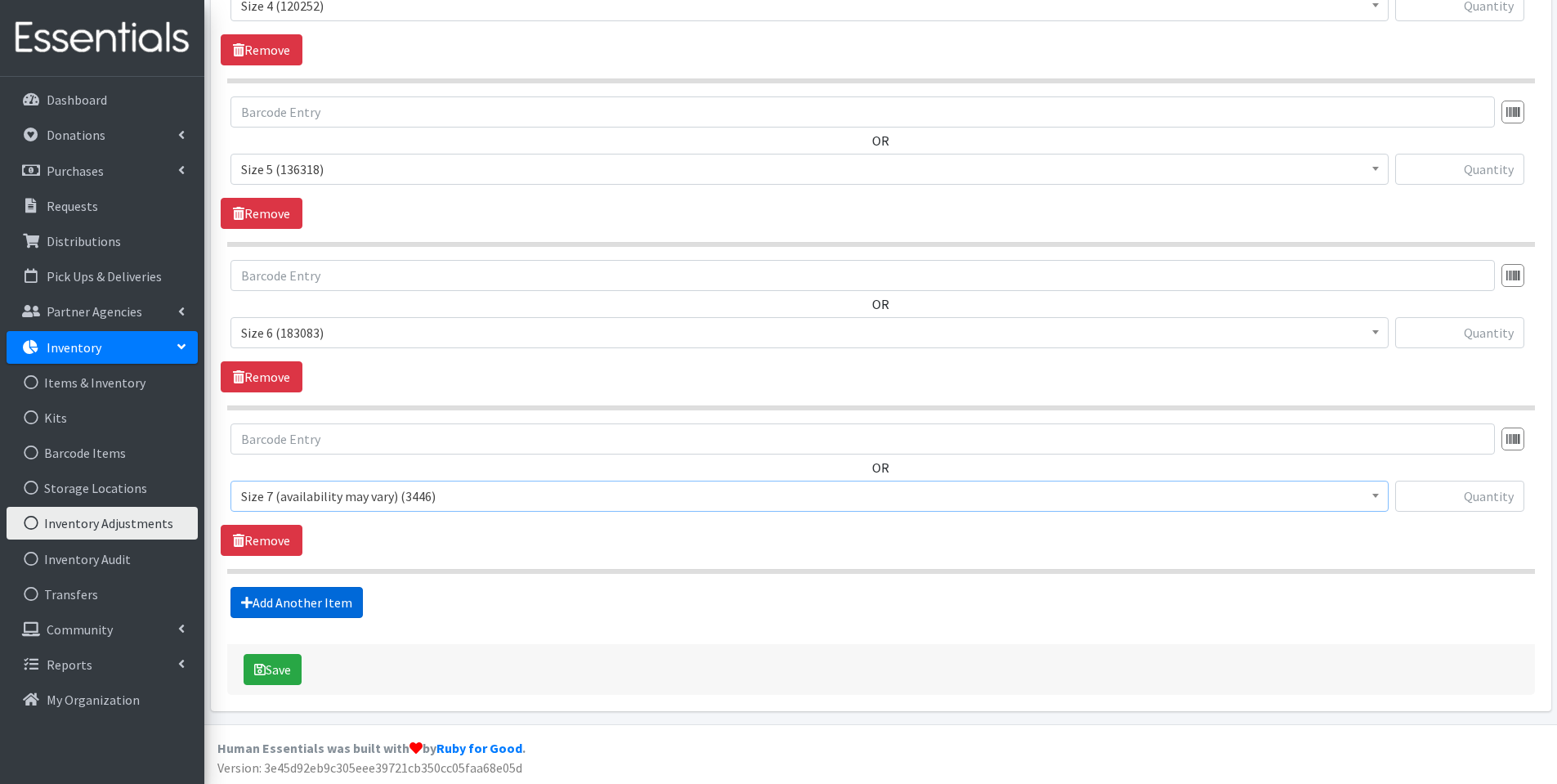
click at [306, 599] on link "Add Another Item" at bounding box center [297, 602] width 132 height 31
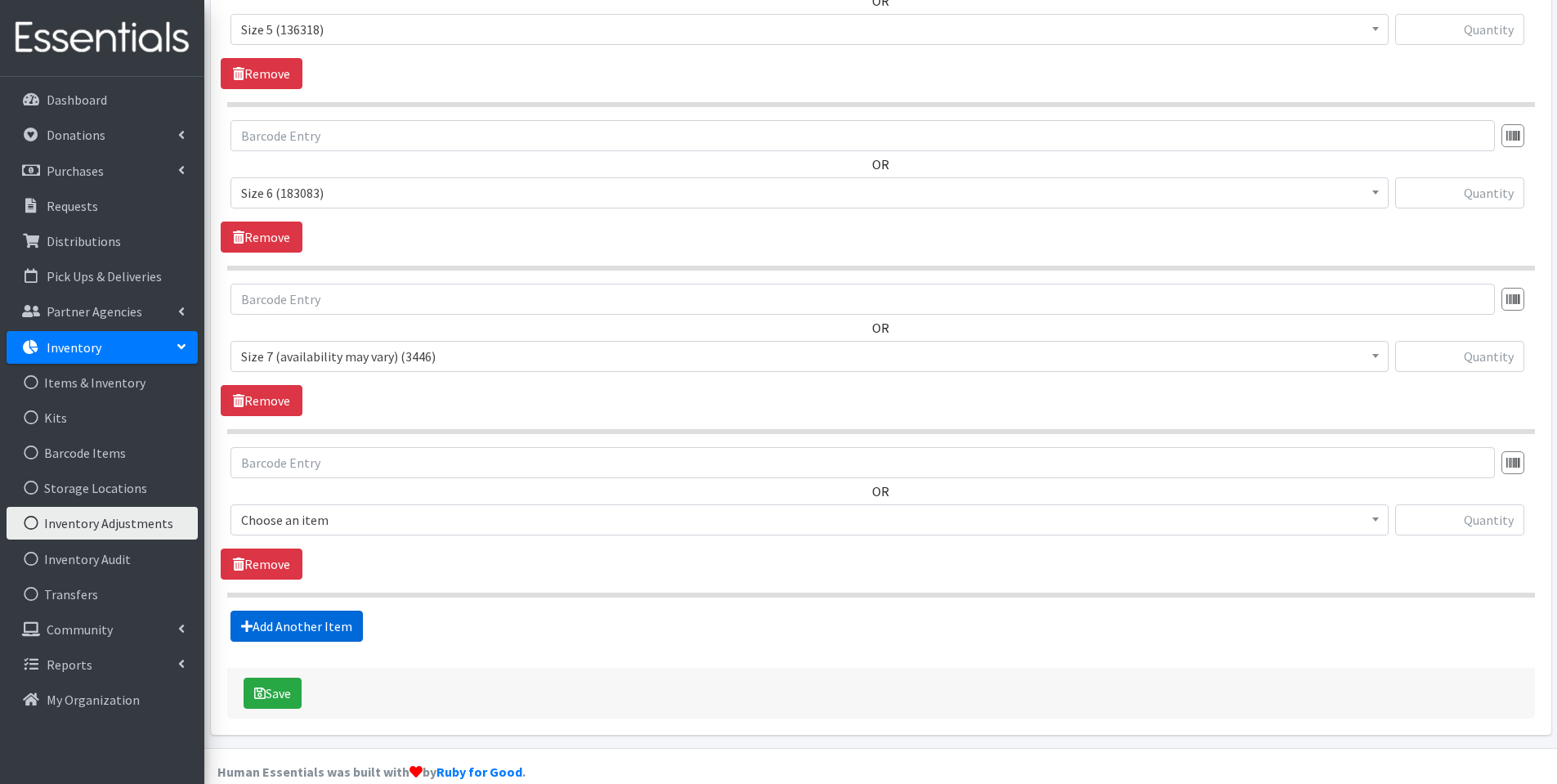
scroll to position [1467, 0]
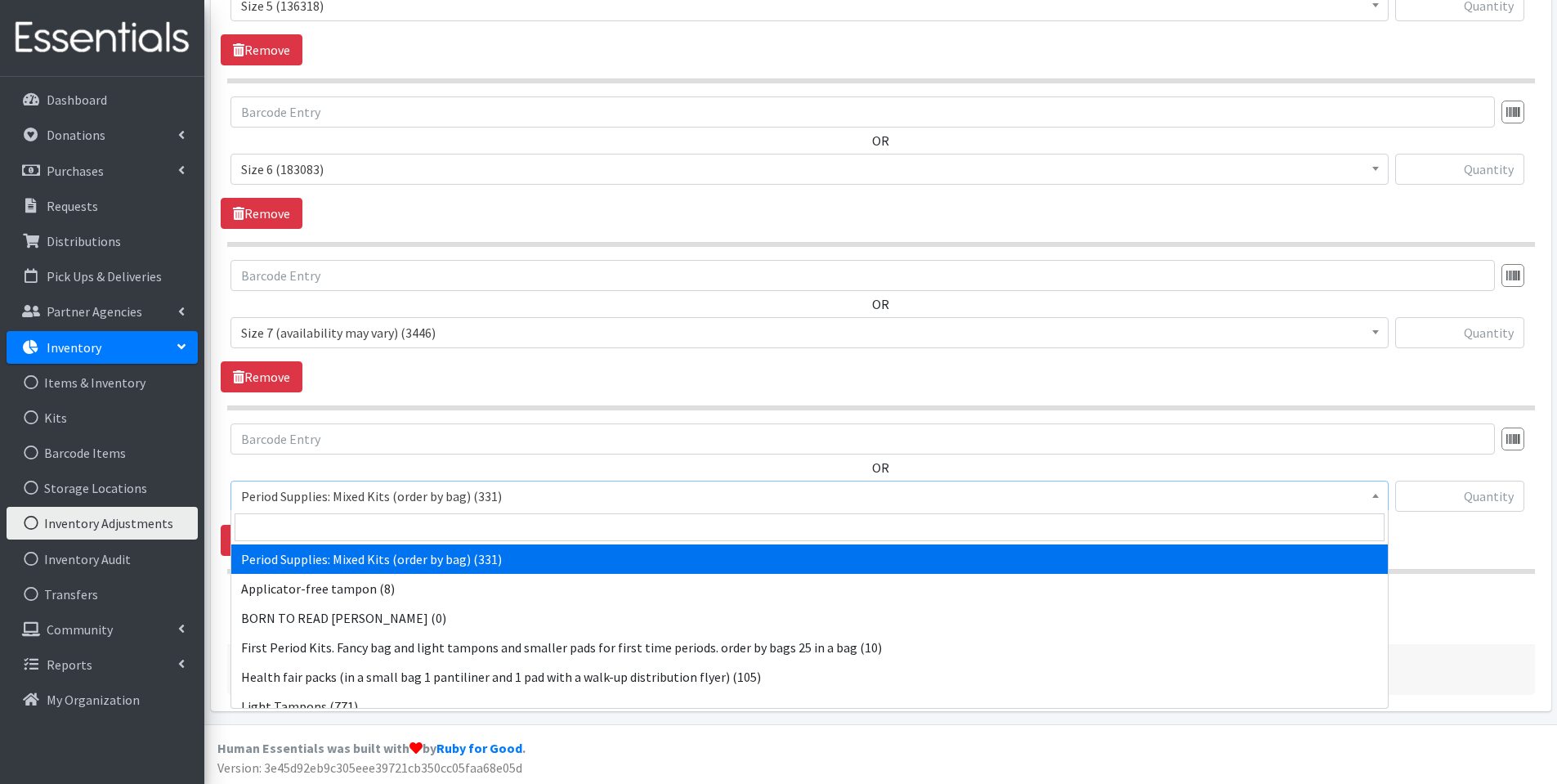
click at [315, 498] on span "Period Supplies: Mixed Kits (order by bag) (331)" at bounding box center [809, 496] width 1137 height 23
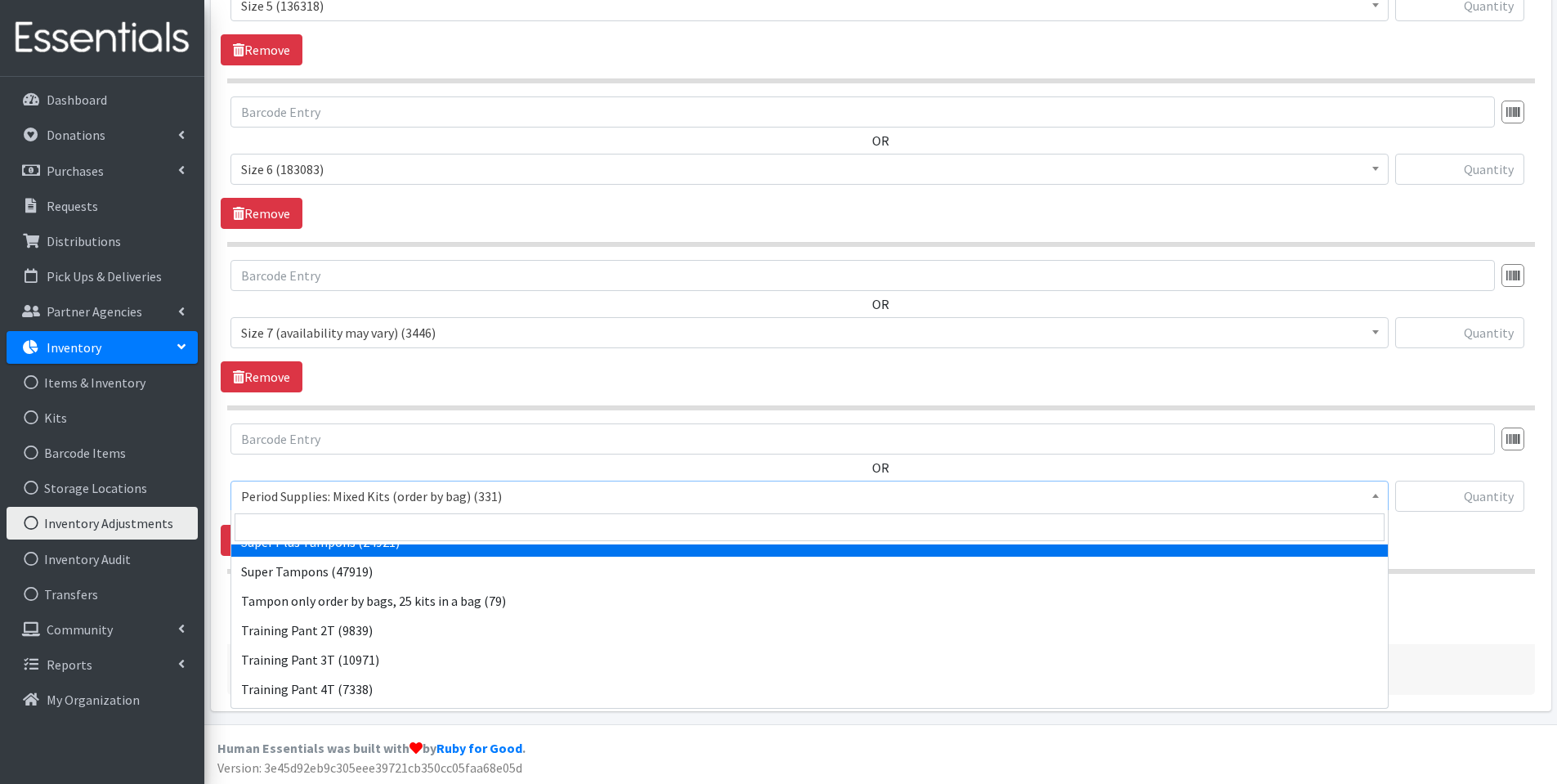
scroll to position [831, 0]
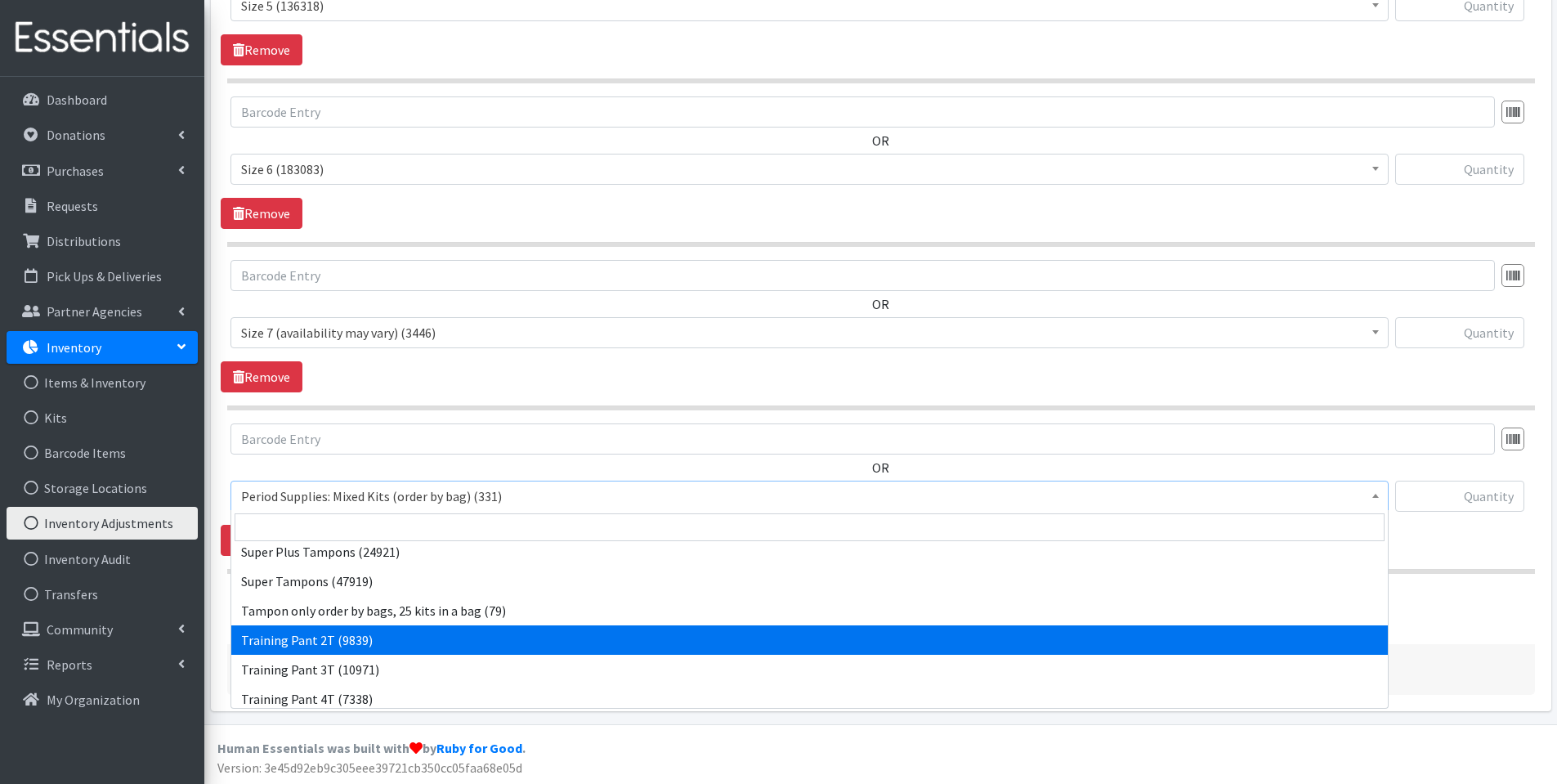
select select "1105"
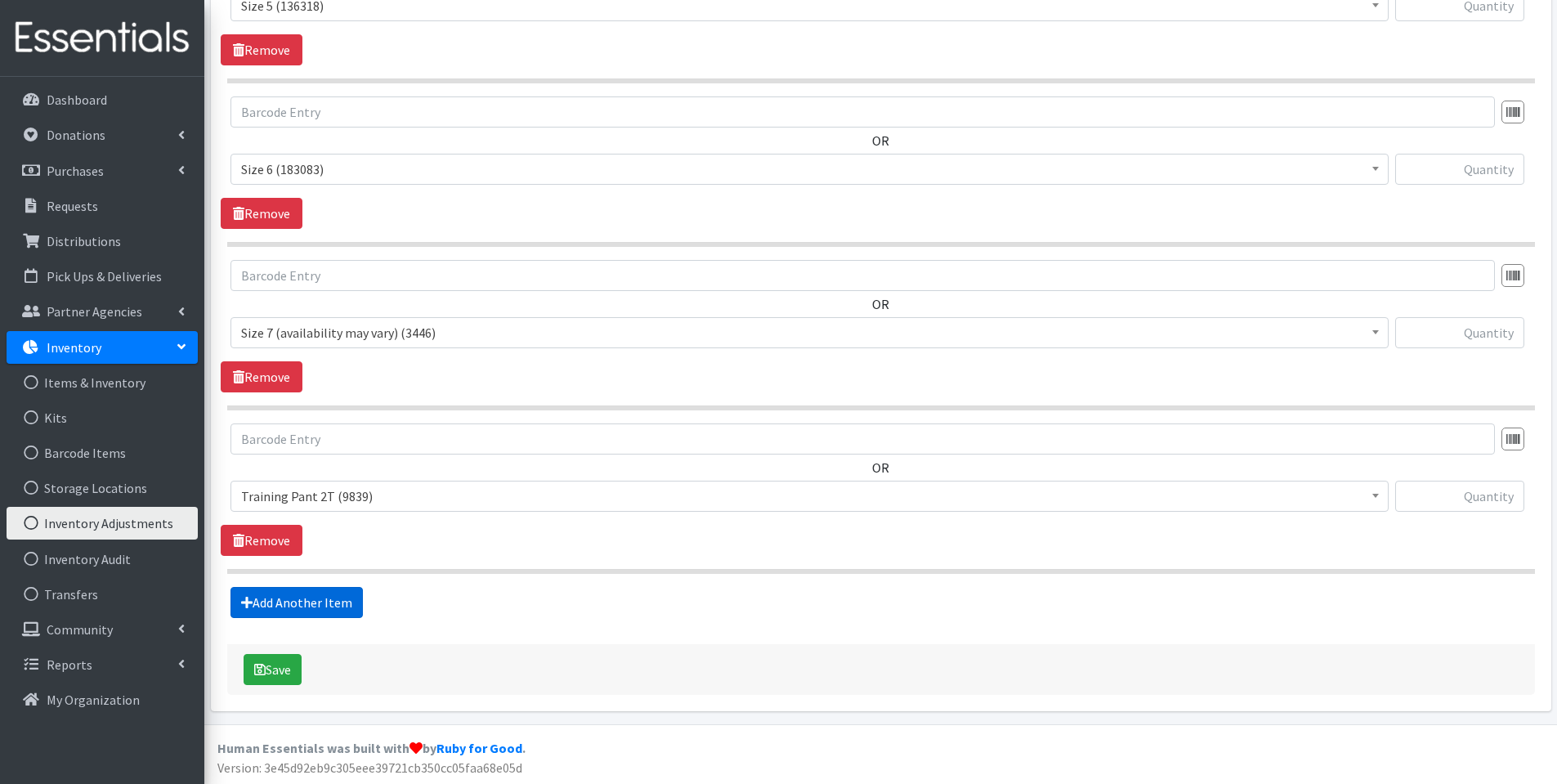
click at [338, 606] on link "Add Another Item" at bounding box center [297, 602] width 132 height 31
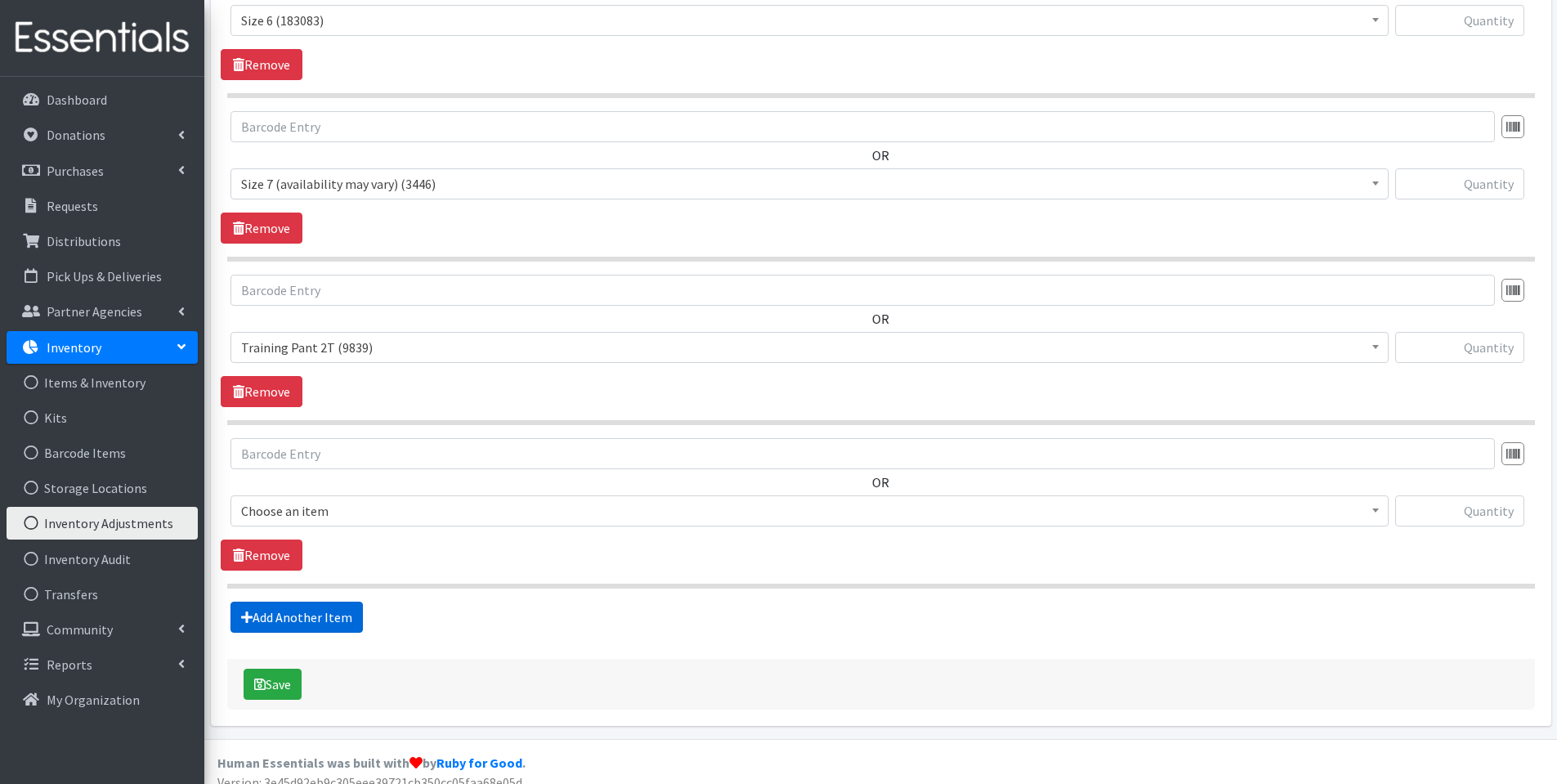
scroll to position [1629, 0]
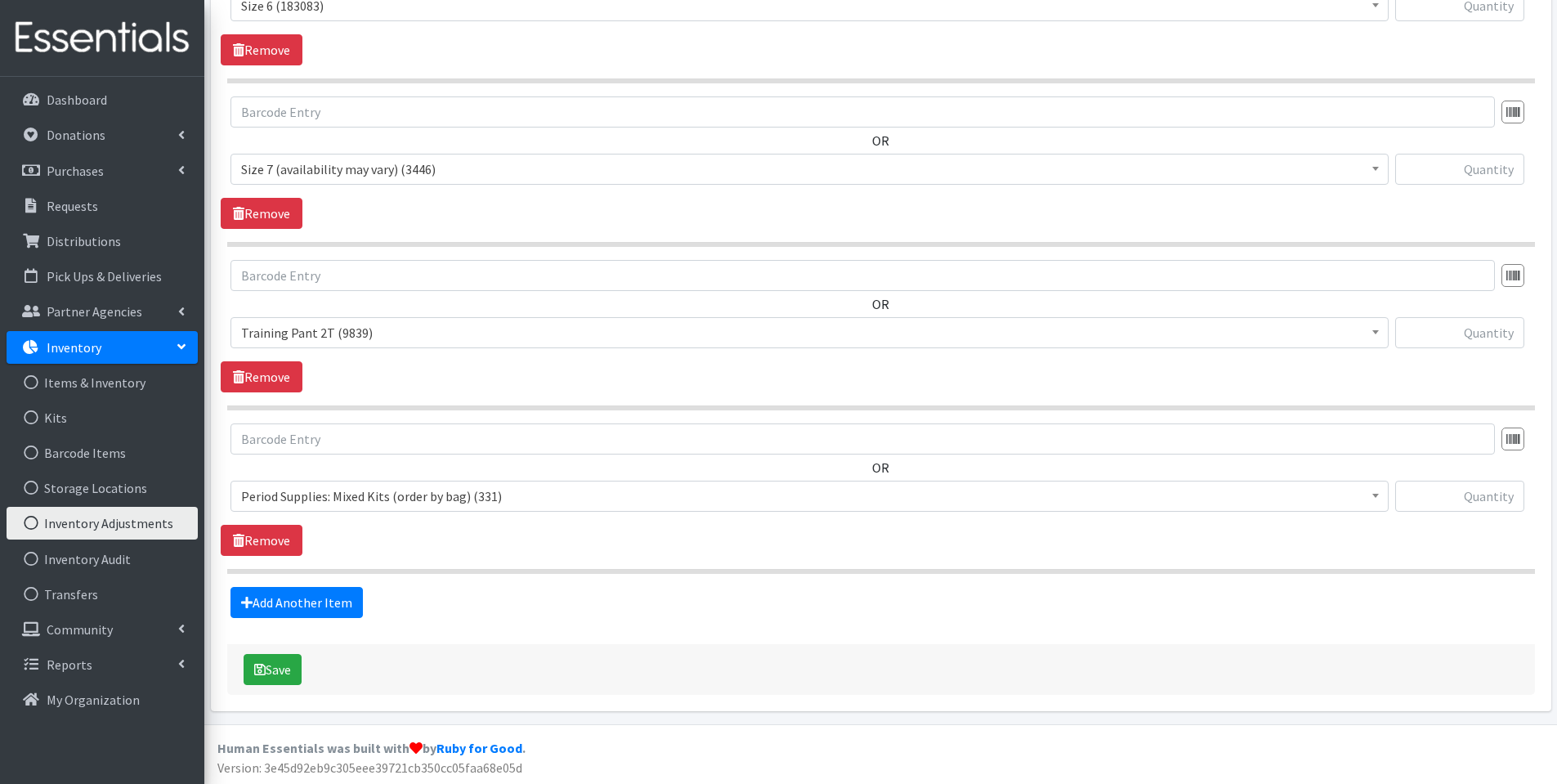
click at [361, 490] on span "Period Supplies: Mixed Kits (order by bag) (331)" at bounding box center [809, 496] width 1137 height 23
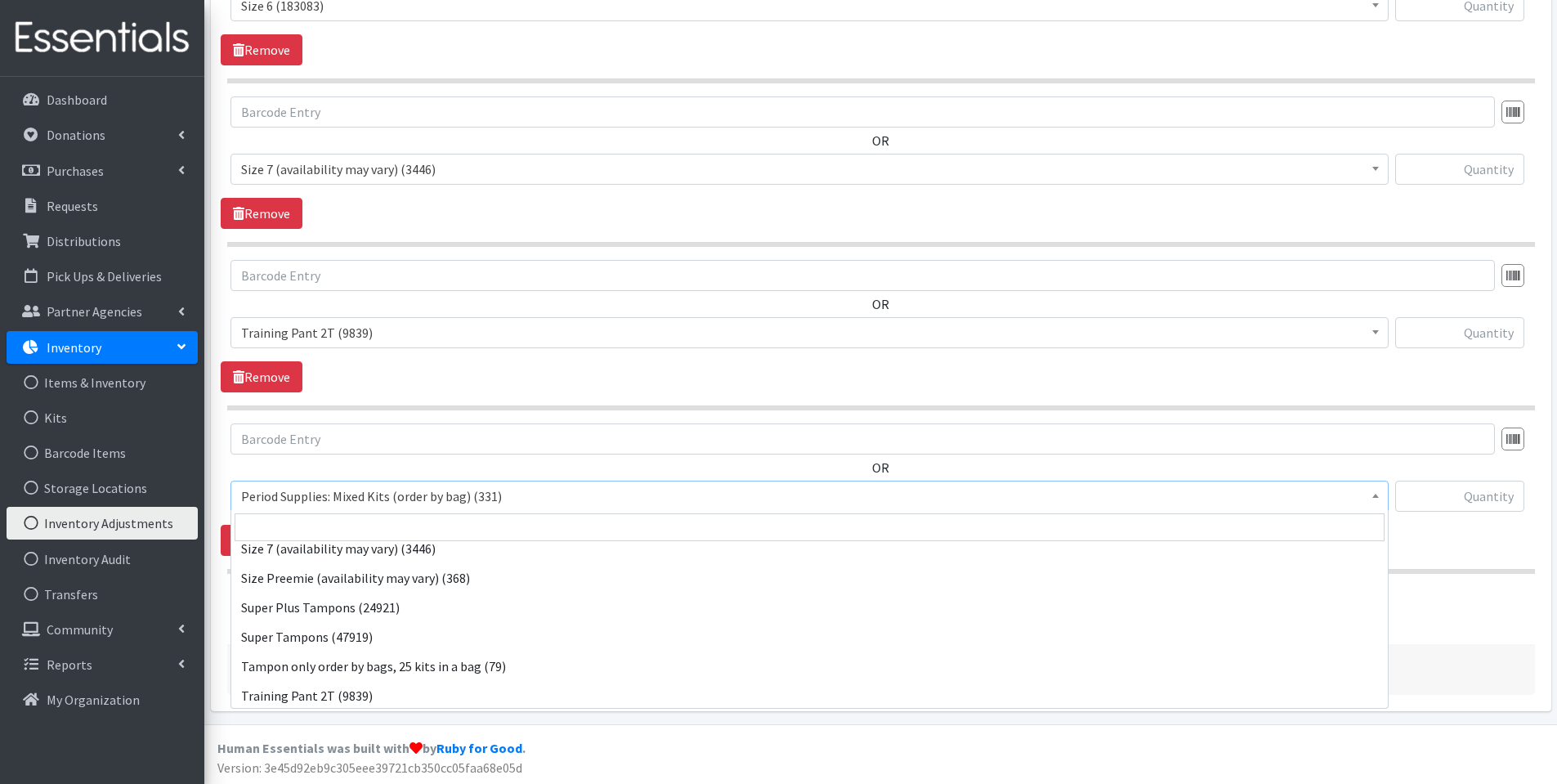
scroll to position [859, 0]
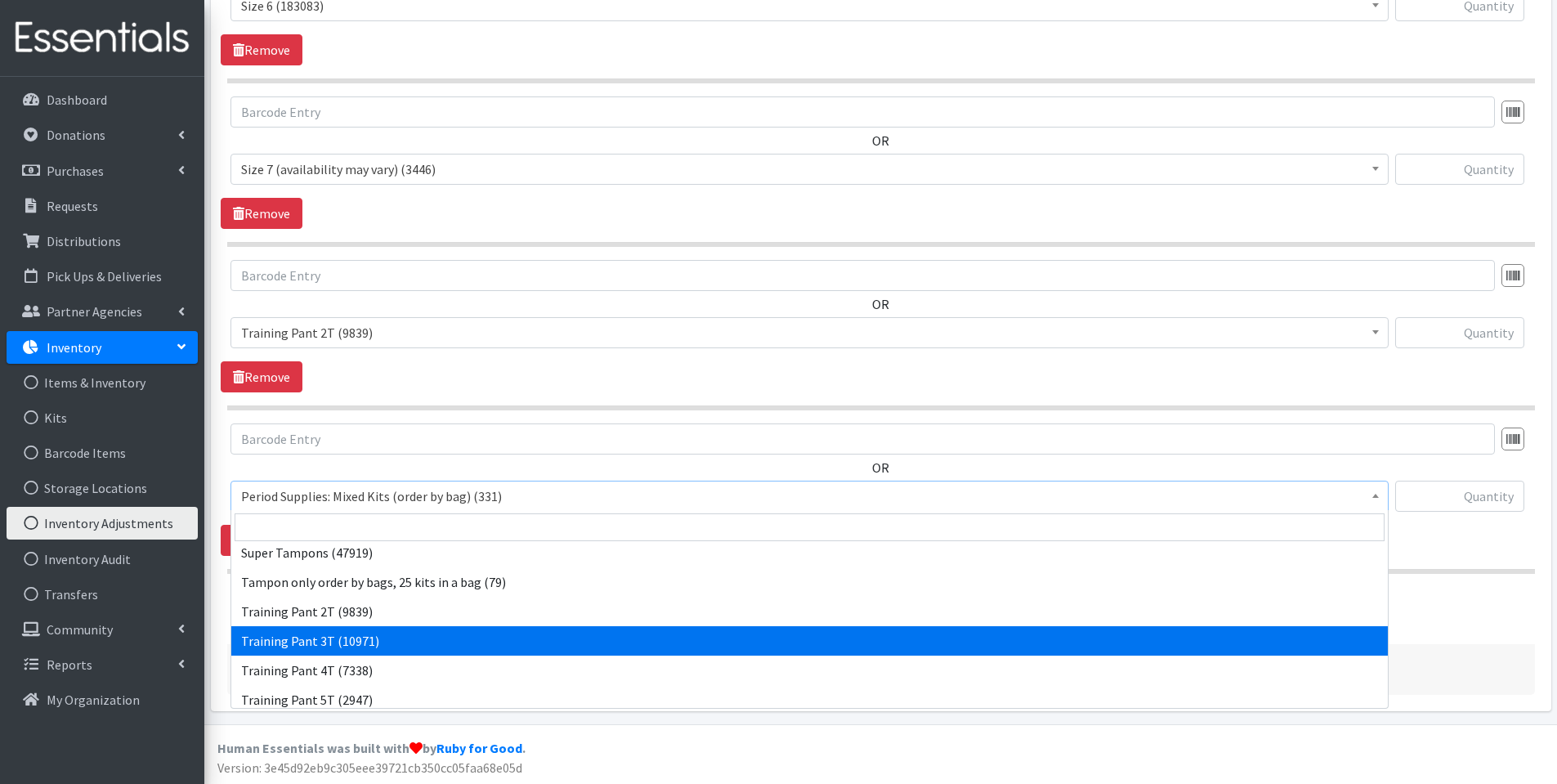
select select "1107"
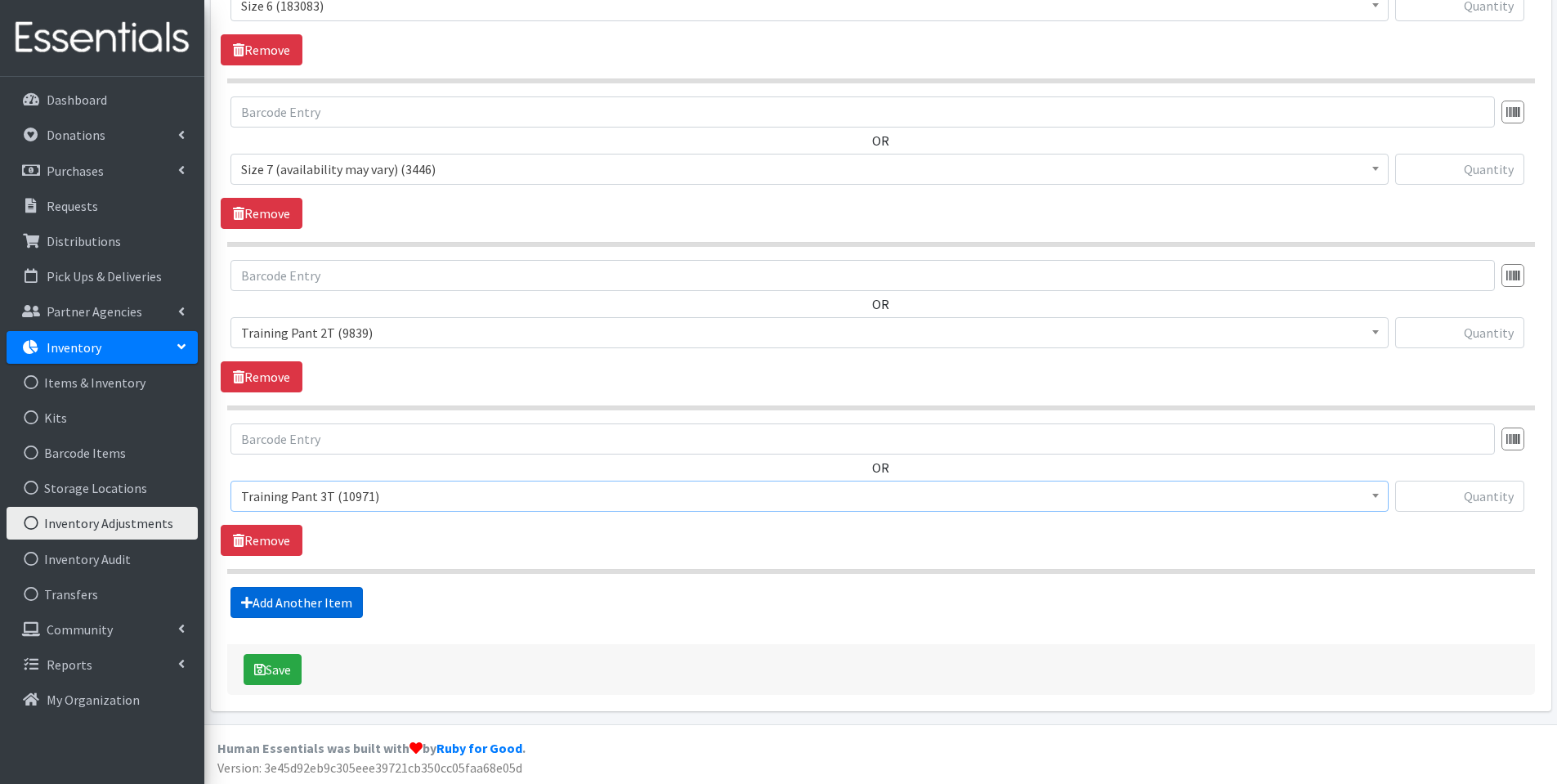
click at [340, 591] on link "Add Another Item" at bounding box center [297, 602] width 132 height 31
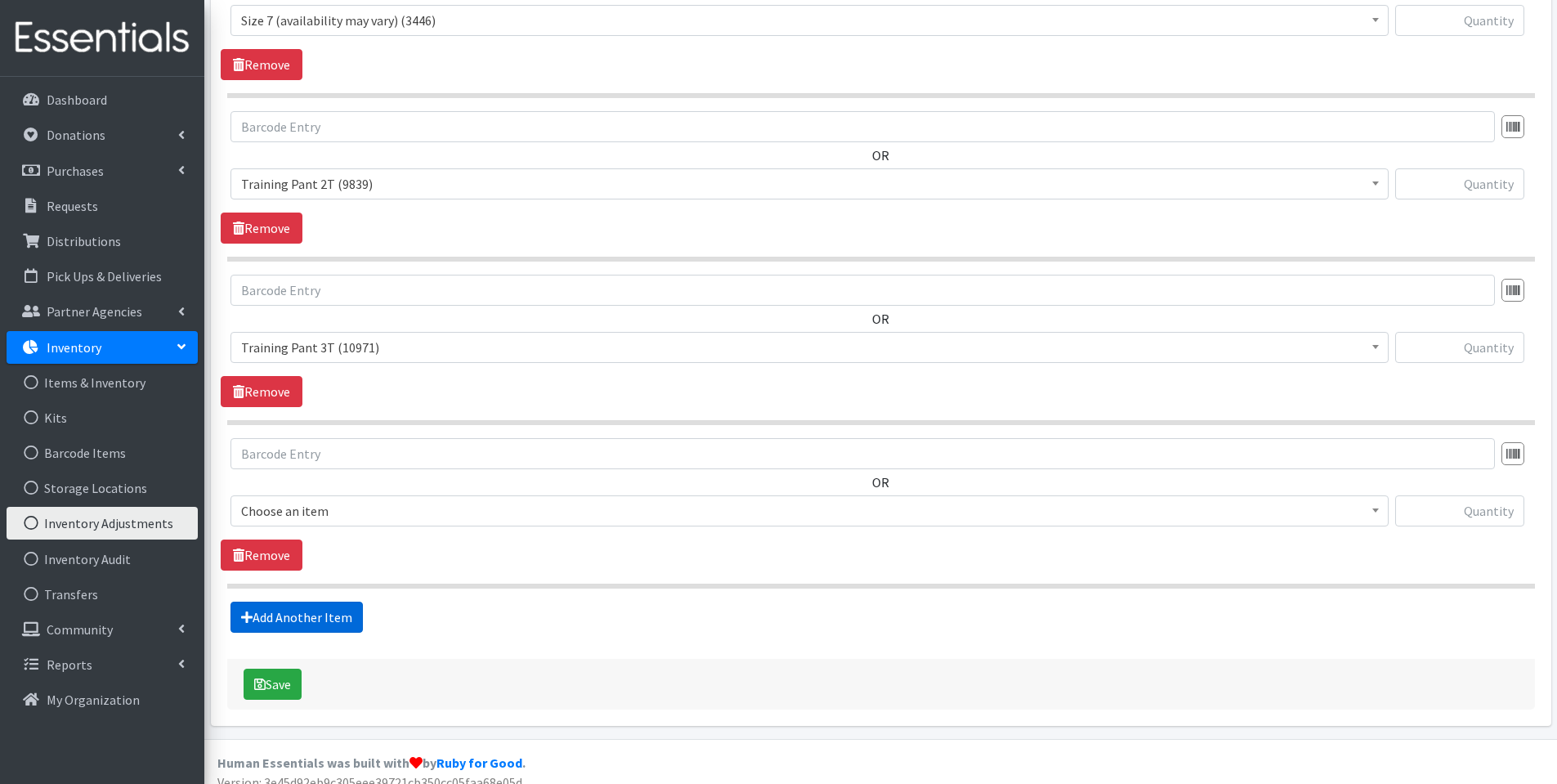
scroll to position [1793, 0]
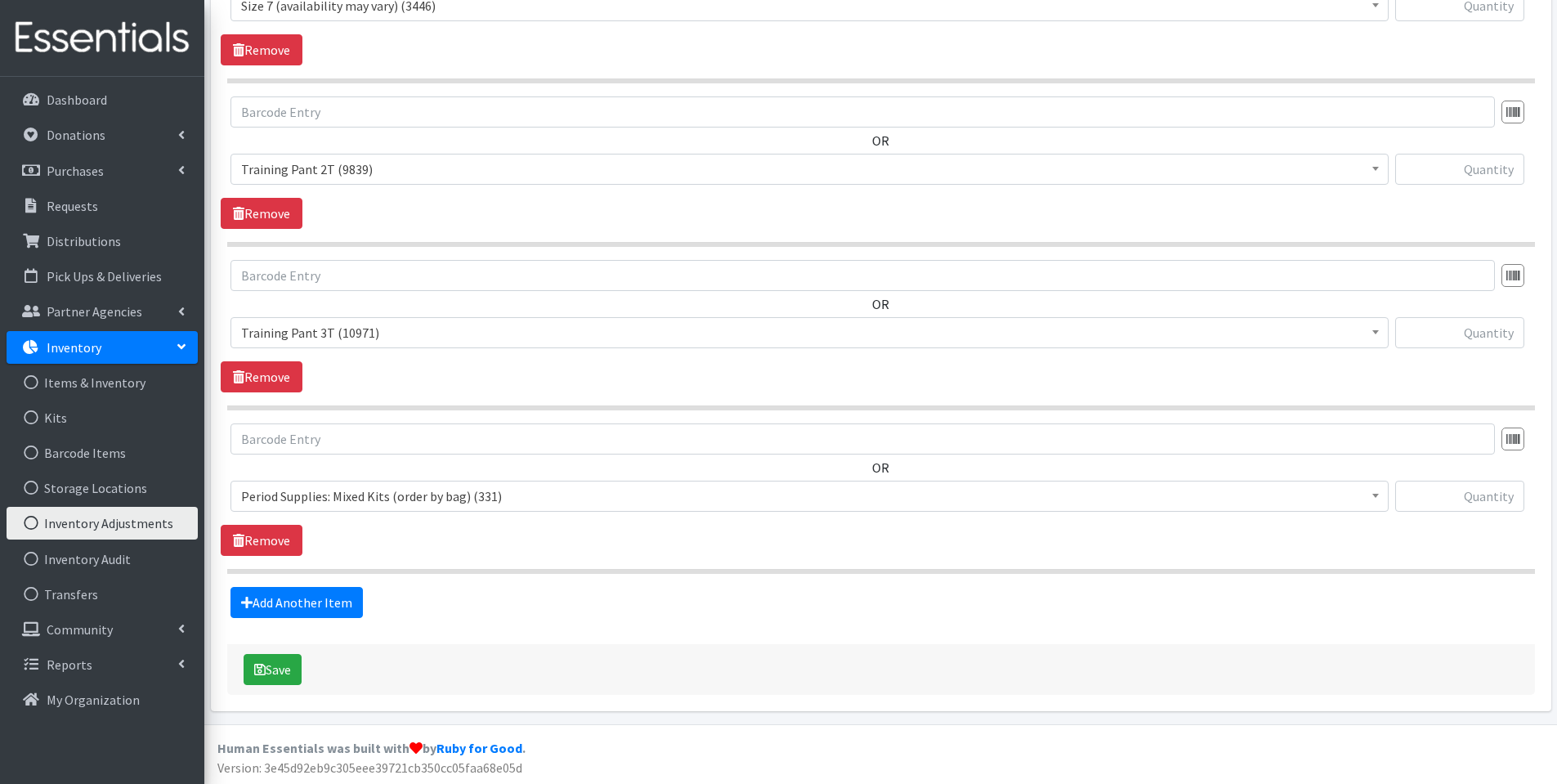
click at [378, 488] on span "Period Supplies: Mixed Kits (order by bag) (331)" at bounding box center [809, 496] width 1137 height 23
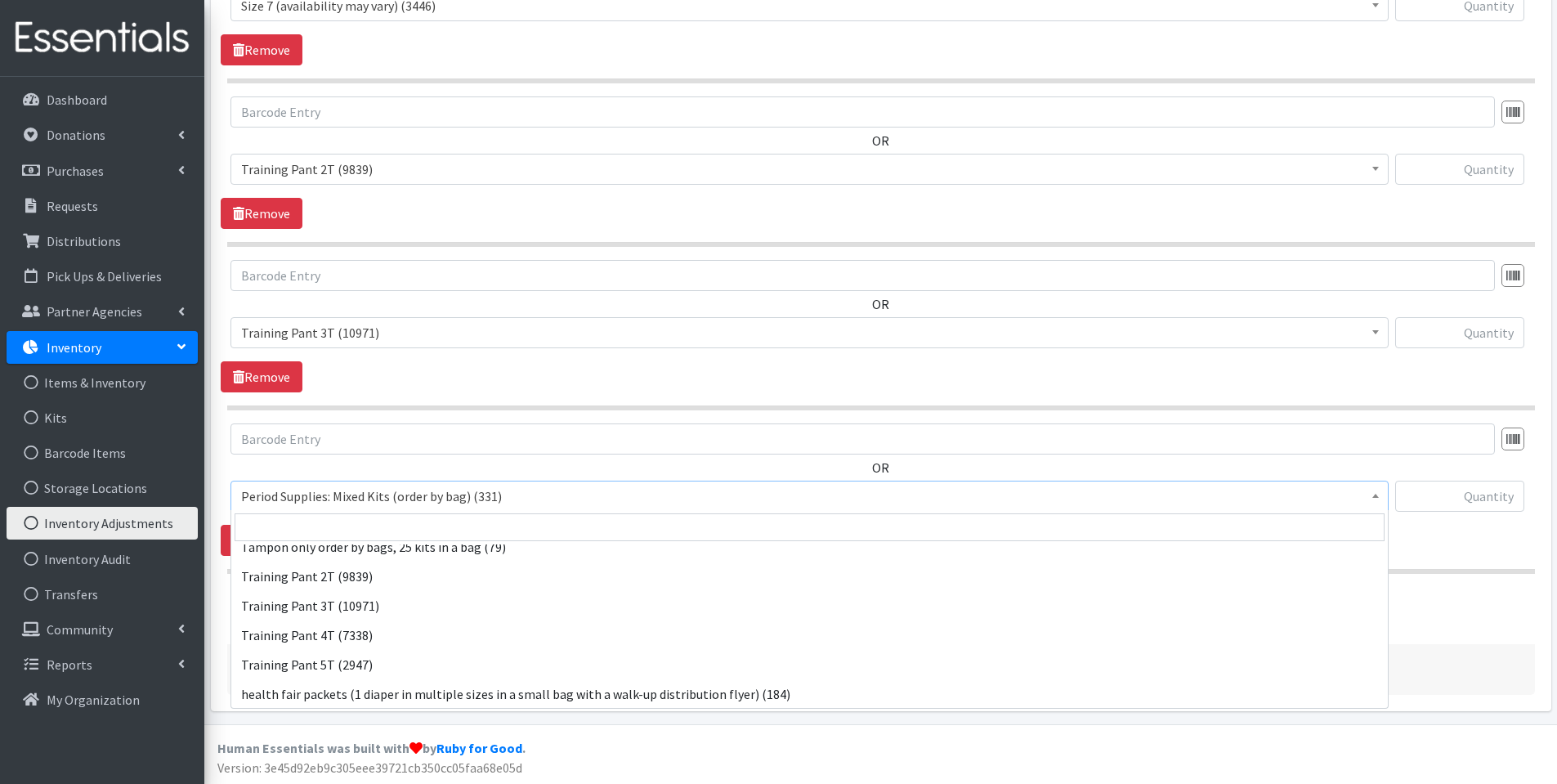
scroll to position [945, 0]
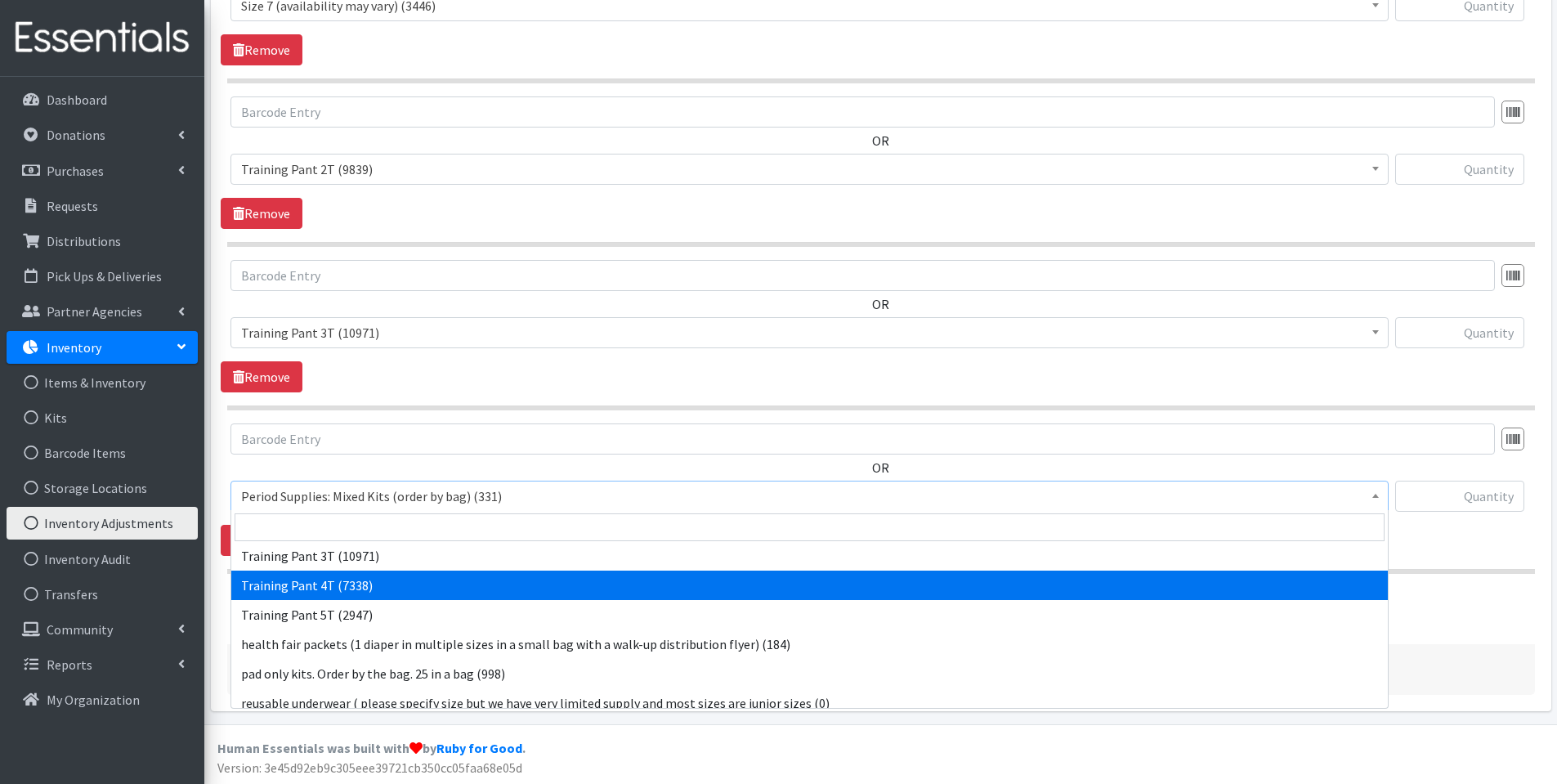
select select "1093"
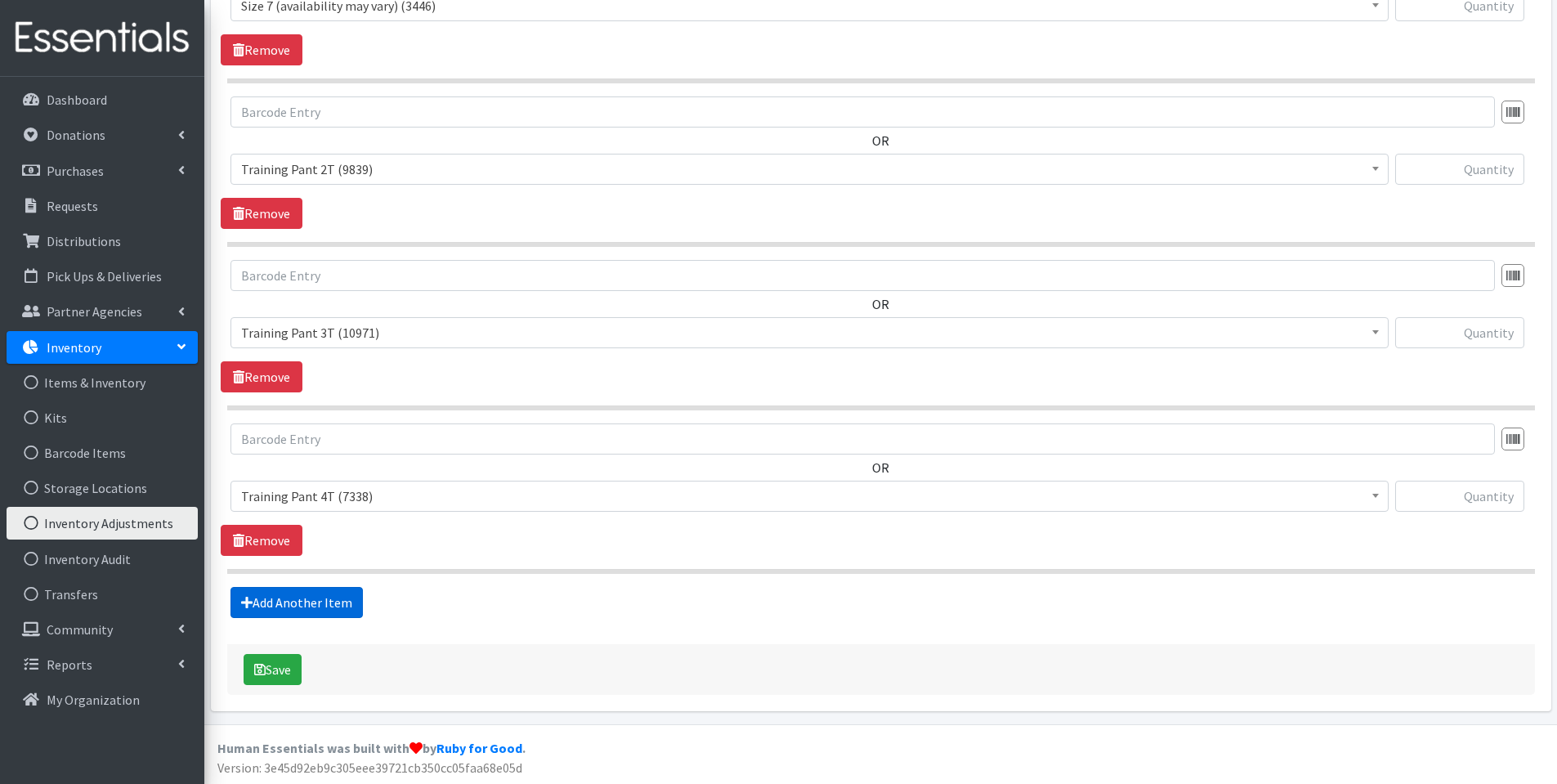
click at [351, 603] on link "Add Another Item" at bounding box center [297, 602] width 132 height 31
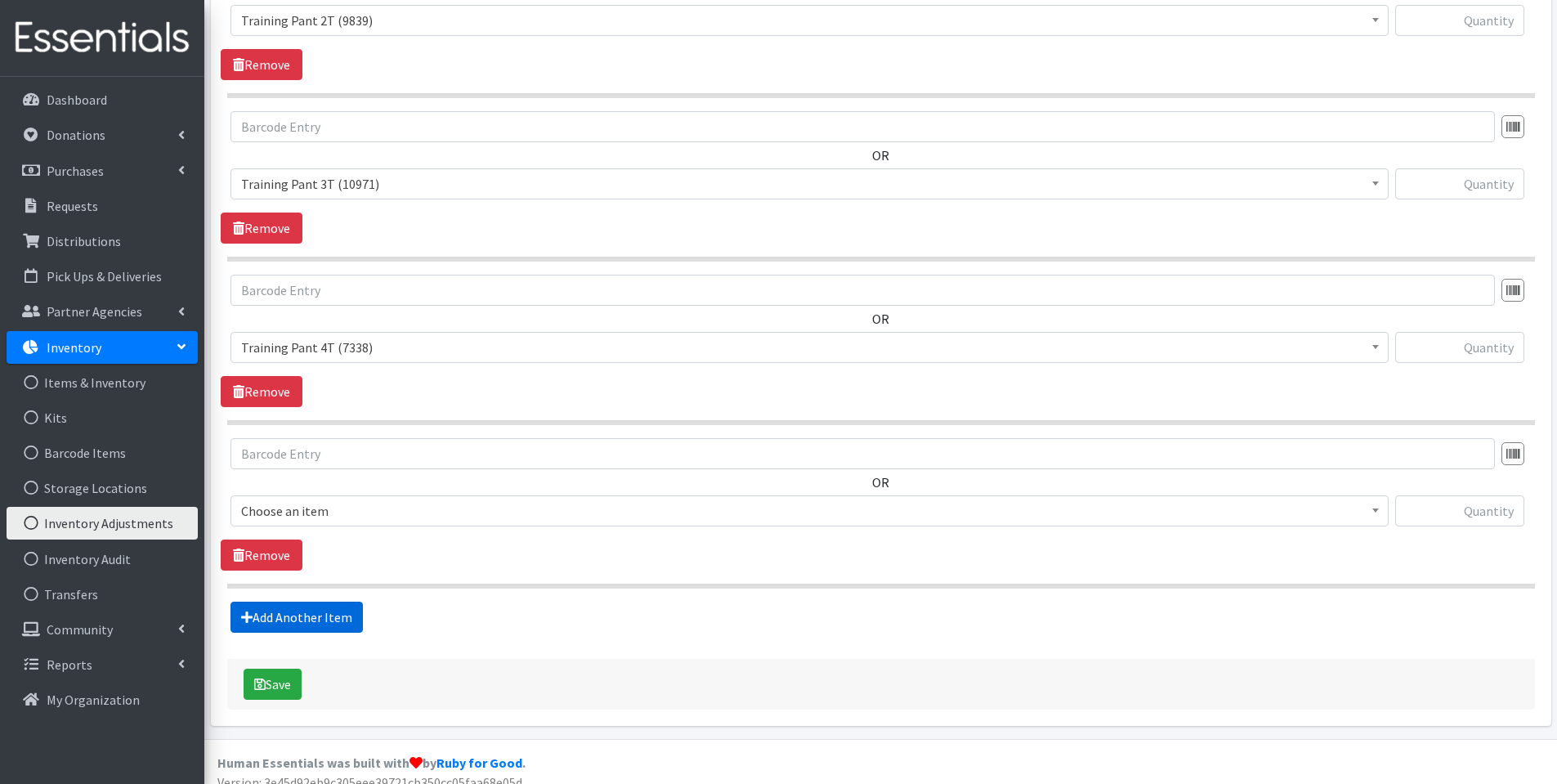
scroll to position [1956, 0]
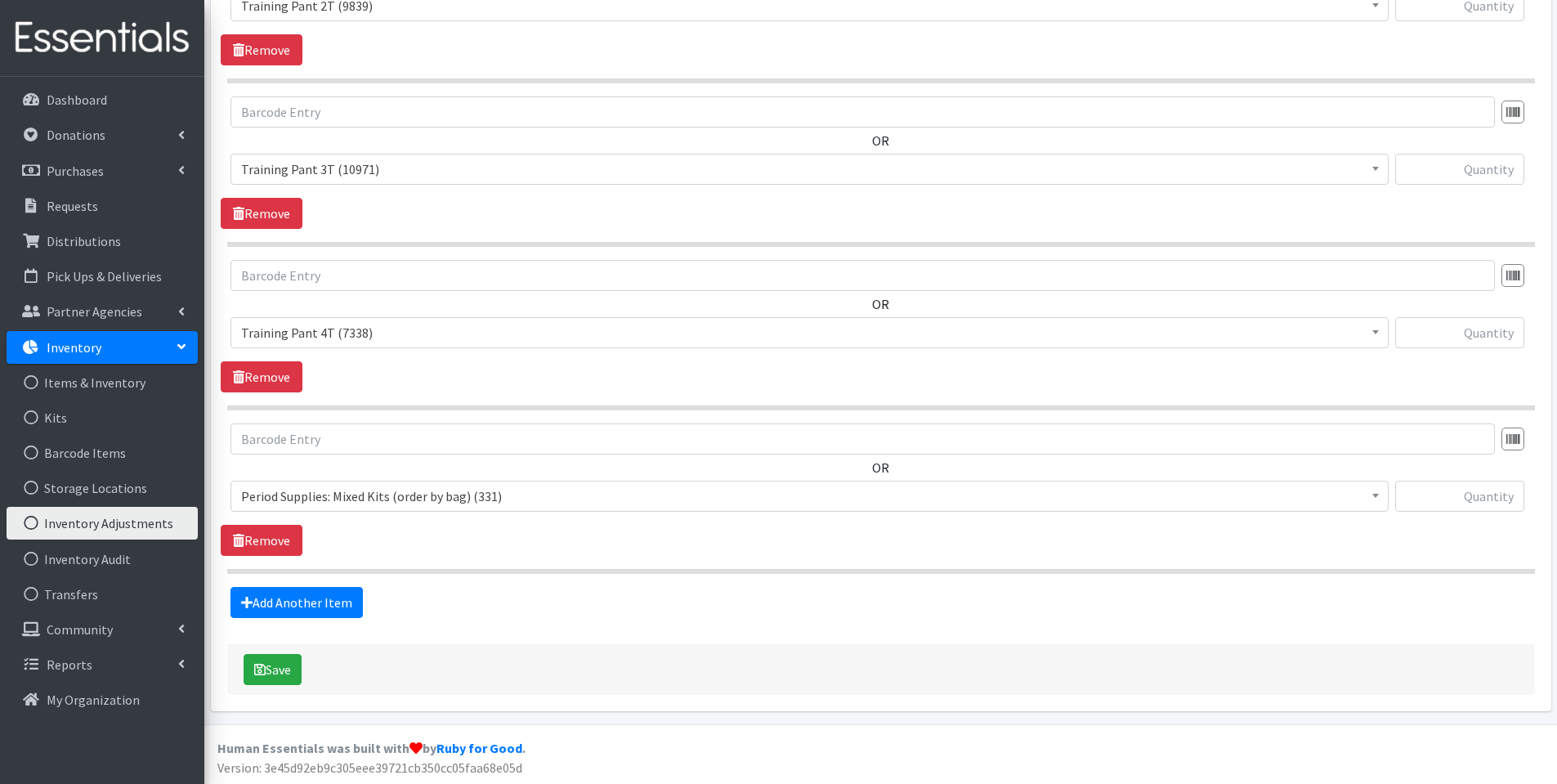
click at [379, 495] on span "Period Supplies: Mixed Kits (order by bag) (331)" at bounding box center [809, 496] width 1137 height 23
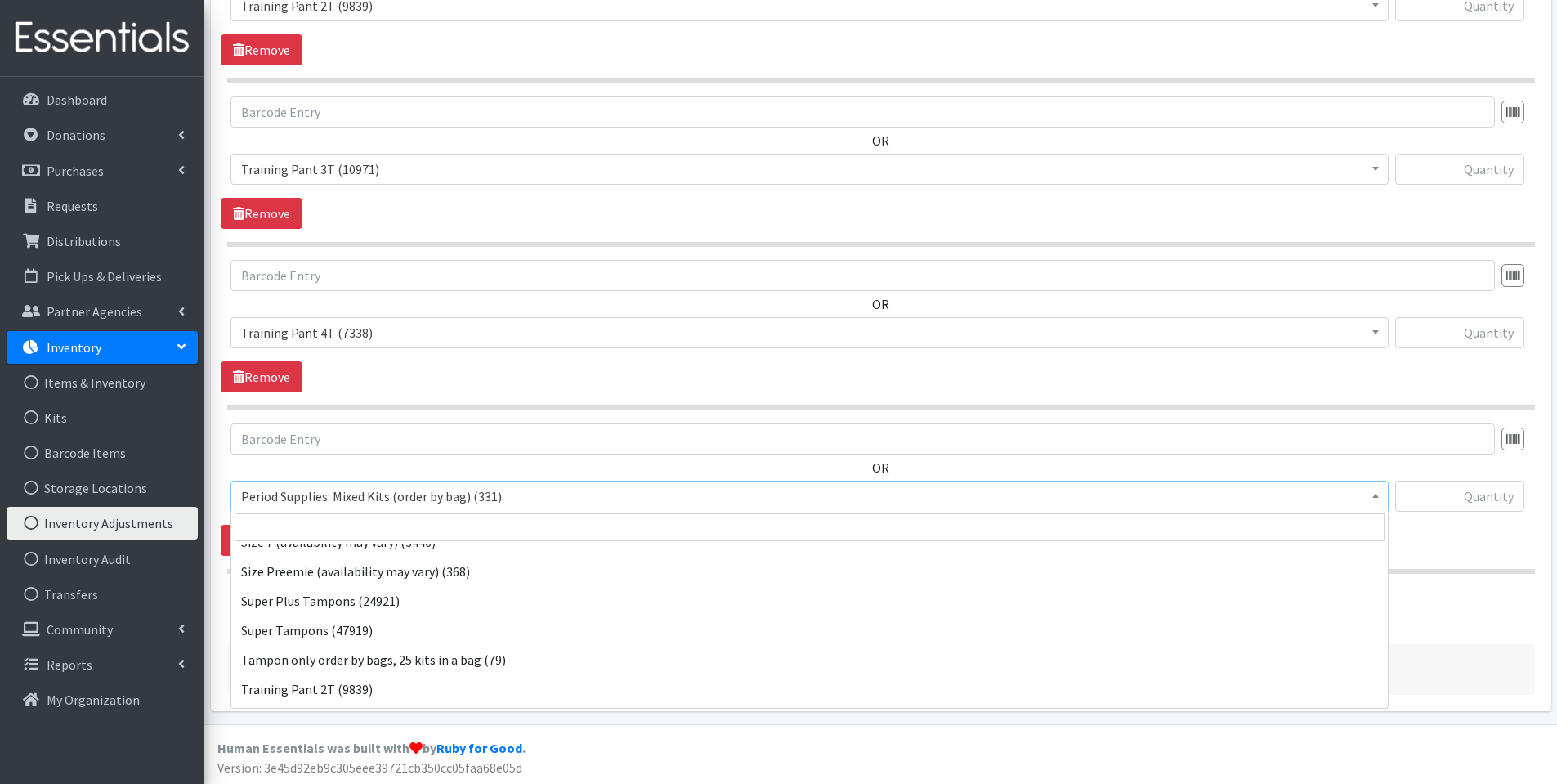
scroll to position [954, 0]
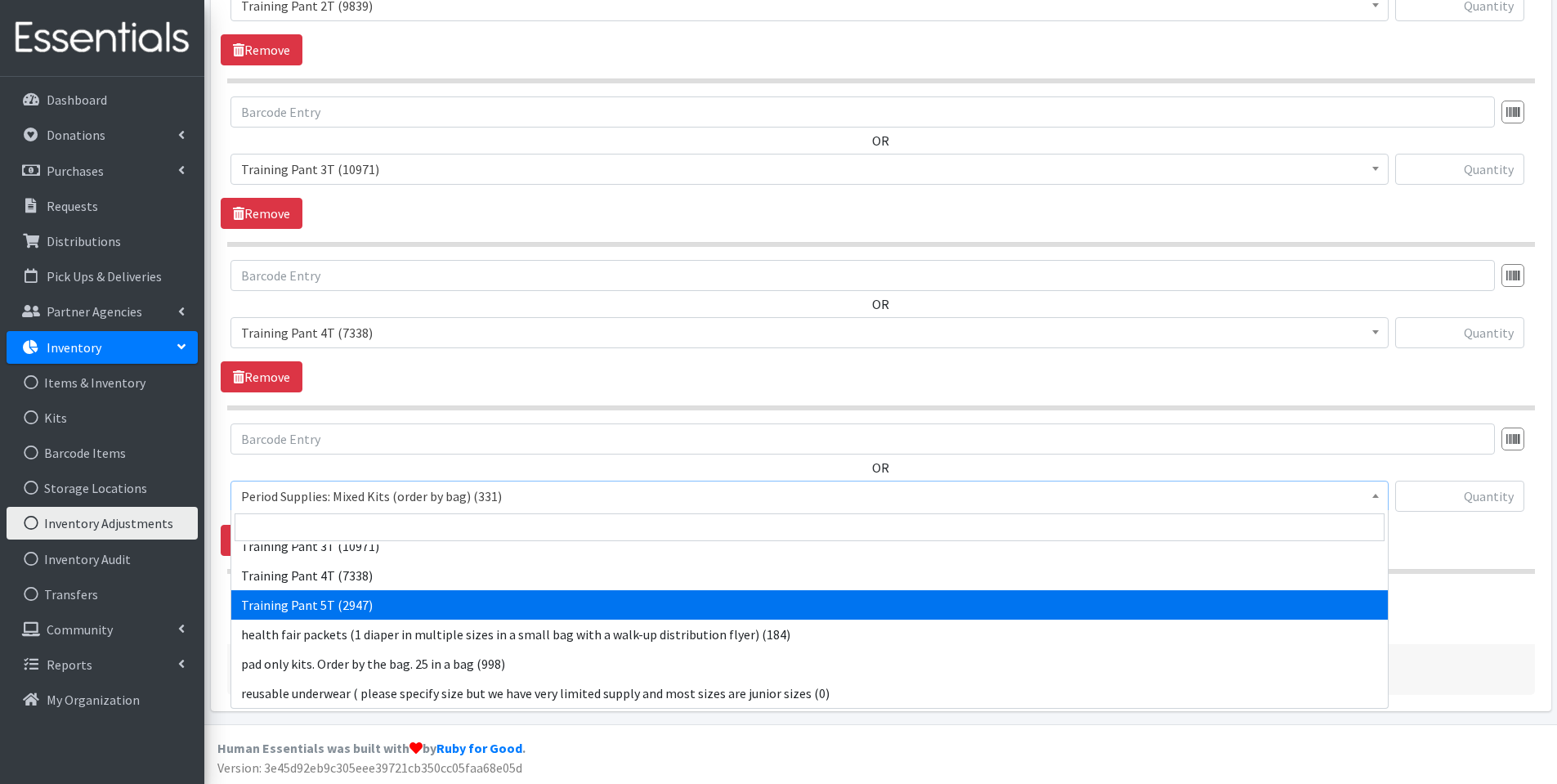
select select "15022"
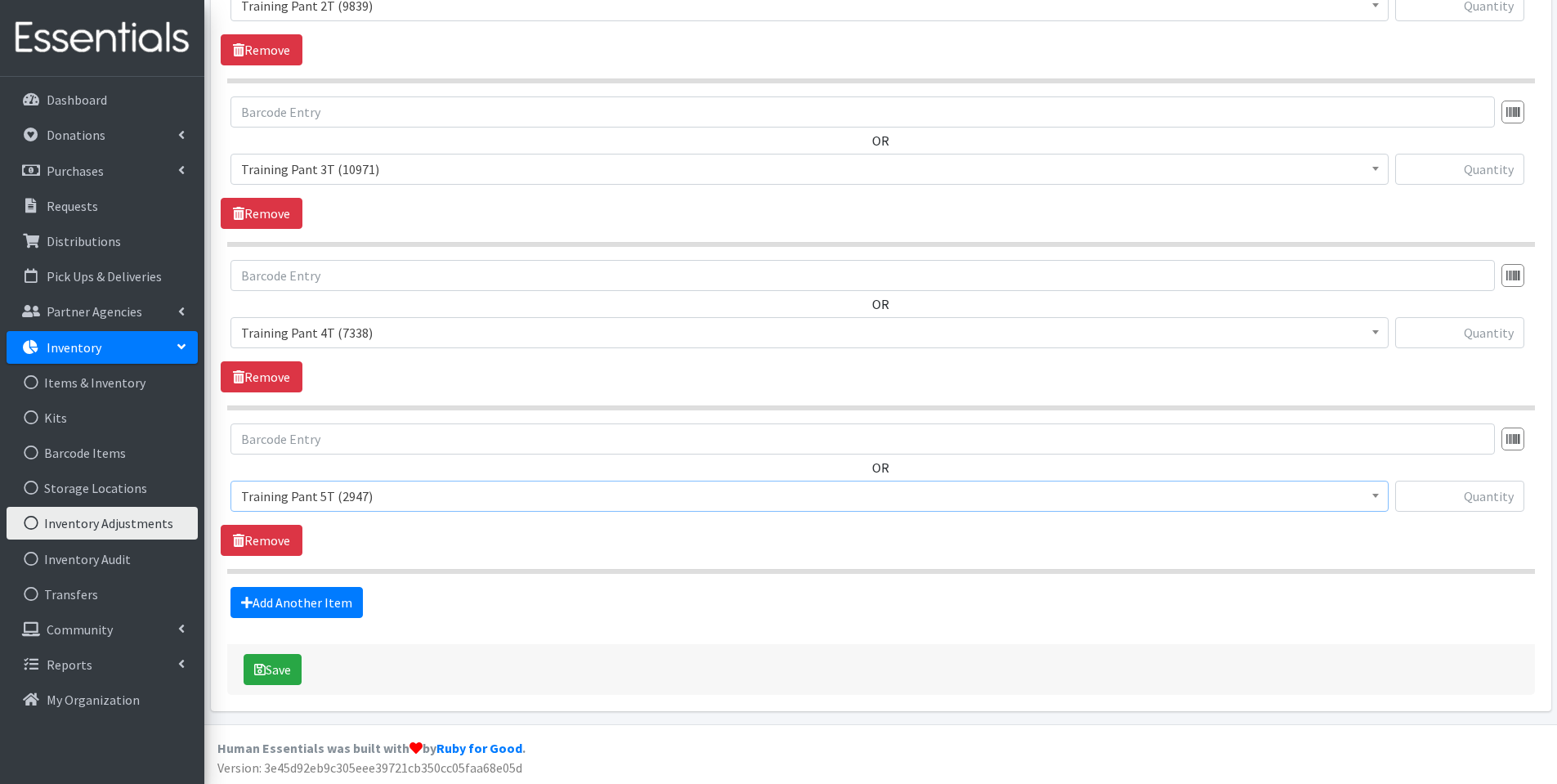
click at [1477, 493] on input "text" at bounding box center [1459, 495] width 129 height 31
type input "1090"
click at [1473, 333] on input "text" at bounding box center [1459, 332] width 129 height 31
type input "339"
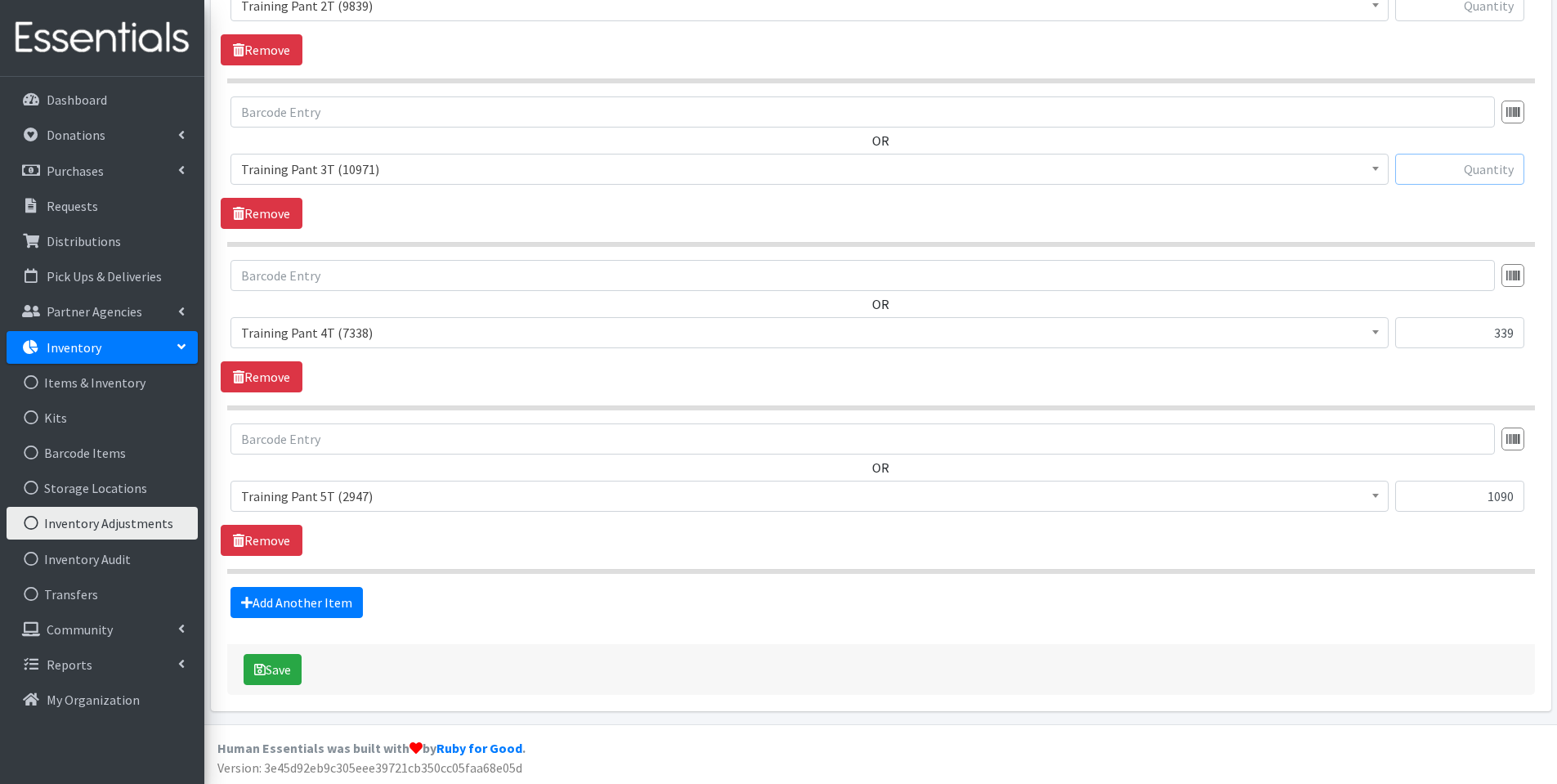
click at [1462, 166] on input "text" at bounding box center [1459, 169] width 129 height 31
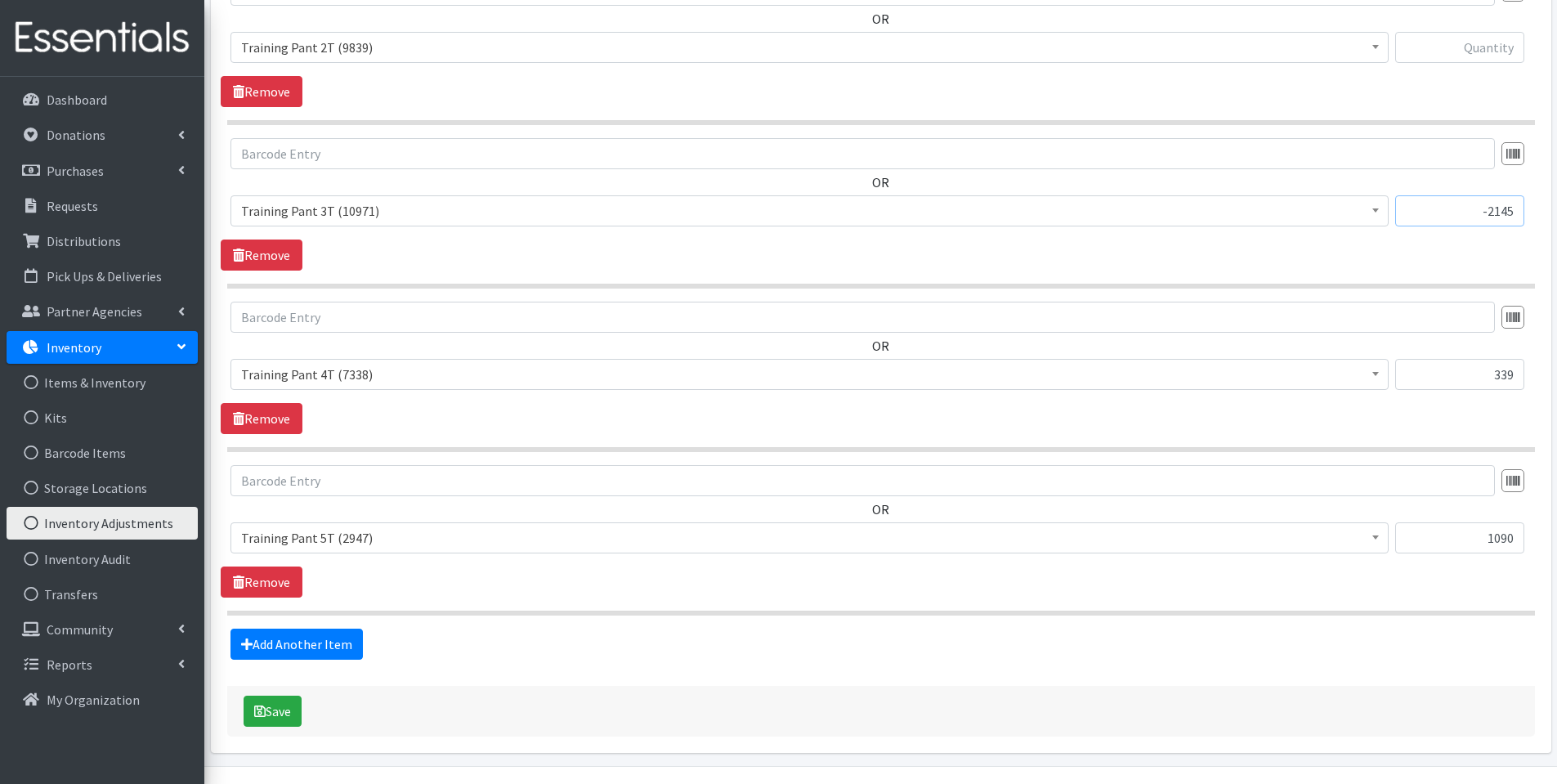
scroll to position [1872, 0]
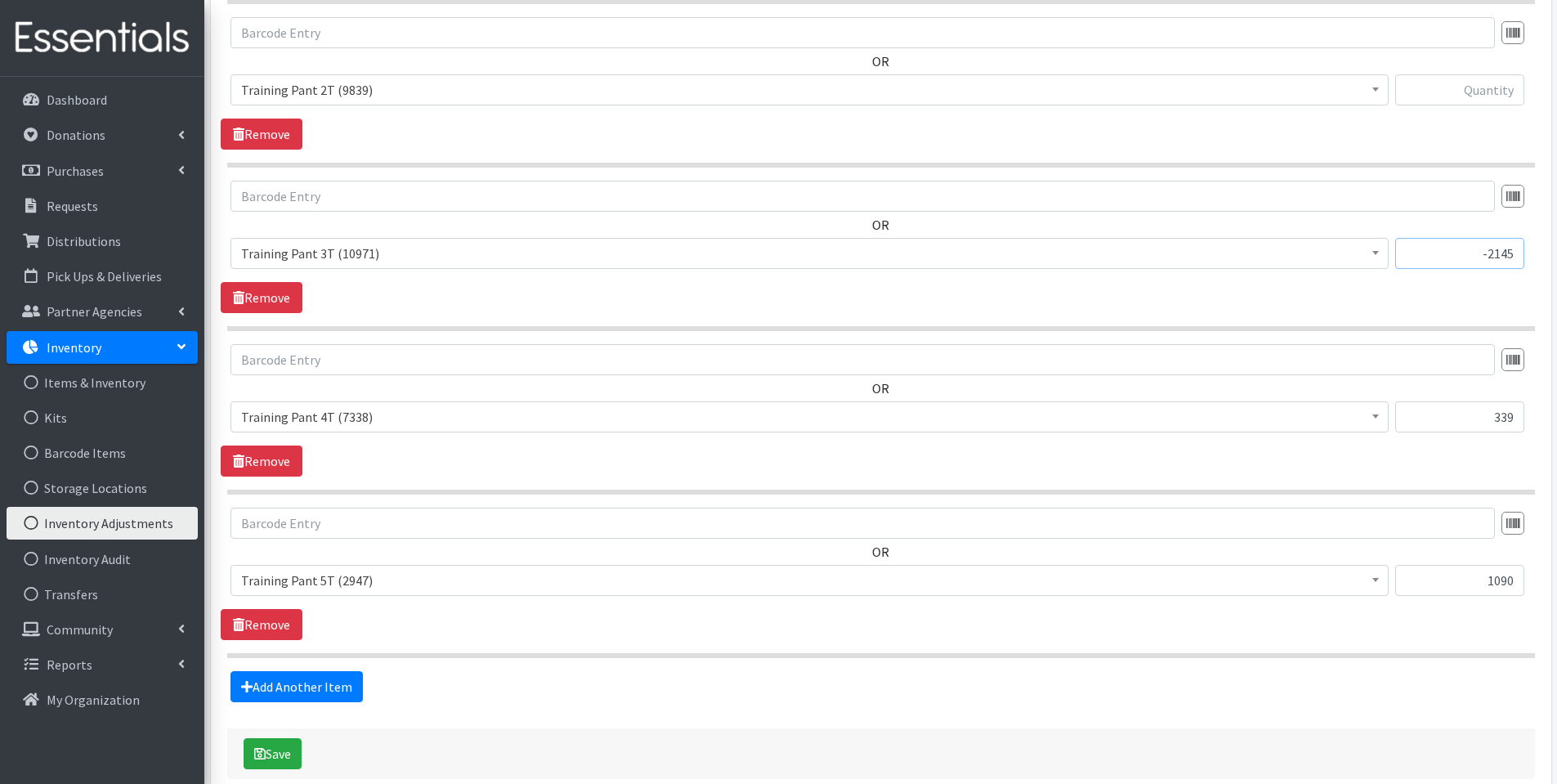
type input "-2145"
click at [1472, 91] on input "text" at bounding box center [1459, 89] width 129 height 31
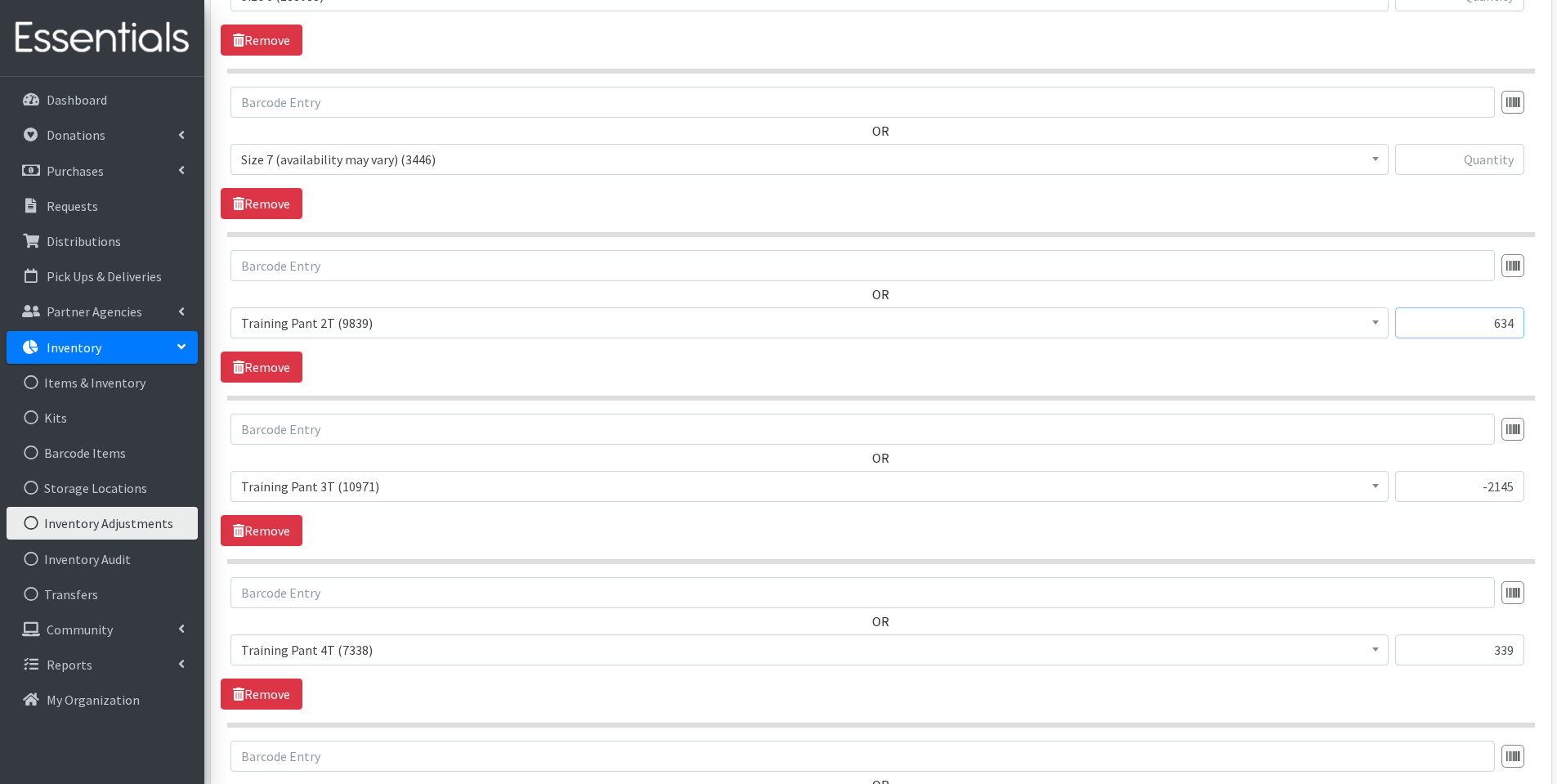
scroll to position [1629, 0]
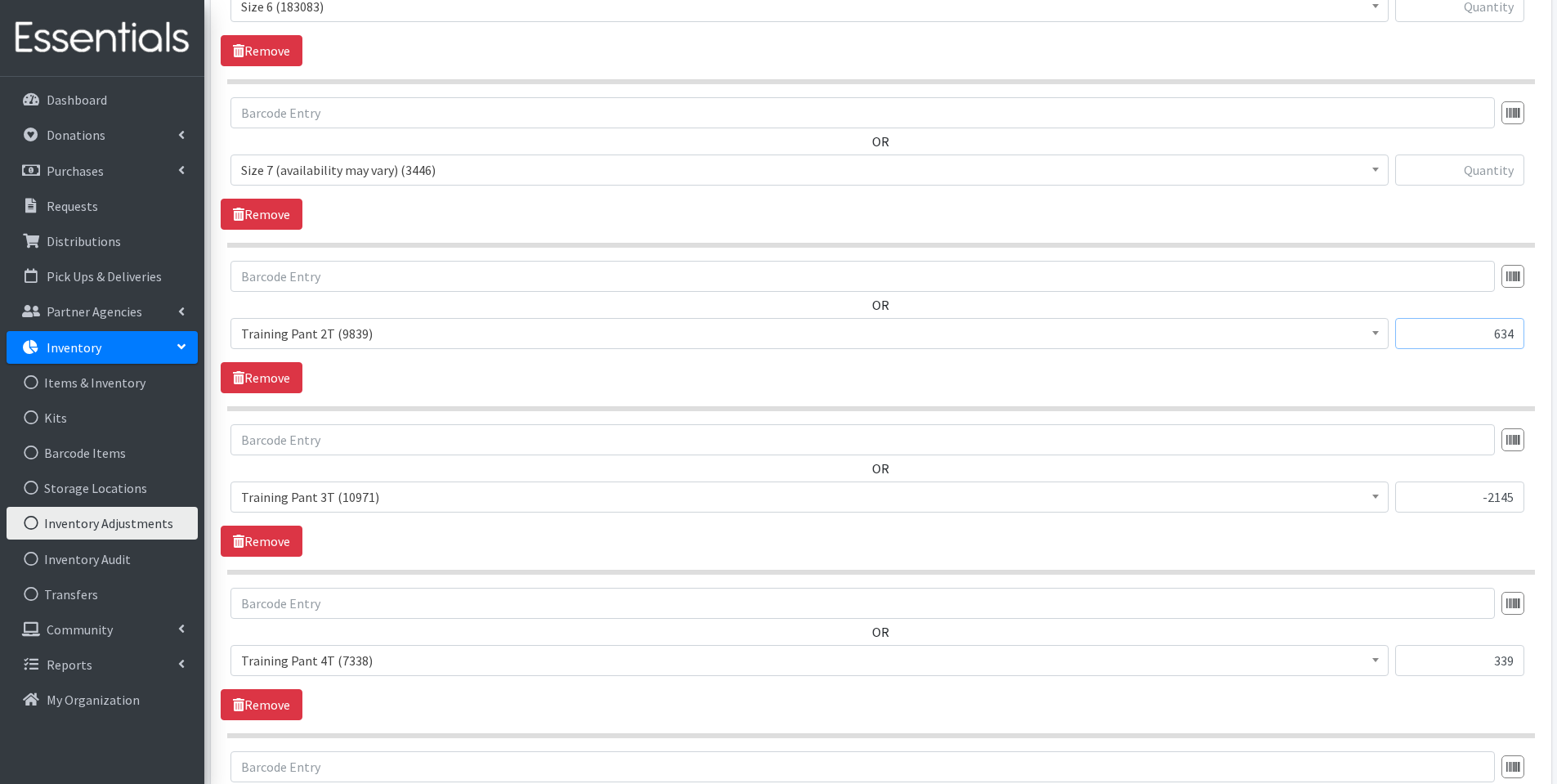
type input "634"
click at [1496, 171] on input "text" at bounding box center [1459, 169] width 129 height 31
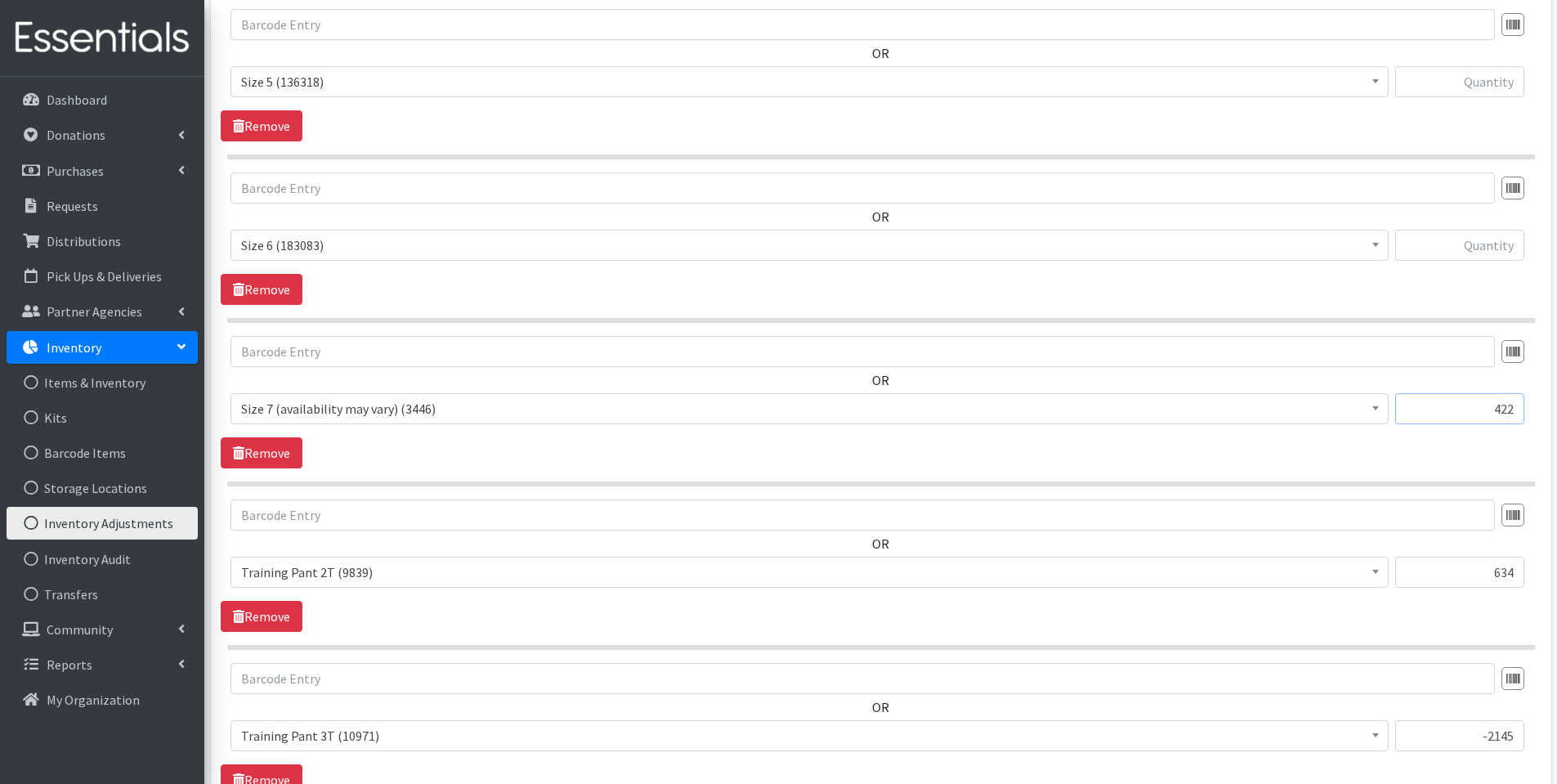
scroll to position [1380, 0]
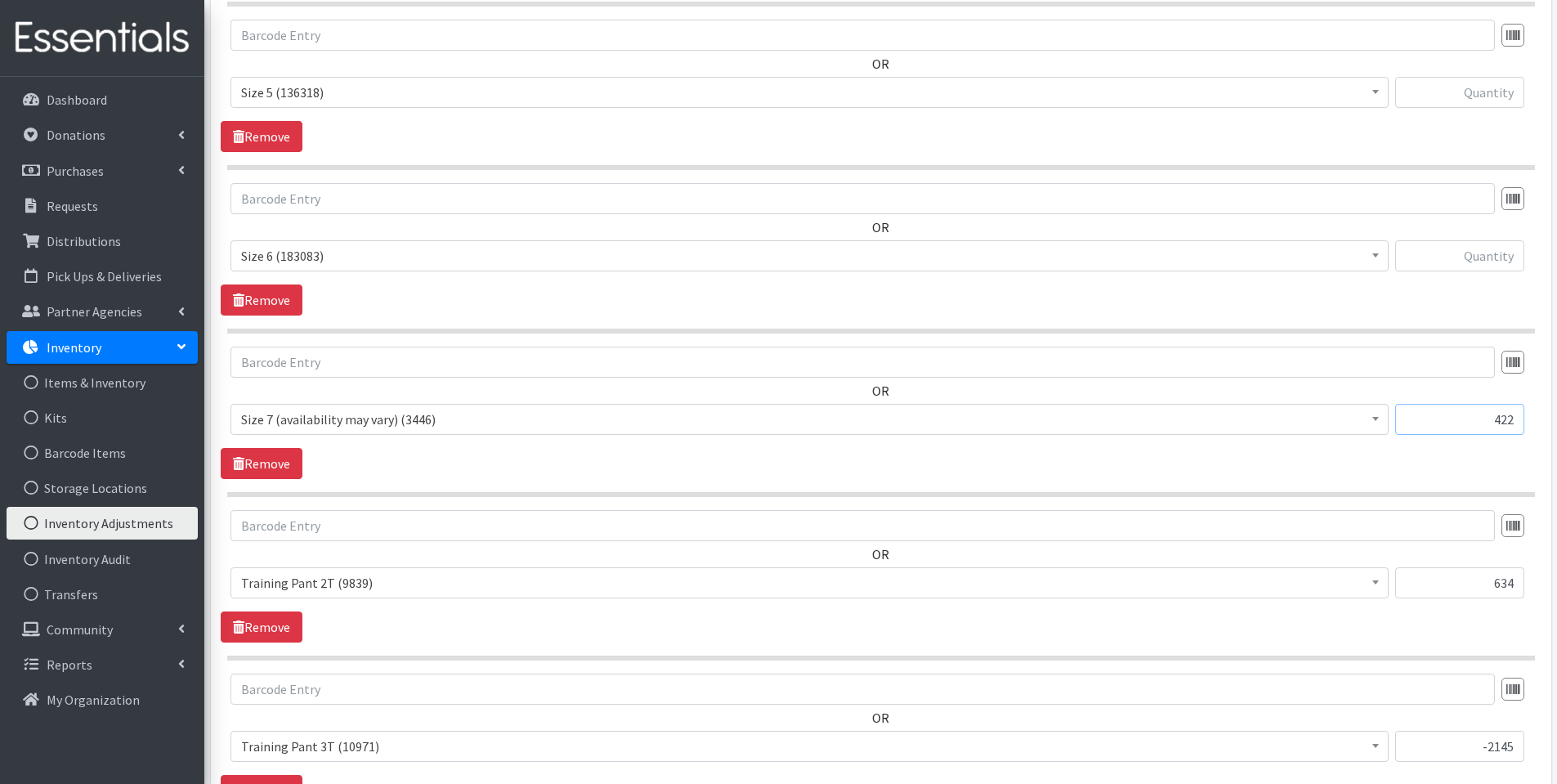
type input "422"
click at [1482, 270] on div at bounding box center [1459, 262] width 129 height 44
click at [1484, 259] on input "text" at bounding box center [1459, 255] width 129 height 31
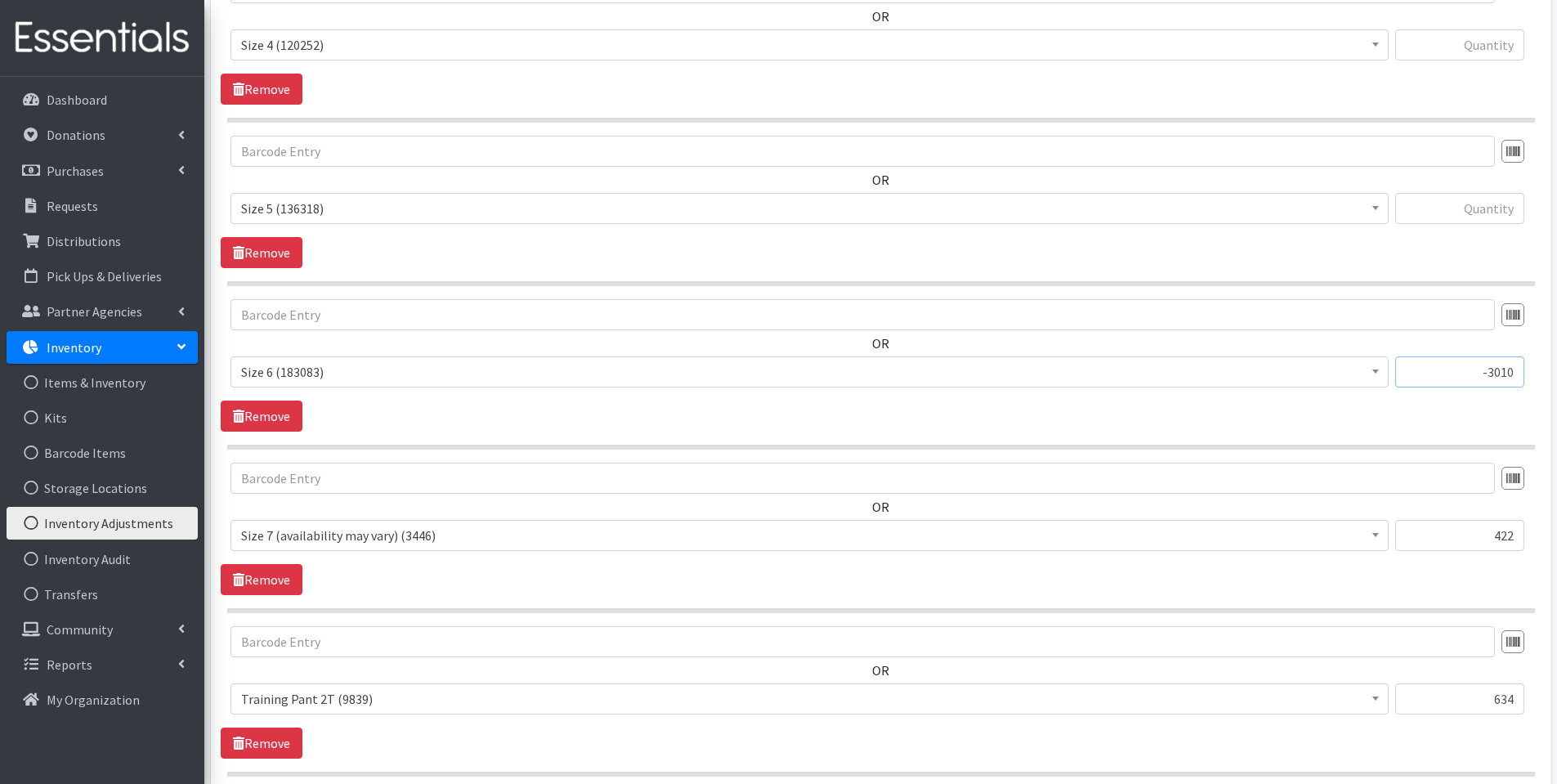
type input "-3010"
click at [1499, 204] on input "text" at bounding box center [1459, 208] width 129 height 31
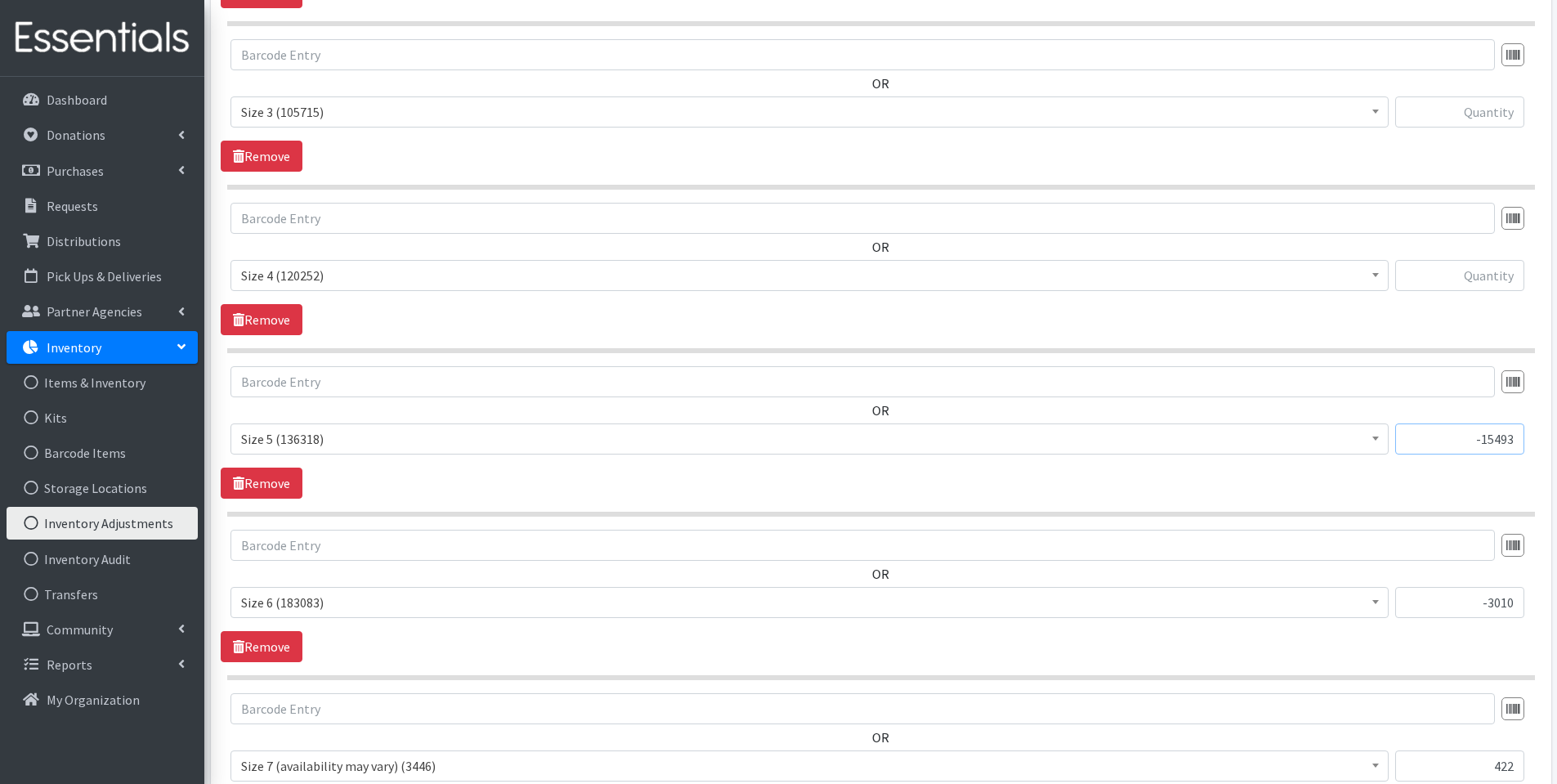
scroll to position [950, 0]
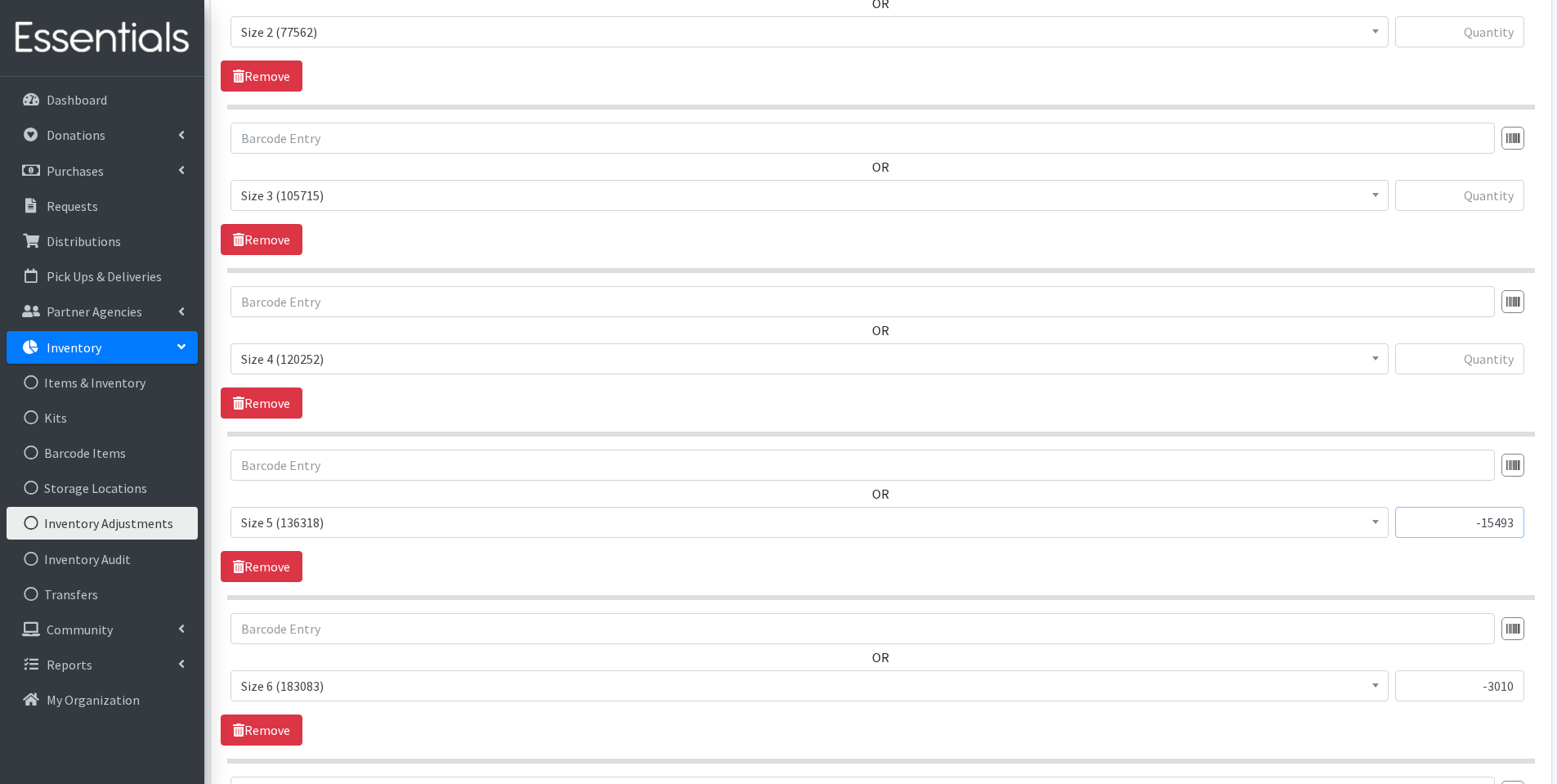
type input "-15493"
click at [1488, 196] on input "text" at bounding box center [1459, 195] width 129 height 31
type input "-5179"
drag, startPoint x: 1515, startPoint y: 195, endPoint x: 1485, endPoint y: 194, distance: 30.0
click at [1485, 194] on input "-5179" at bounding box center [1459, 195] width 129 height 31
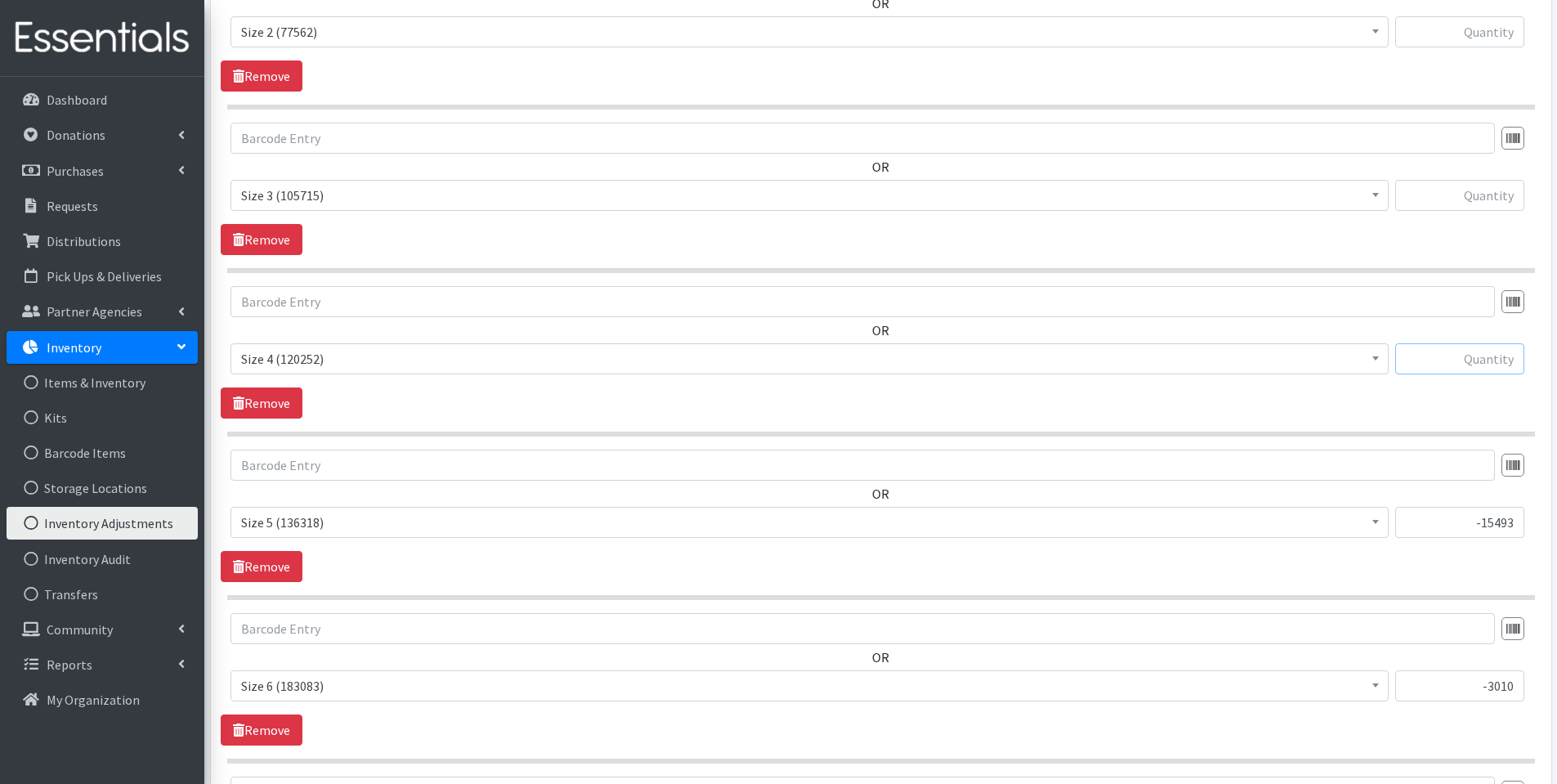
click at [1496, 361] on input "text" at bounding box center [1459, 358] width 129 height 31
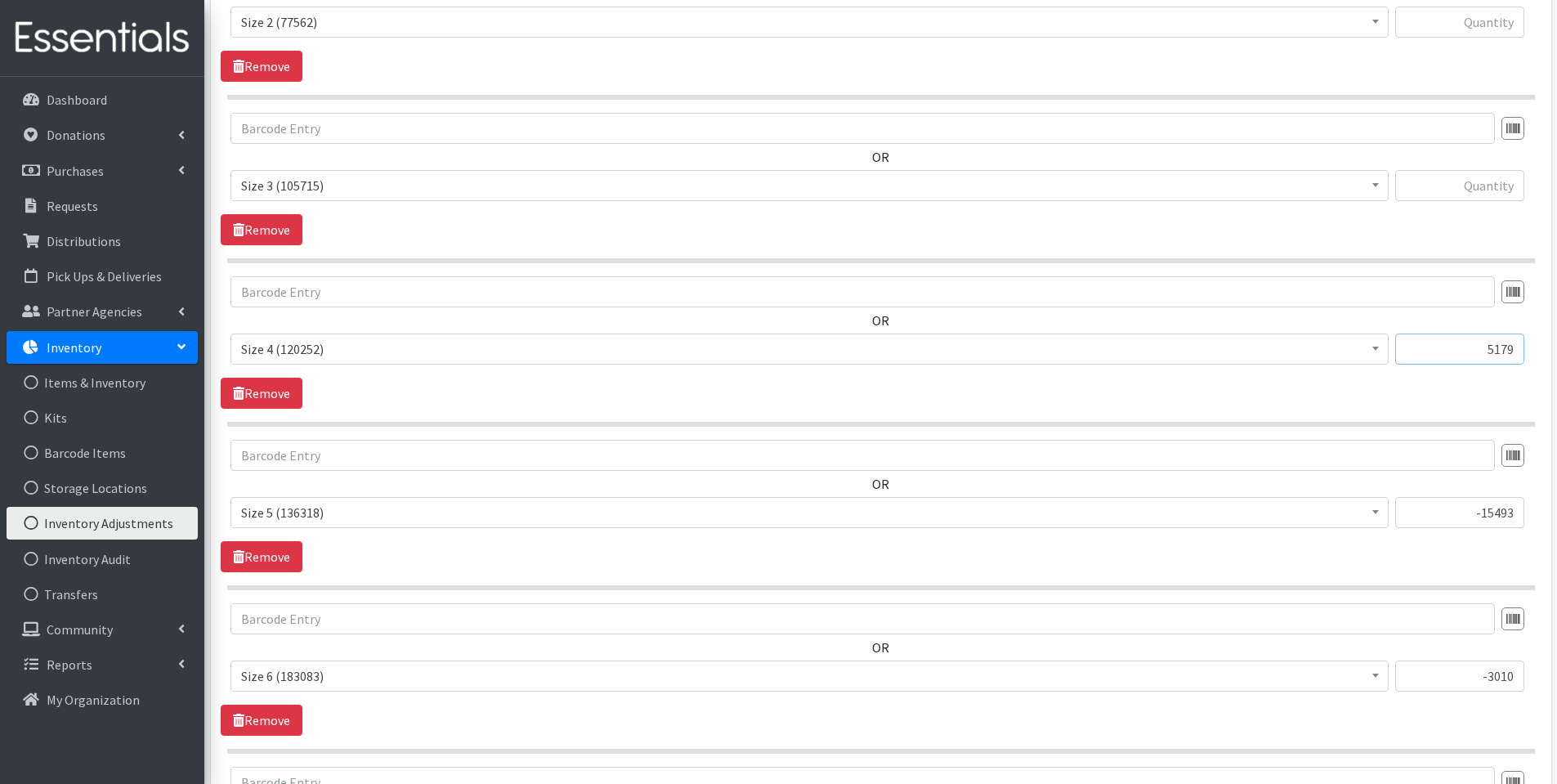
type input "5179"
click at [1454, 187] on input "text" at bounding box center [1459, 185] width 129 height 31
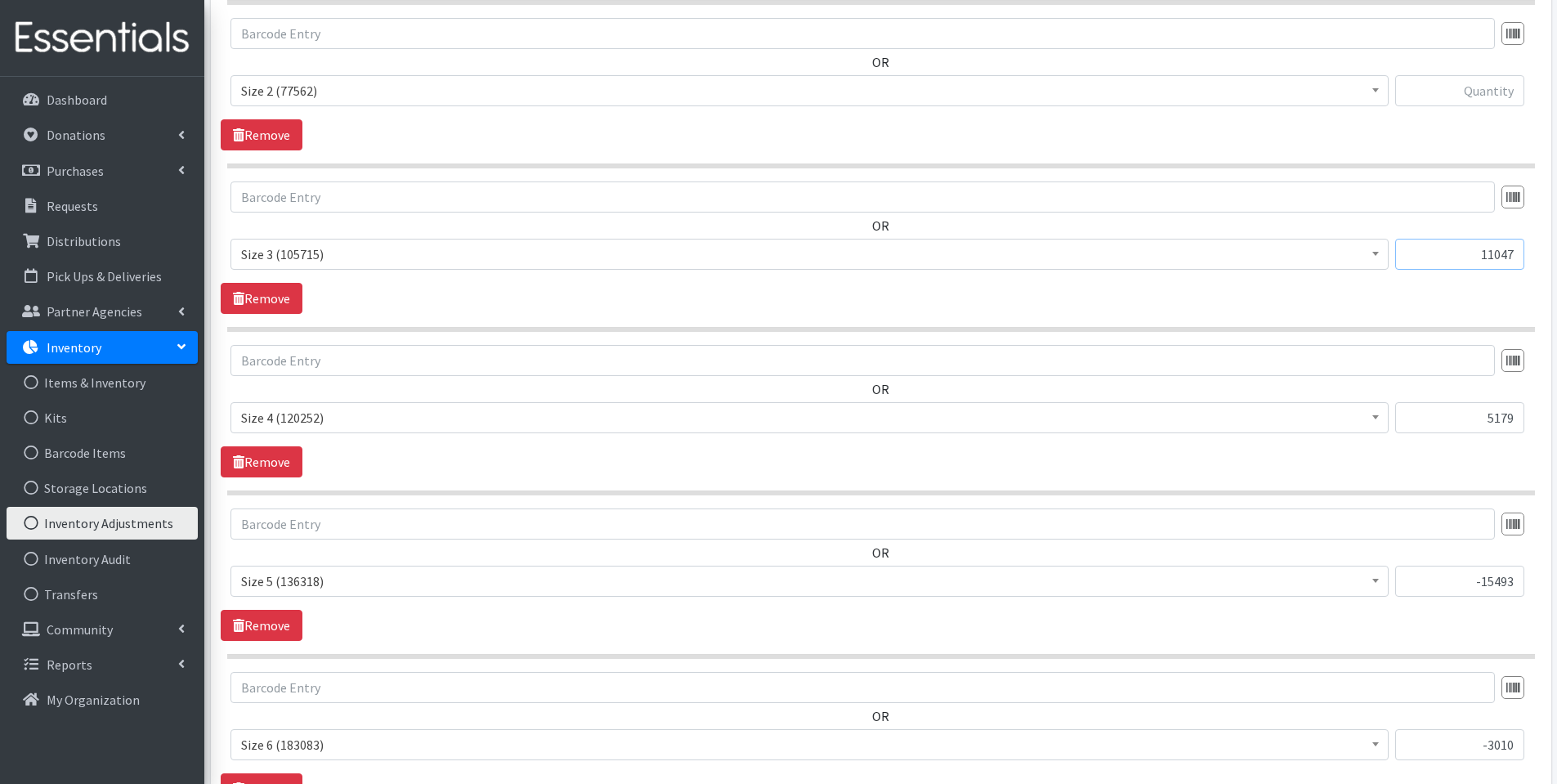
type input "11047"
click at [1467, 92] on input "text" at bounding box center [1459, 90] width 129 height 31
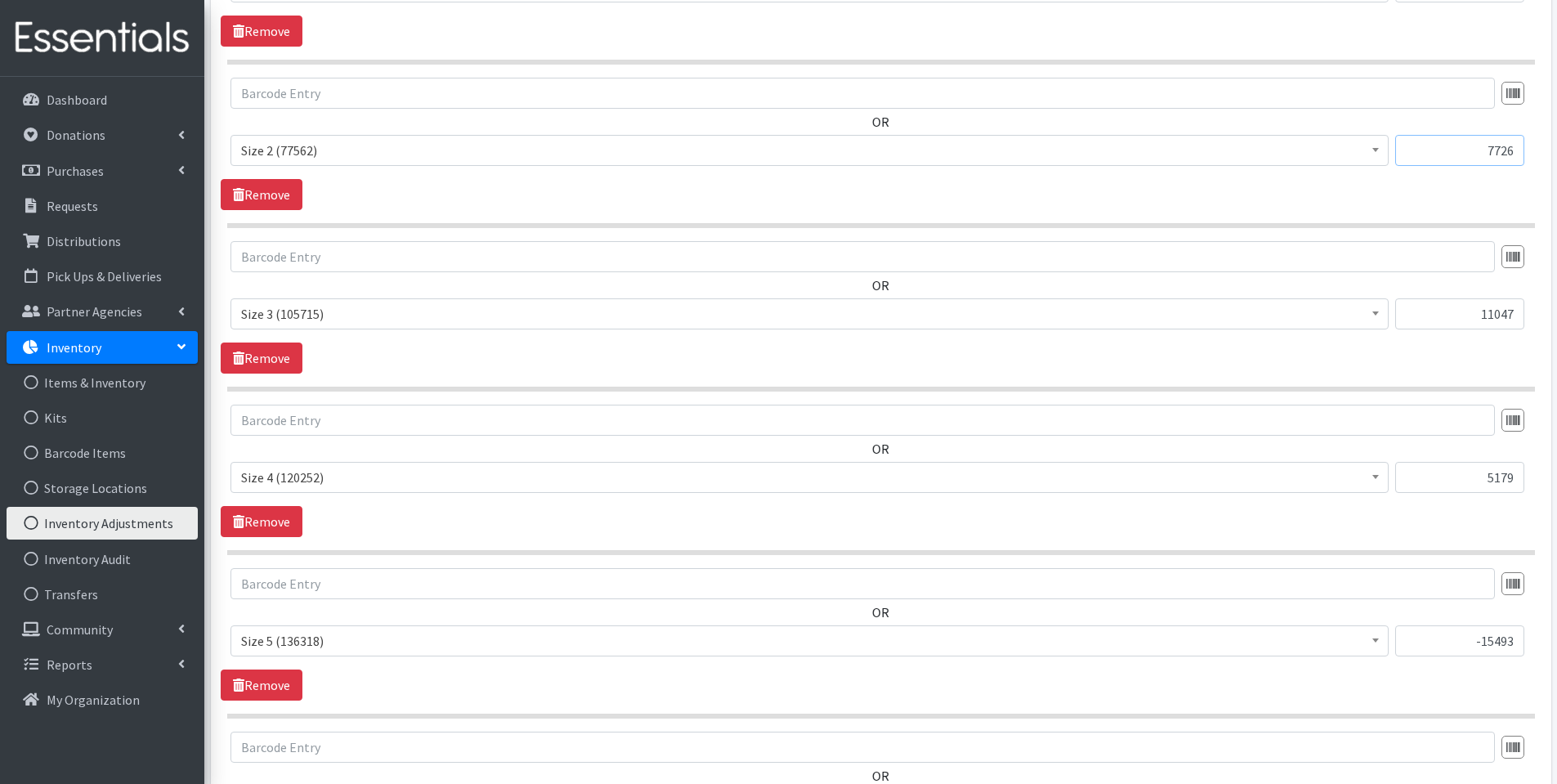
scroll to position [772, 0]
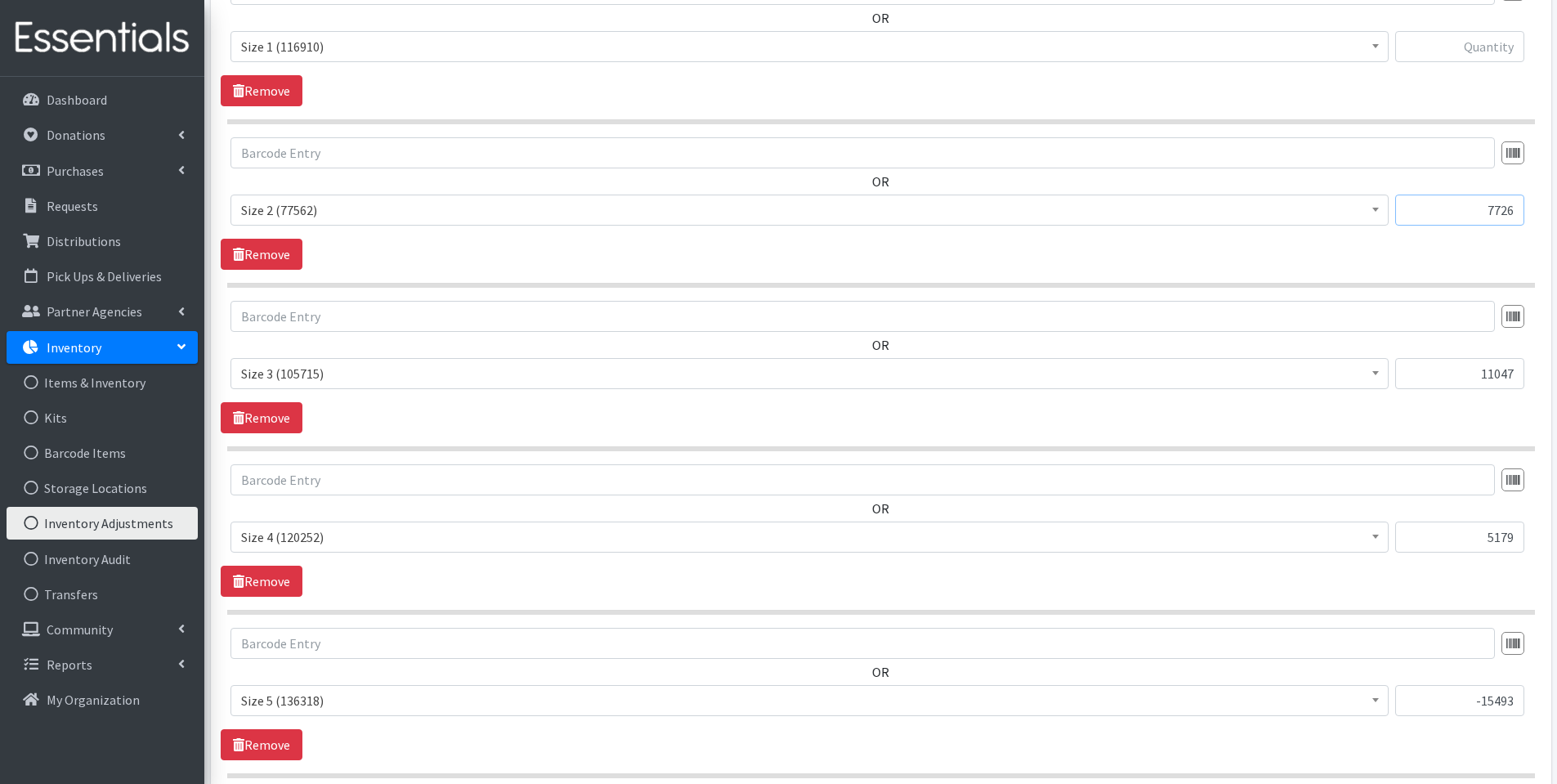
type input "7726"
click at [1471, 52] on input "text" at bounding box center [1459, 46] width 129 height 31
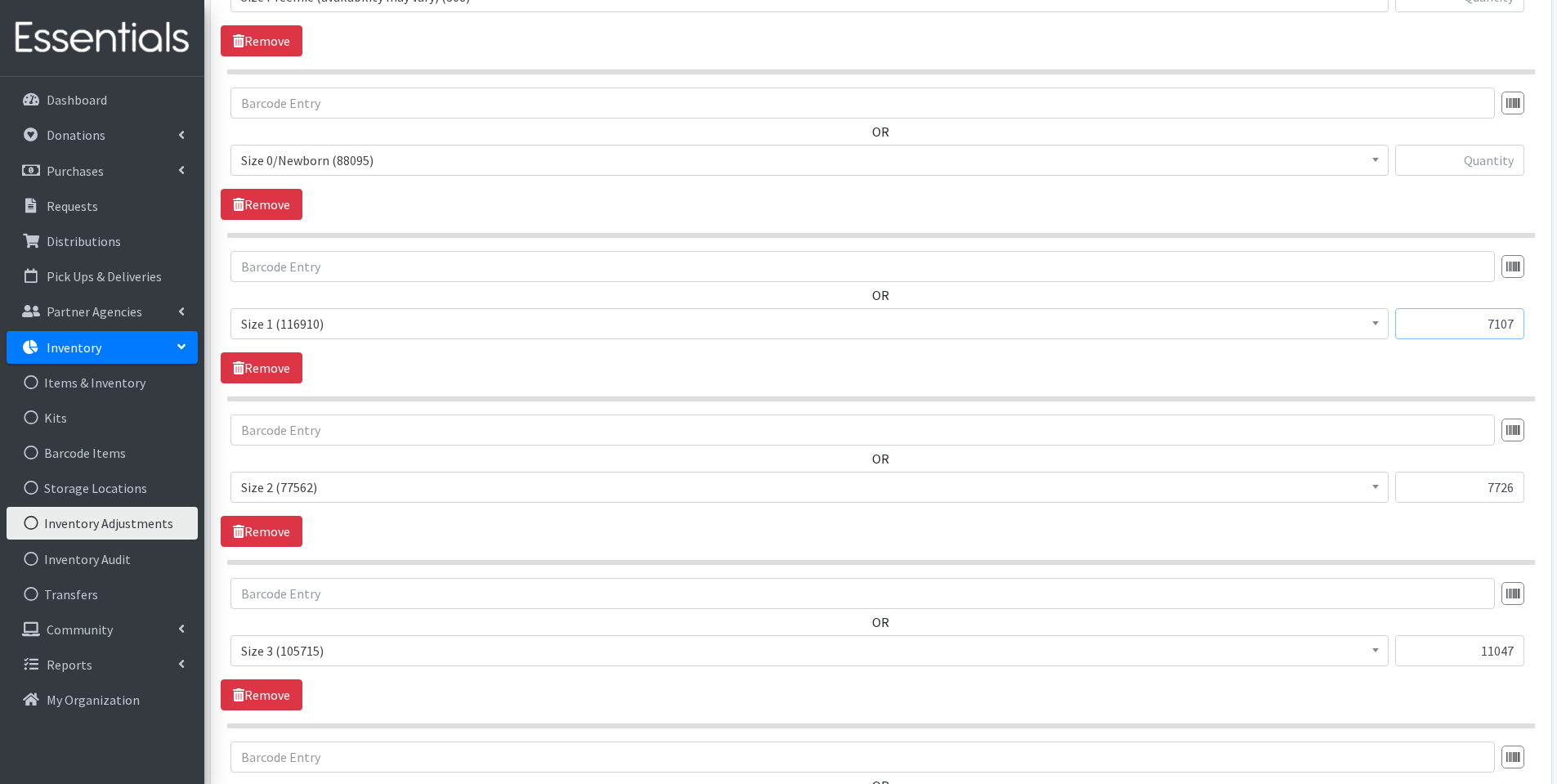
scroll to position [484, 0]
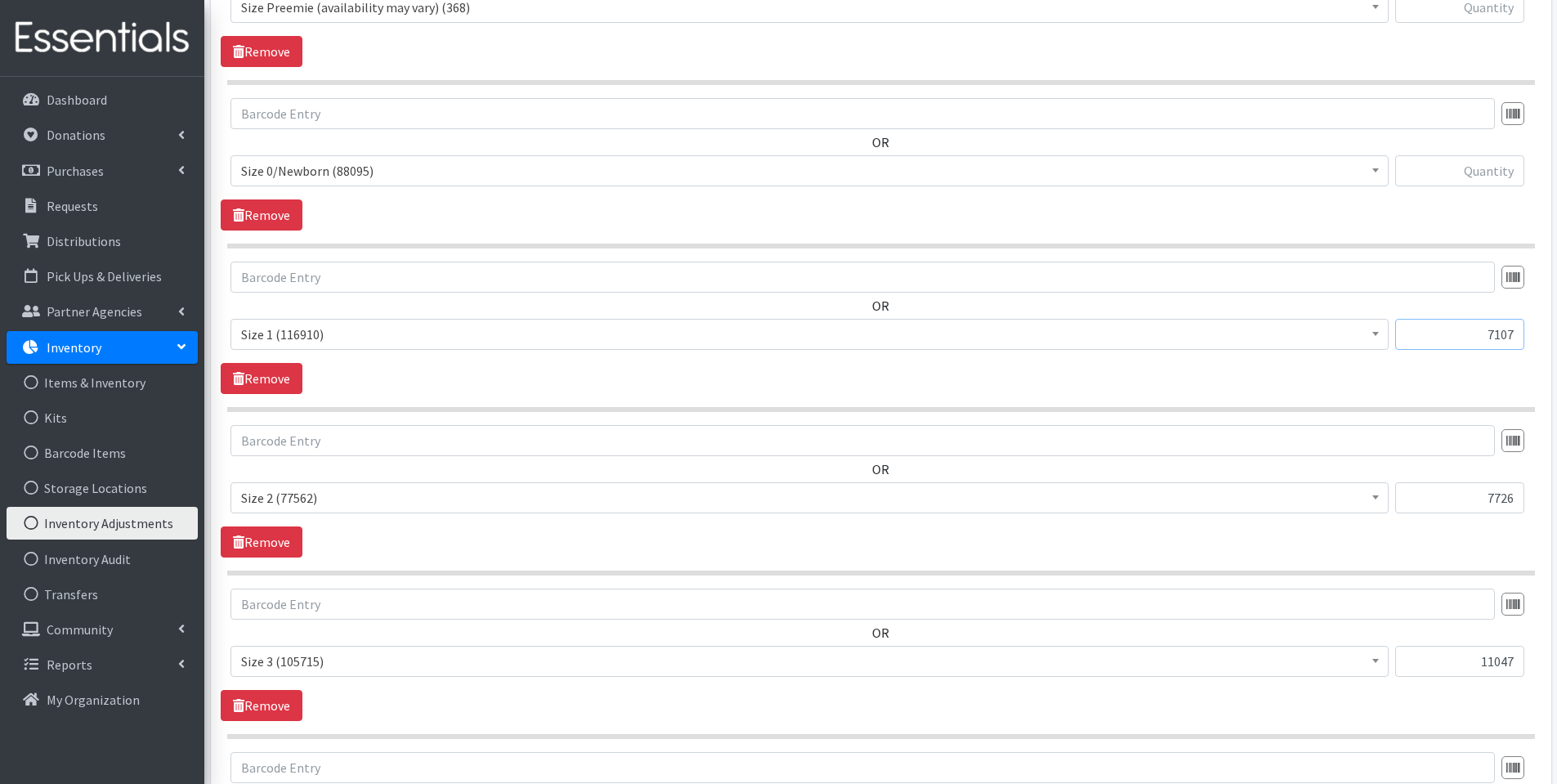
type input "7107"
click at [1492, 173] on input "text" at bounding box center [1459, 170] width 129 height 31
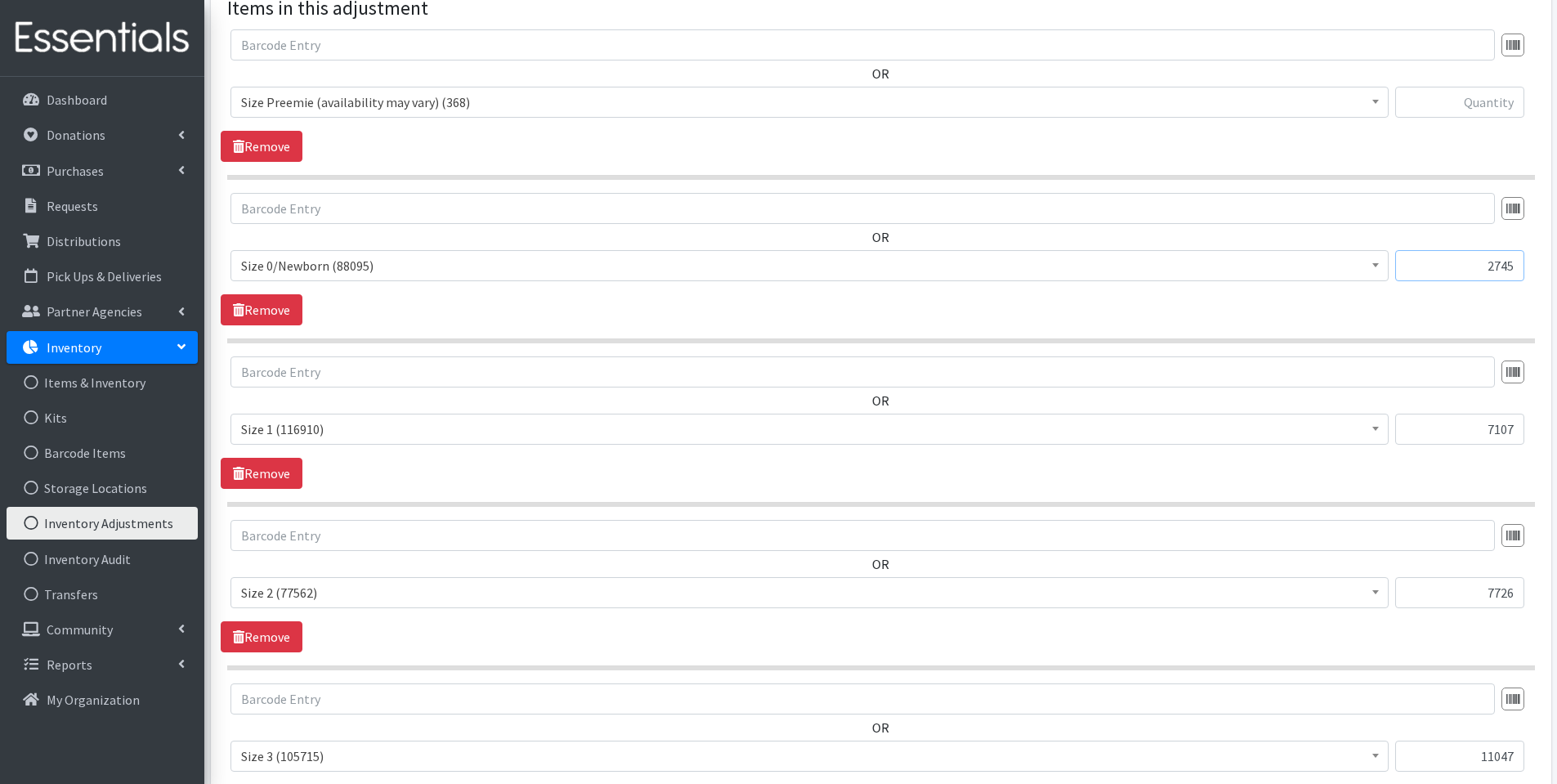
scroll to position [325, 0]
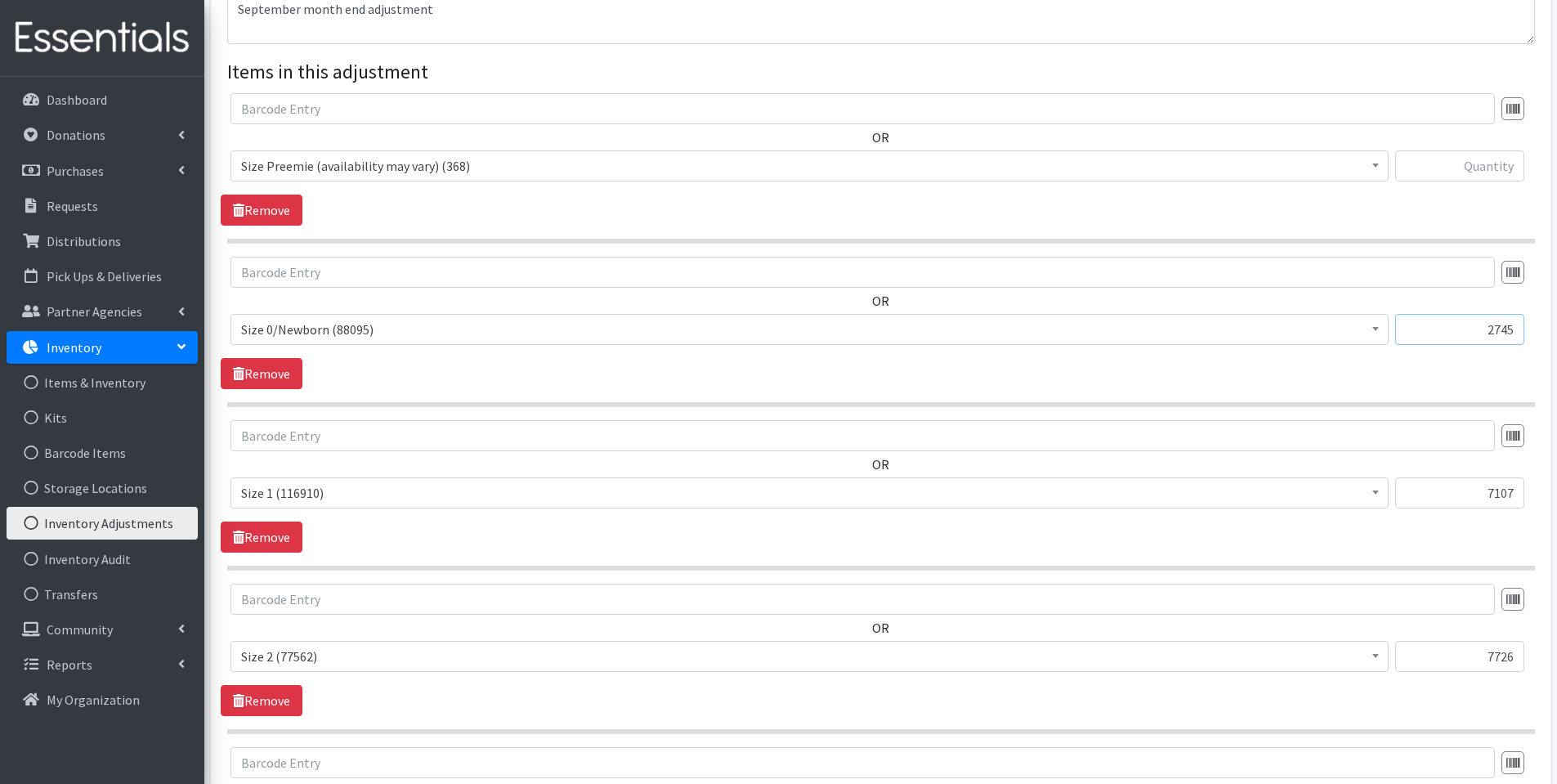
type input "2745"
click at [1483, 172] on input "text" at bounding box center [1459, 166] width 129 height 31
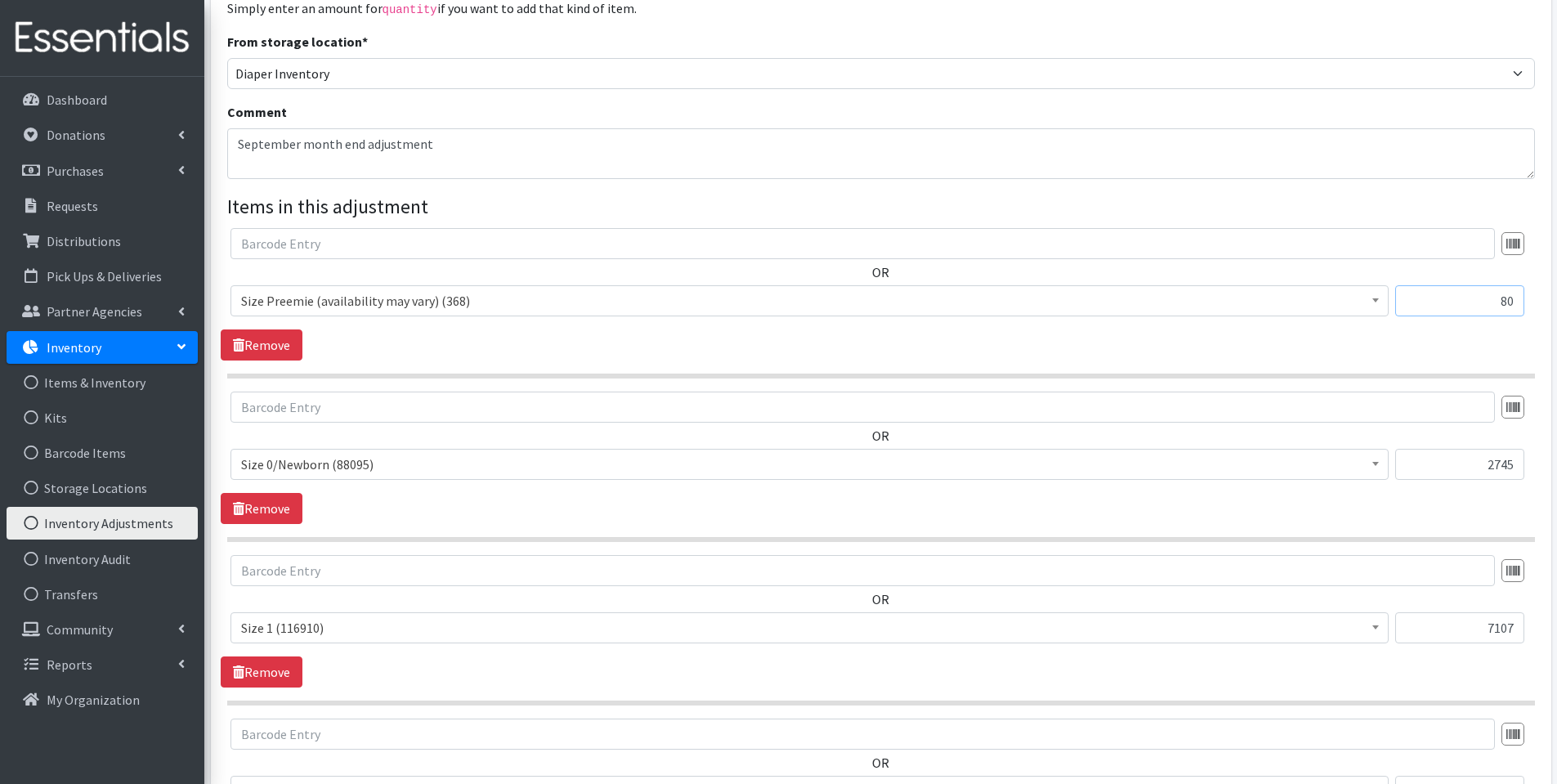
type input "80"
click at [1149, 196] on legend "Items in this adjustment" at bounding box center [881, 207] width 1307 height 30
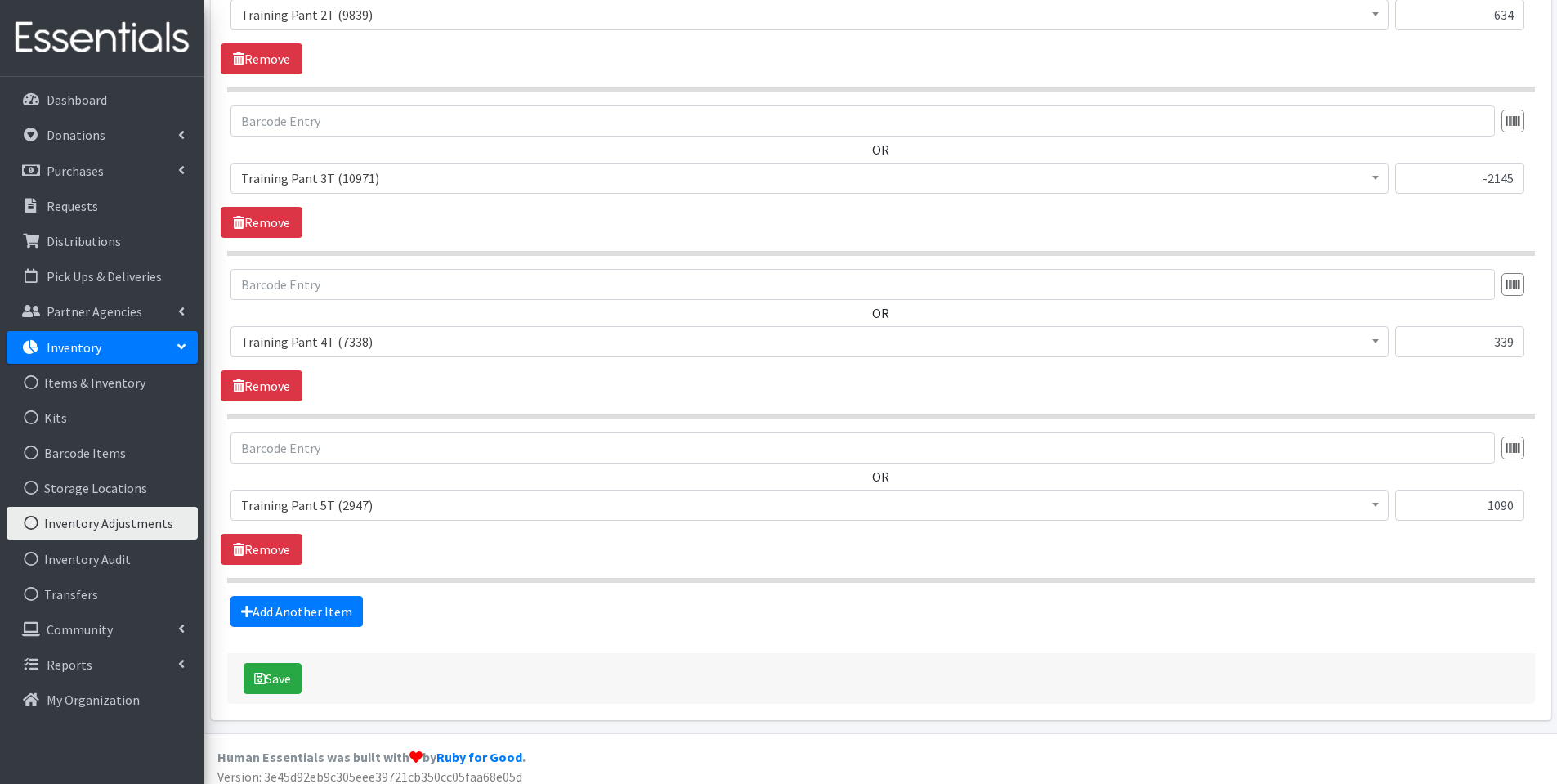
scroll to position [1956, 0]
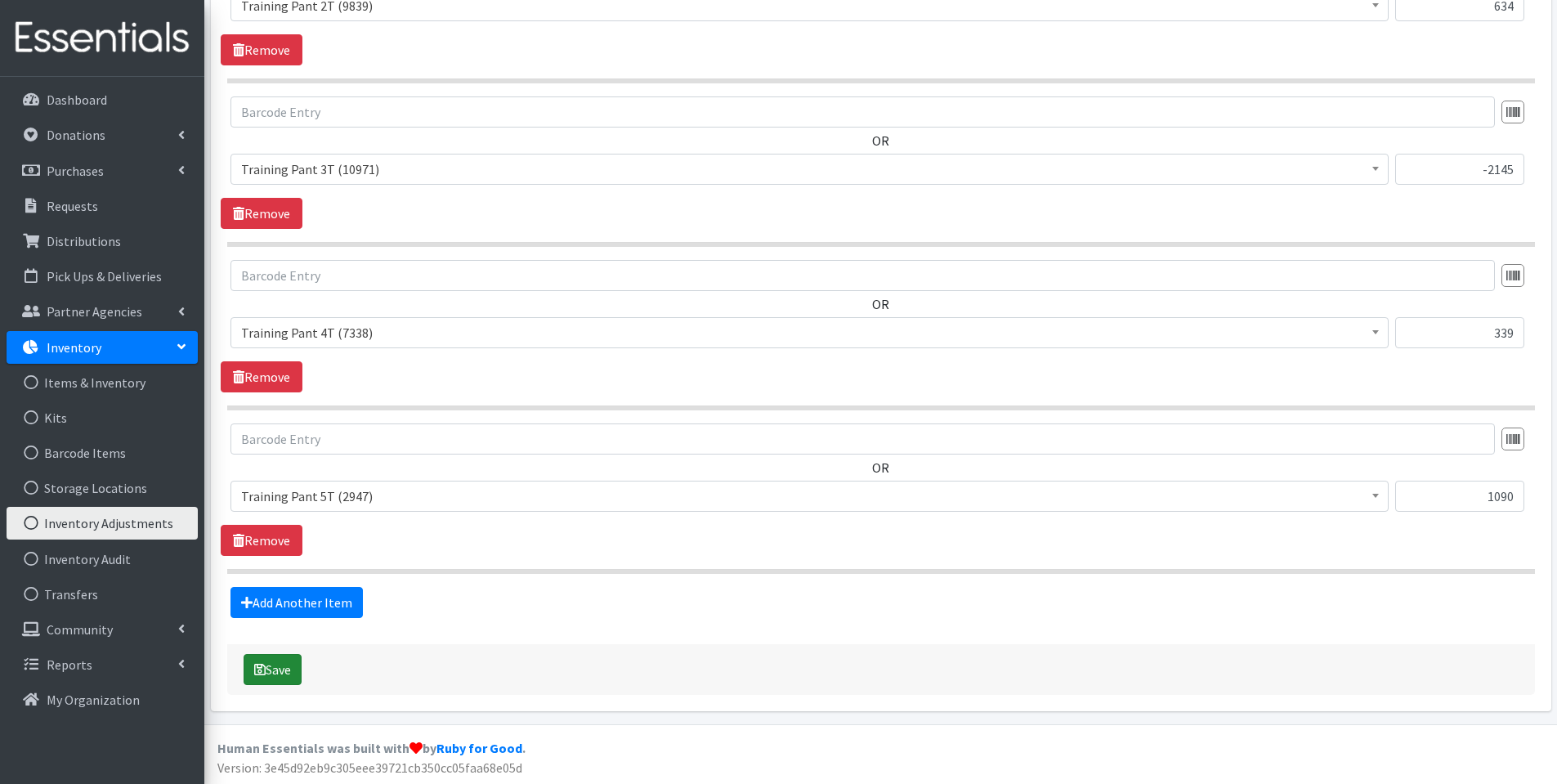
click at [273, 672] on button "Save" at bounding box center [273, 669] width 58 height 31
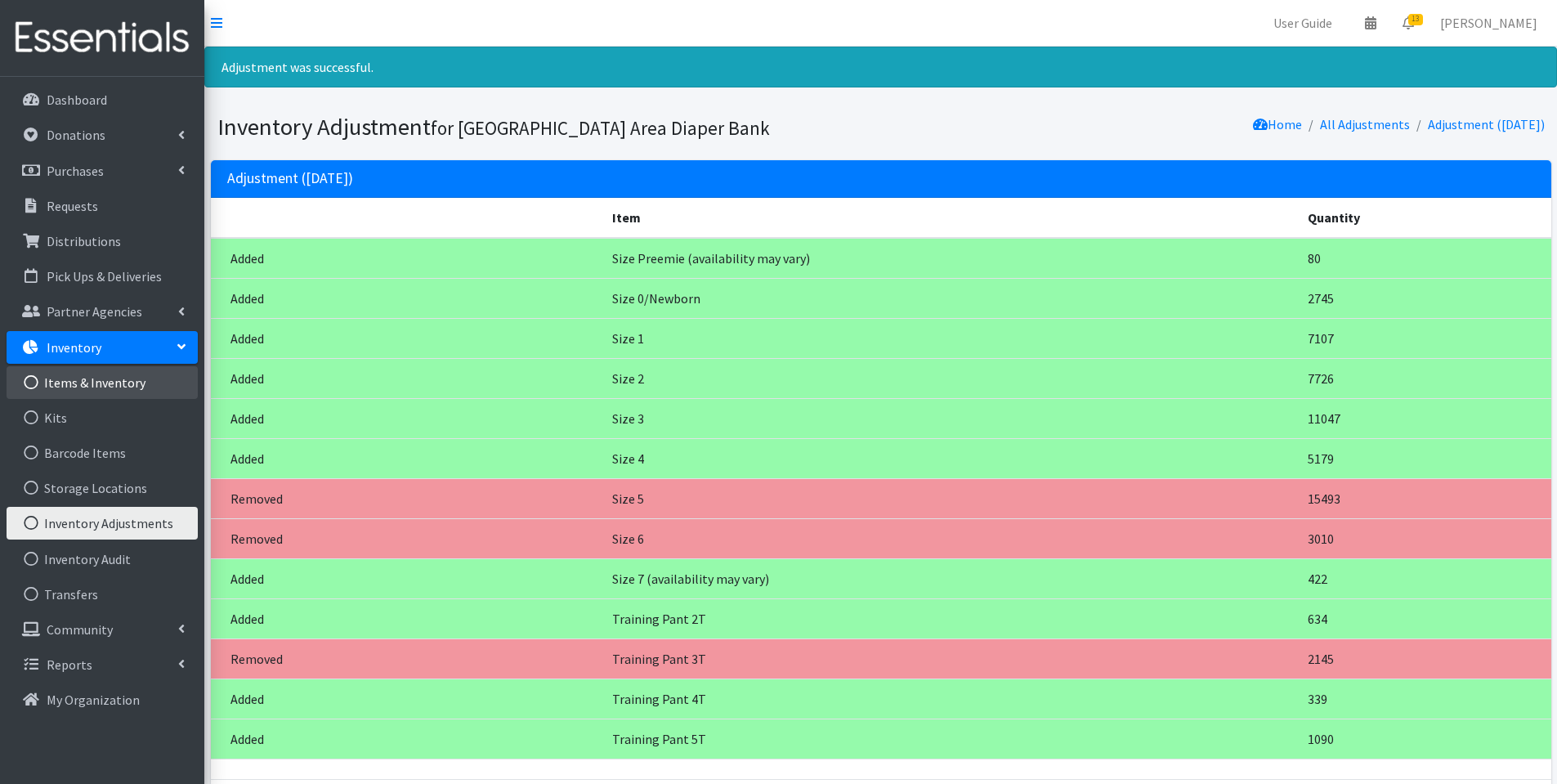
click at [98, 378] on link "Items & Inventory" at bounding box center [102, 382] width 191 height 33
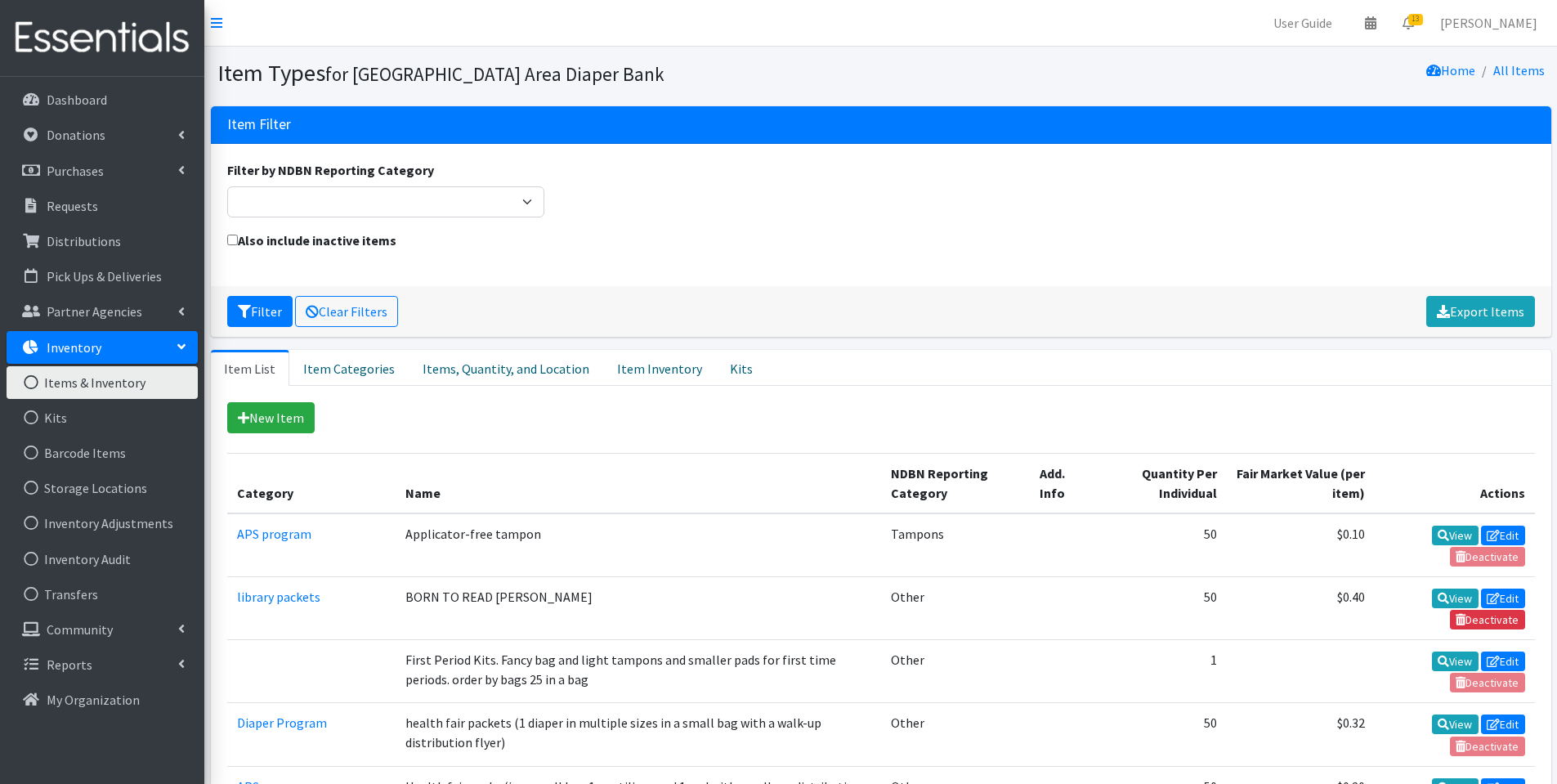
click at [110, 384] on link "Items & Inventory" at bounding box center [102, 382] width 191 height 33
click at [671, 370] on link "Item Inventory" at bounding box center [659, 368] width 113 height 36
